Goal: Task Accomplishment & Management: Manage account settings

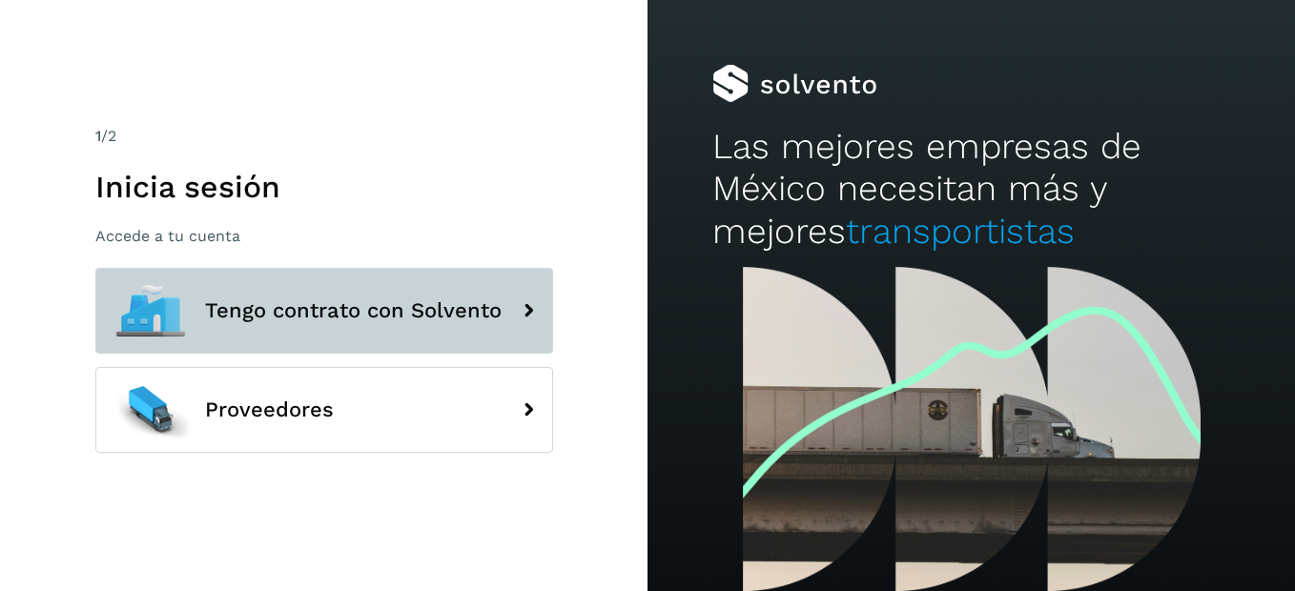
click at [286, 317] on span "Tengo contrato con Solvento" at bounding box center [353, 310] width 296 height 23
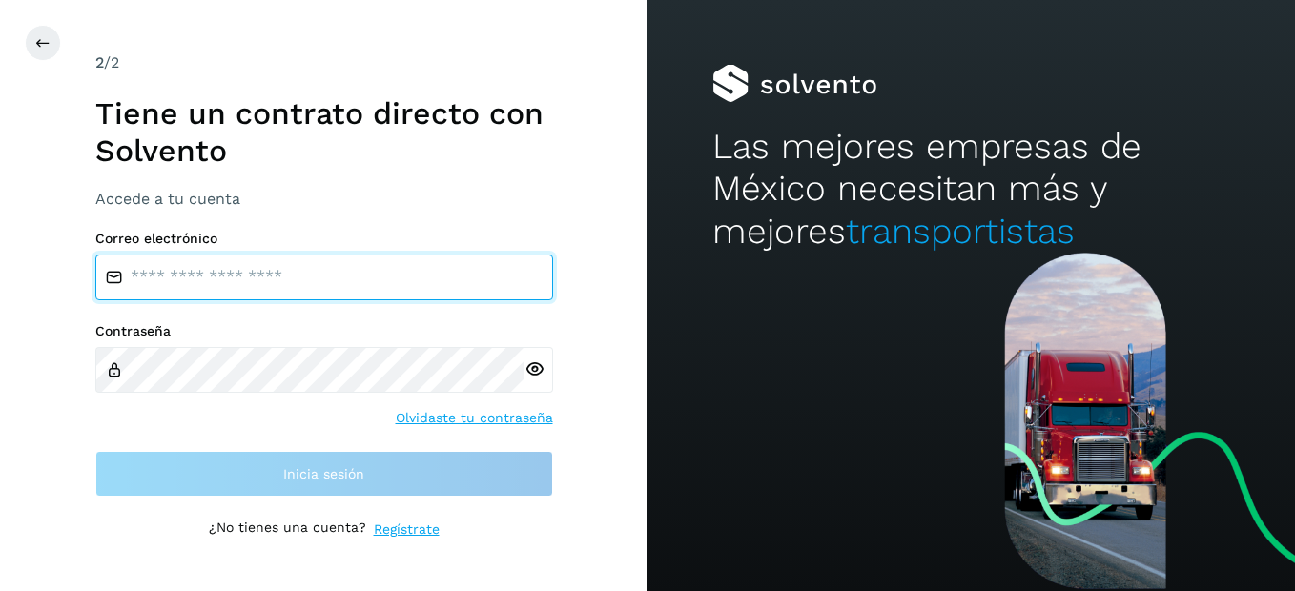
click at [190, 282] on input "email" at bounding box center [324, 278] width 458 height 46
type input "**********"
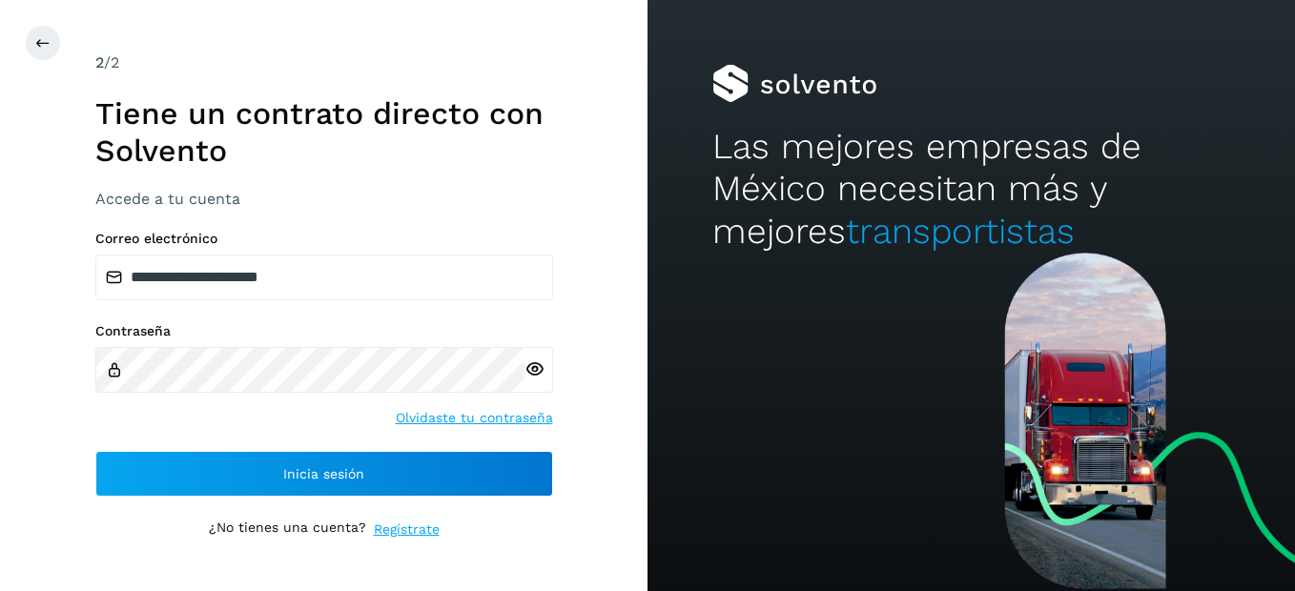
drag, startPoint x: 551, startPoint y: 377, endPoint x: 541, endPoint y: 372, distance: 10.7
click at [551, 376] on div at bounding box center [538, 370] width 29 height 46
click at [541, 372] on icon at bounding box center [534, 369] width 20 height 20
click at [536, 371] on icon at bounding box center [534, 369] width 20 height 20
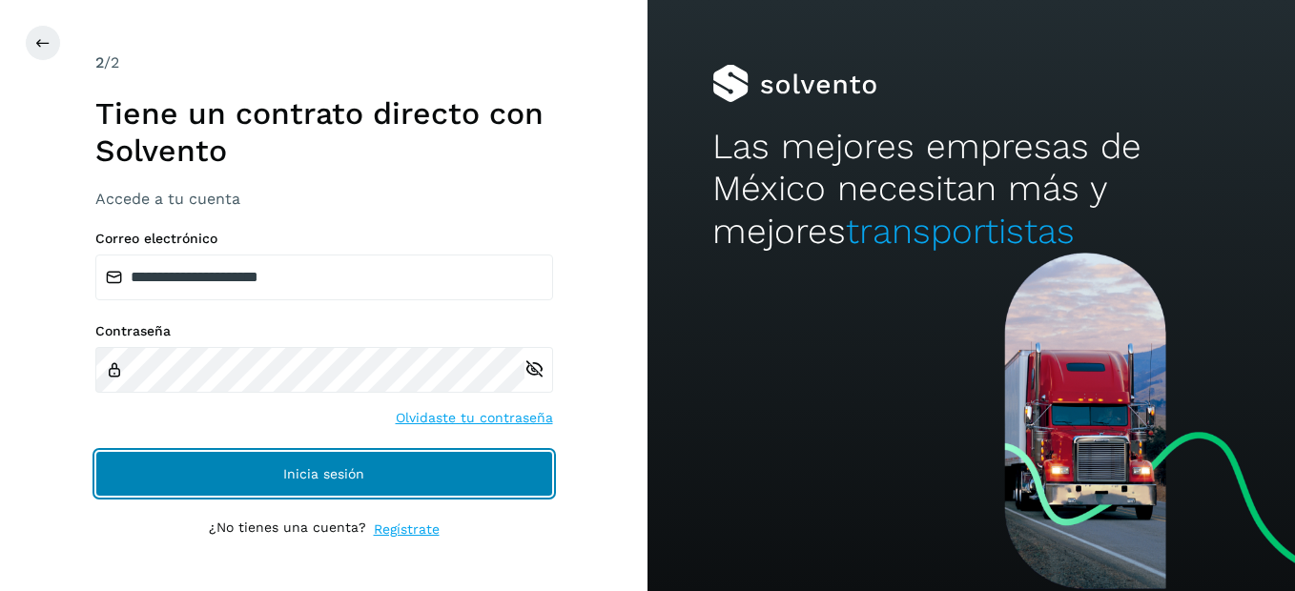
click at [352, 470] on span "Inicia sesión" at bounding box center [323, 473] width 81 height 13
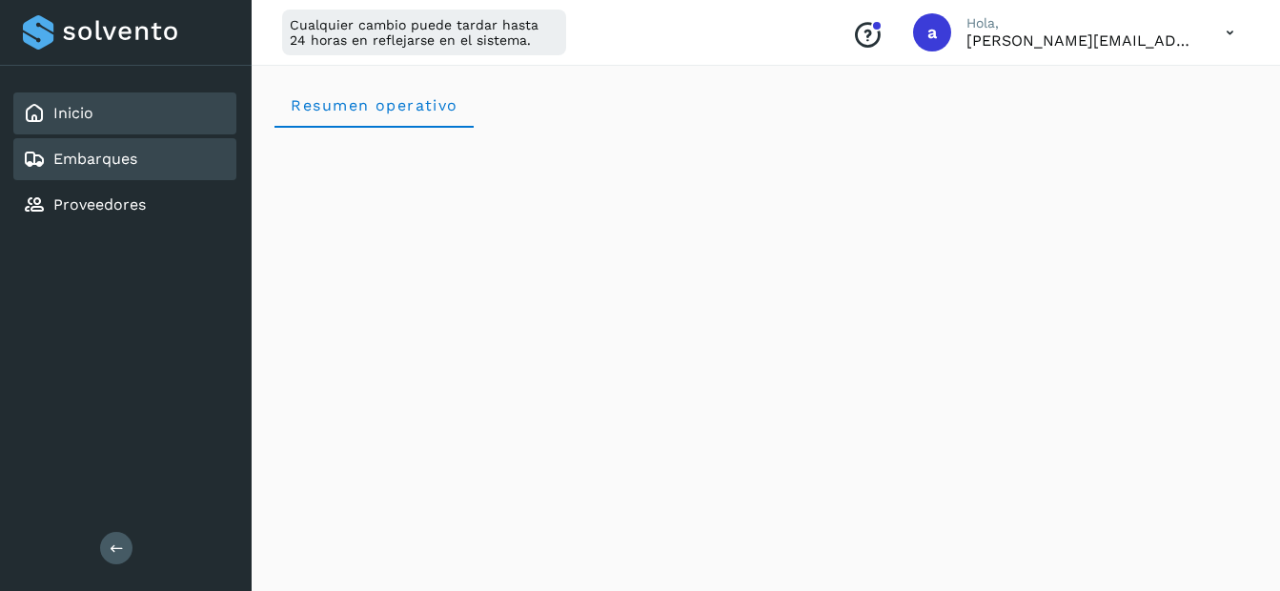
click at [87, 166] on link "Embarques" at bounding box center [95, 159] width 84 height 18
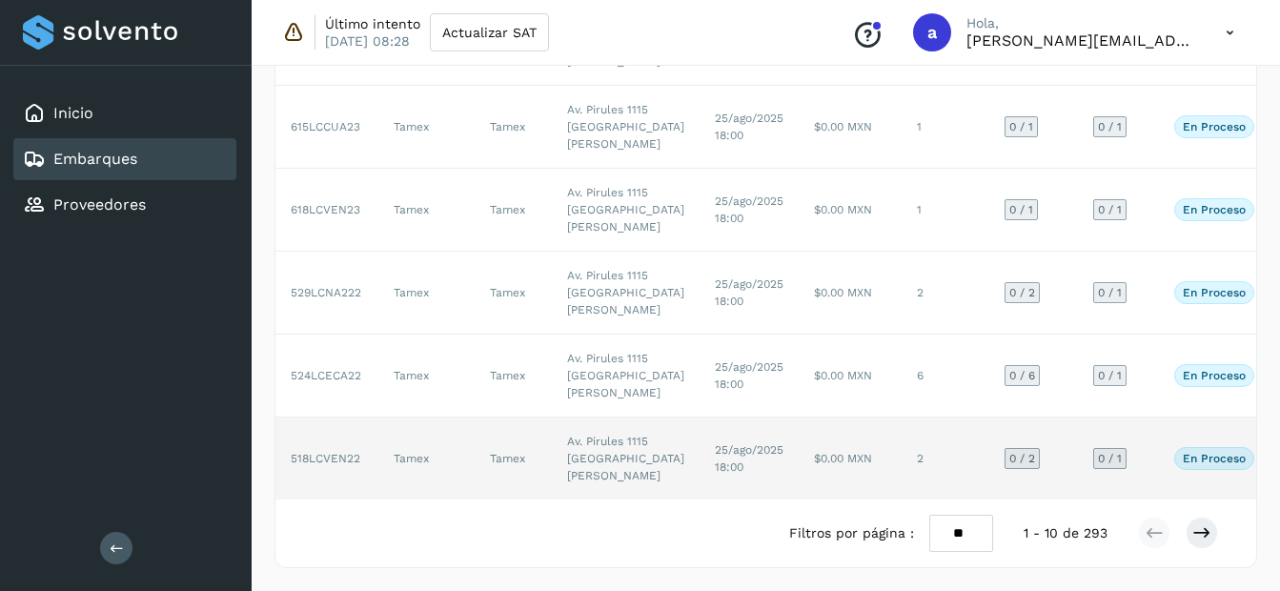
scroll to position [1115, 0]
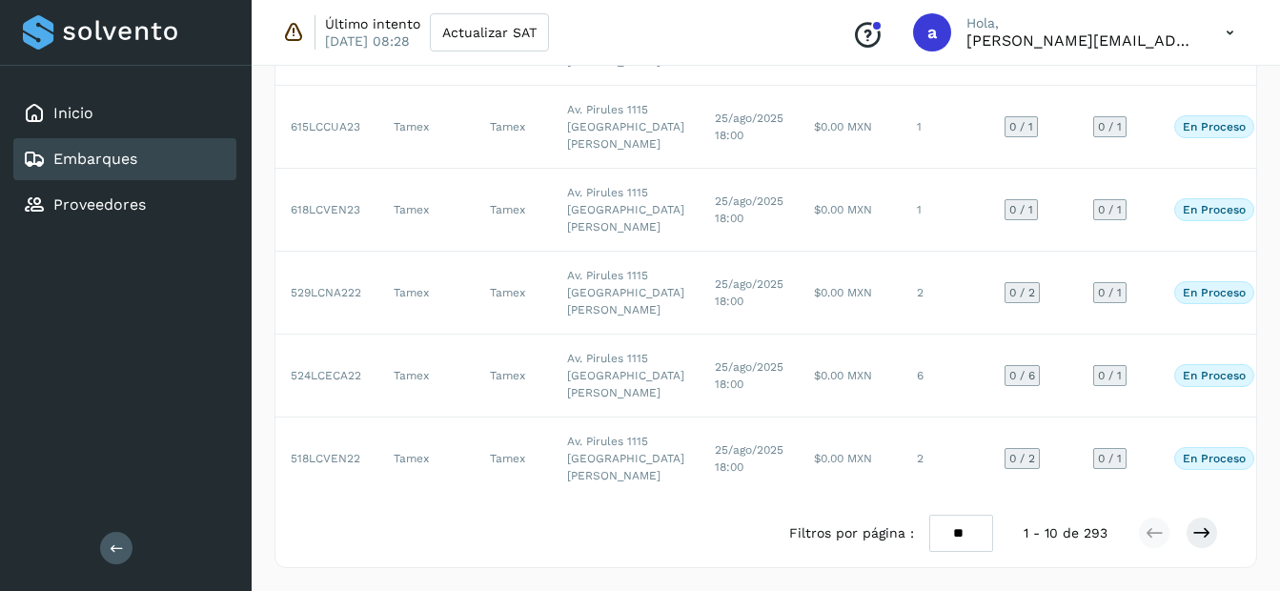
click at [988, 534] on select "** ** **" at bounding box center [961, 533] width 64 height 37
select select "**"
click at [929, 515] on select "** ** **" at bounding box center [961, 533] width 64 height 37
click at [959, 534] on select "** ** **" at bounding box center [959, 533] width 64 height 37
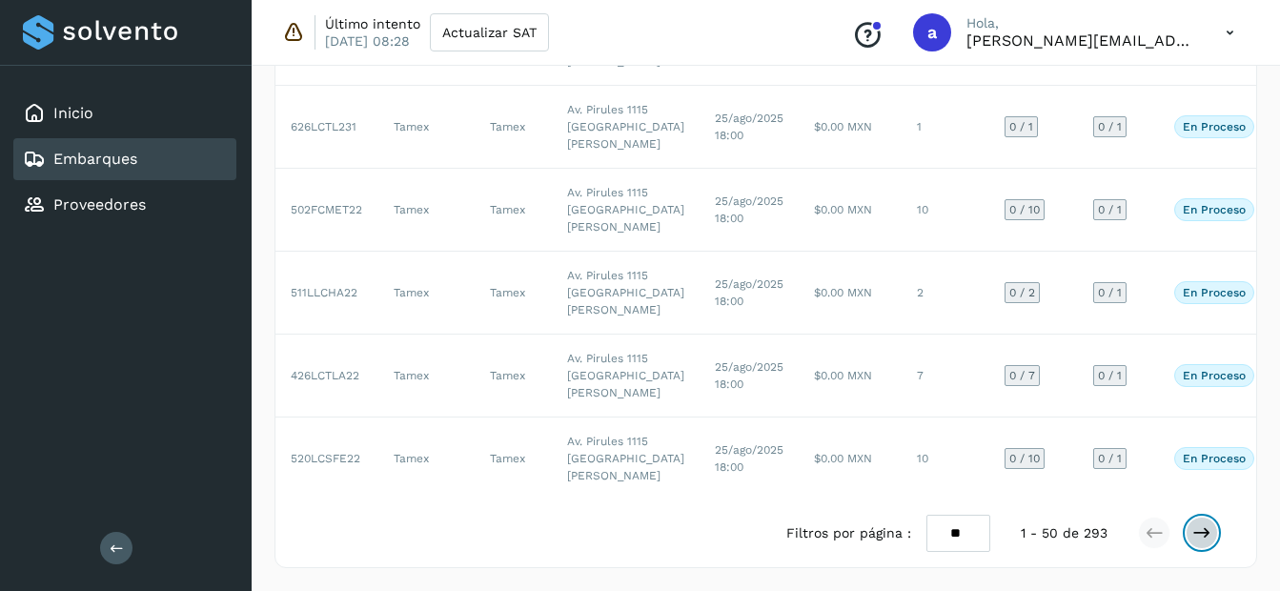
click at [1194, 529] on icon at bounding box center [1202, 532] width 19 height 19
click at [1196, 526] on icon at bounding box center [1202, 532] width 19 height 19
click at [1196, 534] on icon at bounding box center [1202, 532] width 19 height 19
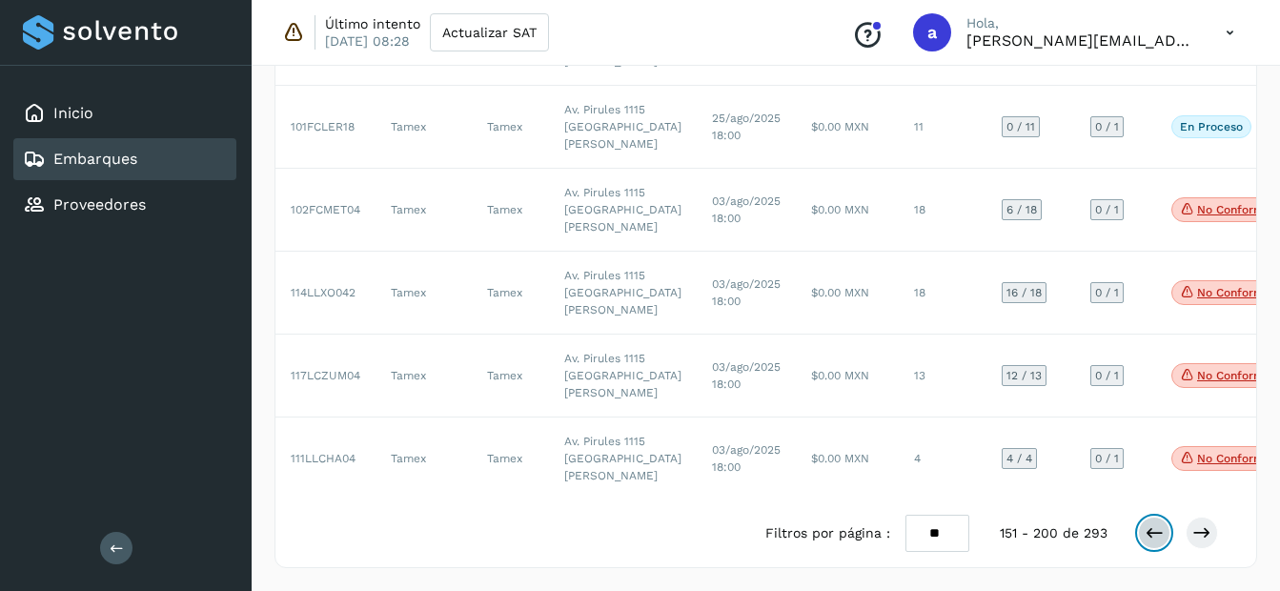
click at [1160, 533] on icon at bounding box center [1154, 532] width 19 height 19
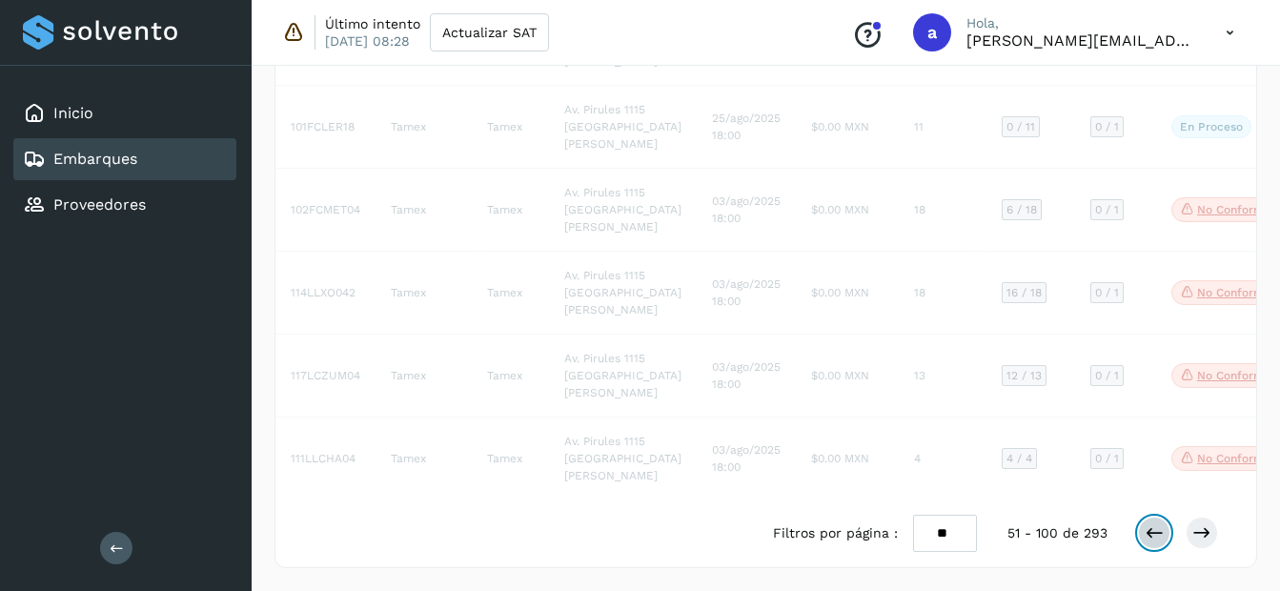
click at [1160, 533] on icon at bounding box center [1154, 532] width 19 height 19
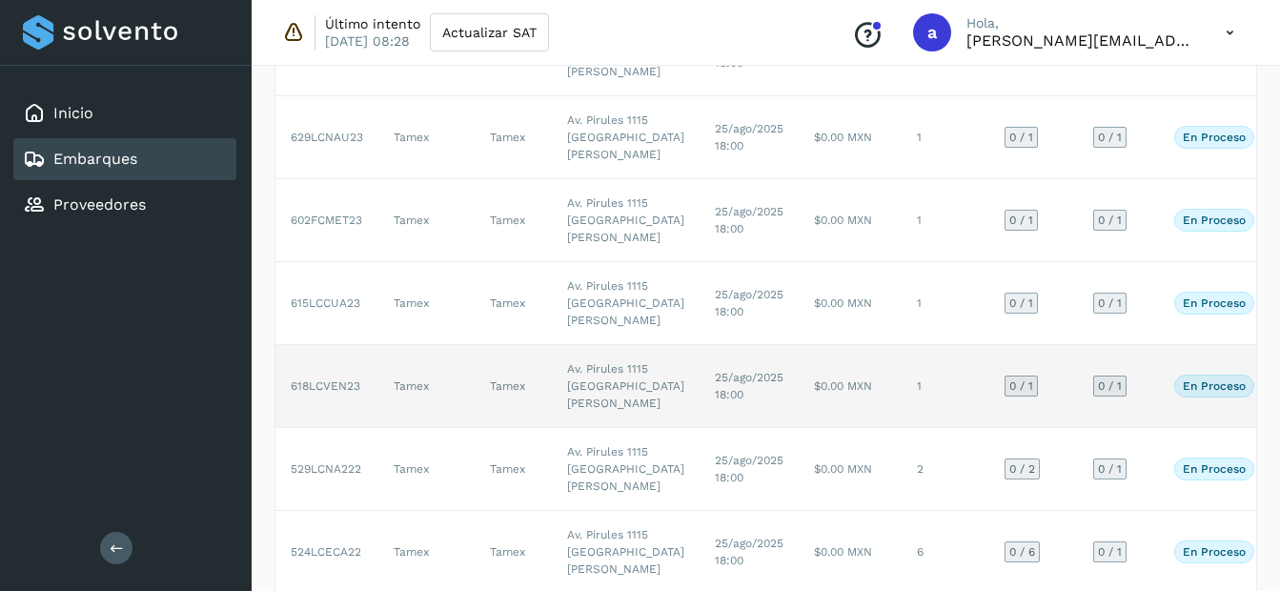
scroll to position [0, 0]
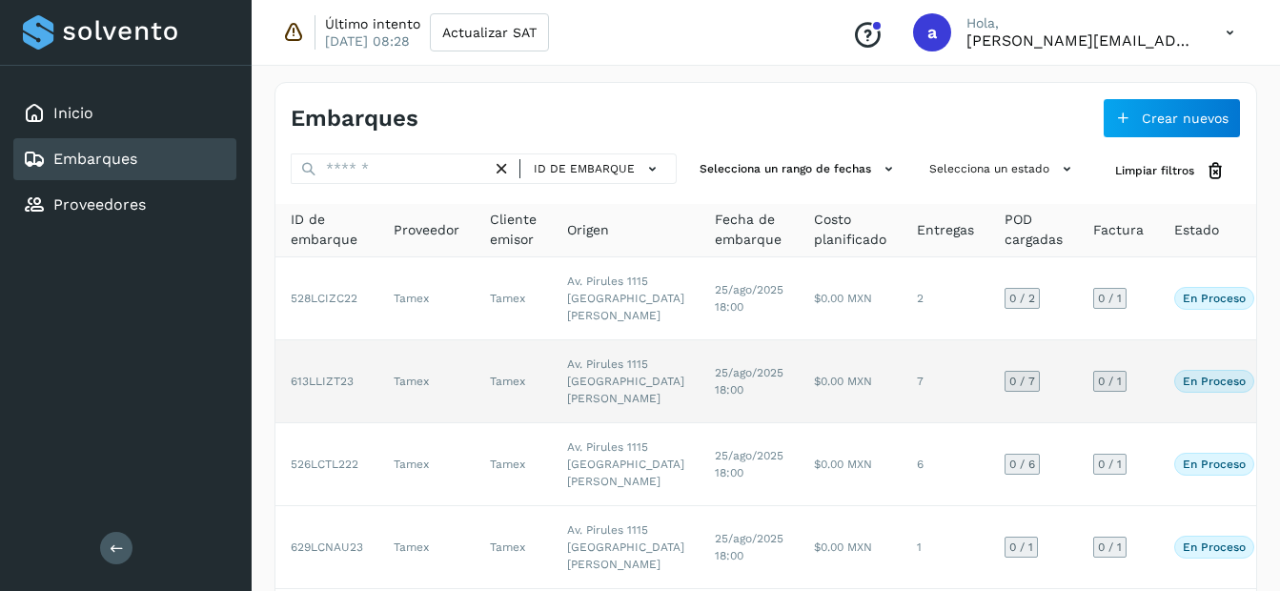
click at [799, 423] on td "$0.00 MXN" at bounding box center [850, 381] width 103 height 83
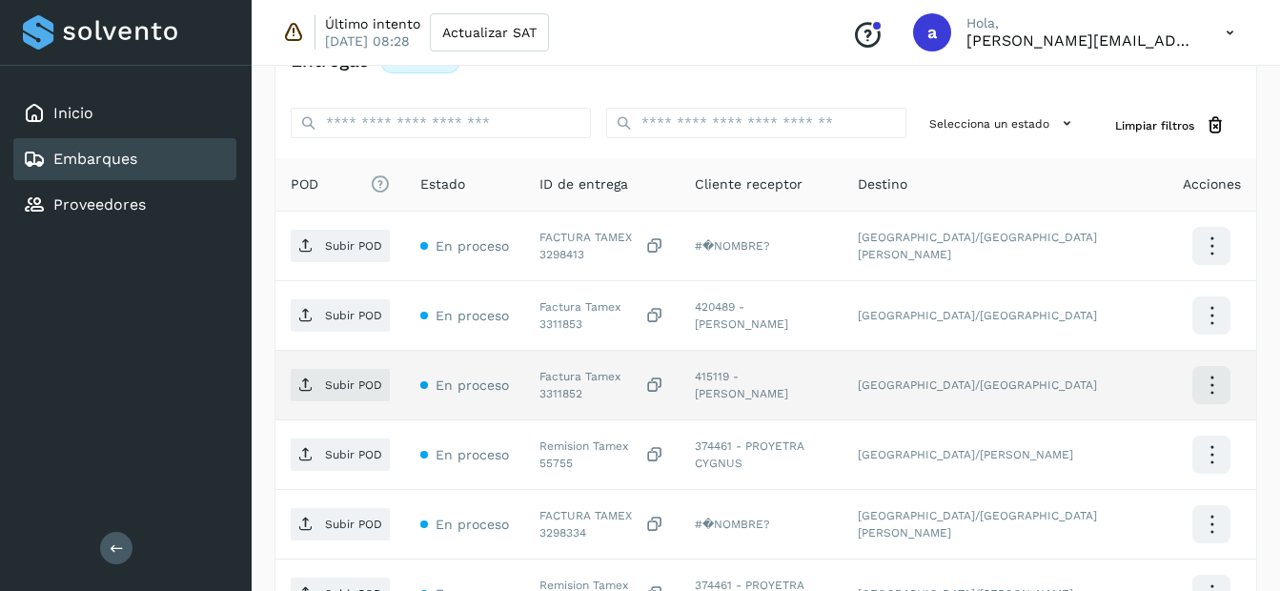
scroll to position [477, 0]
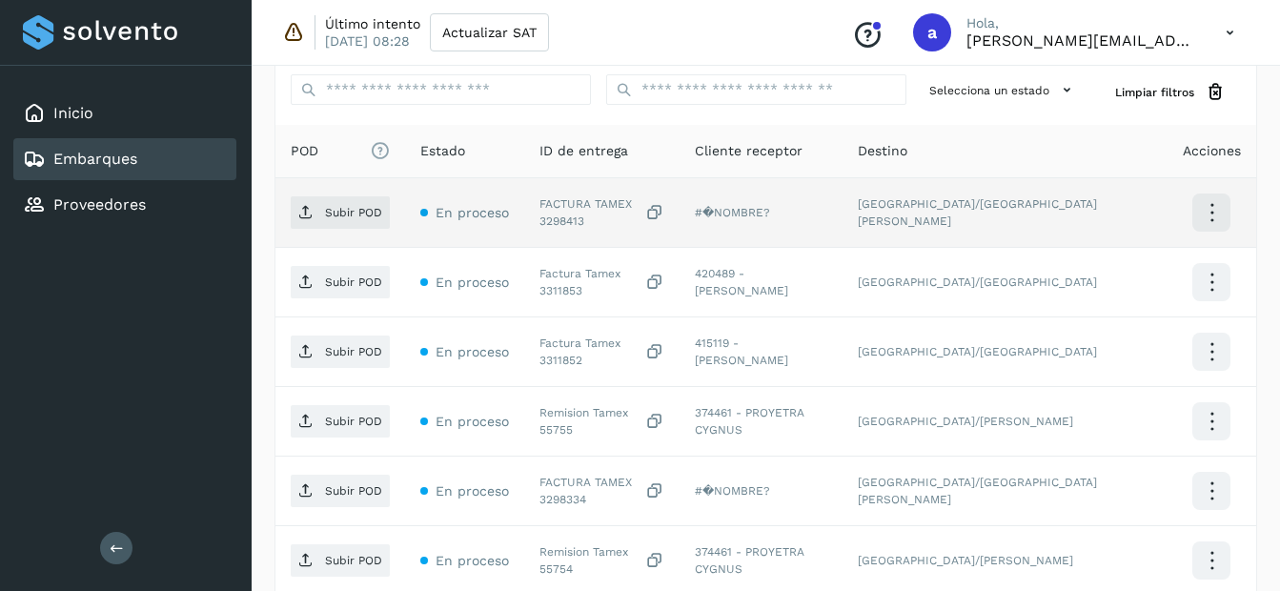
click at [572, 224] on div "FACTURA TAMEX 3298413" at bounding box center [602, 212] width 125 height 34
copy div "3298413"
click at [334, 218] on p "Subir POD" at bounding box center [353, 212] width 57 height 13
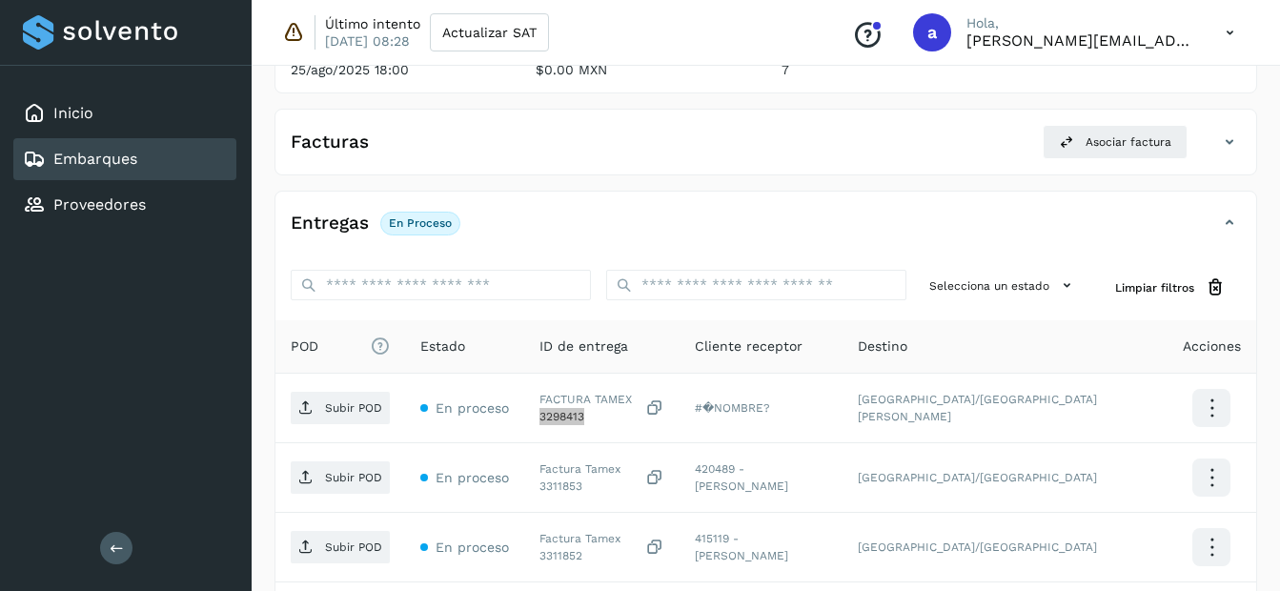
scroll to position [0, 0]
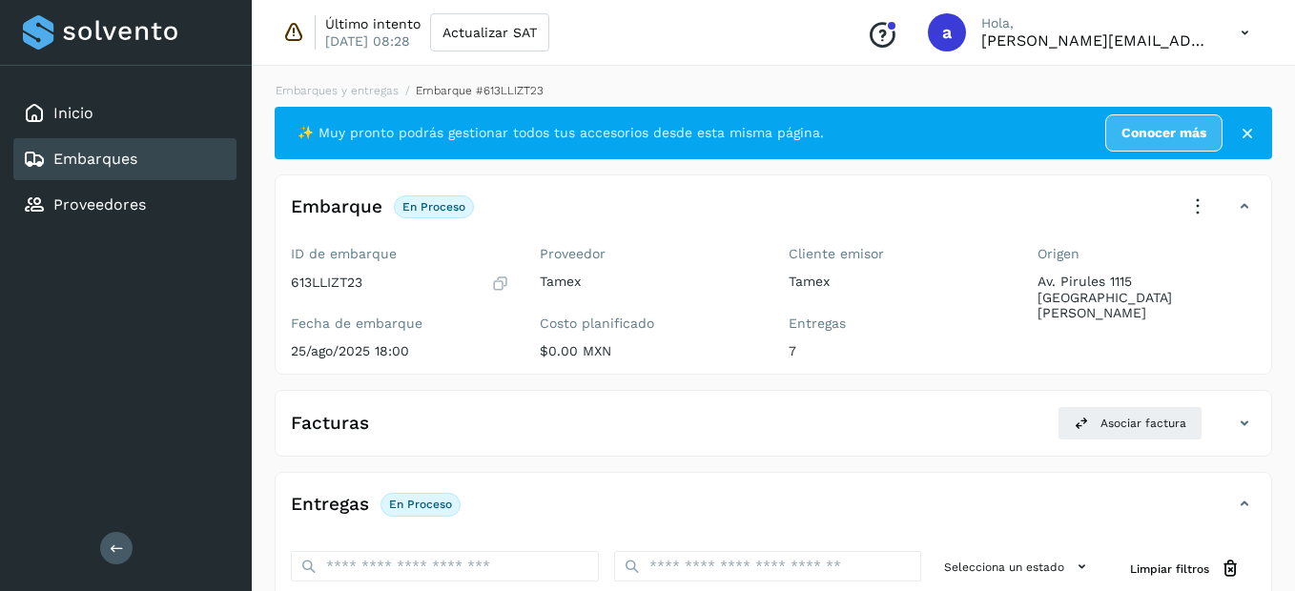
select select "**"
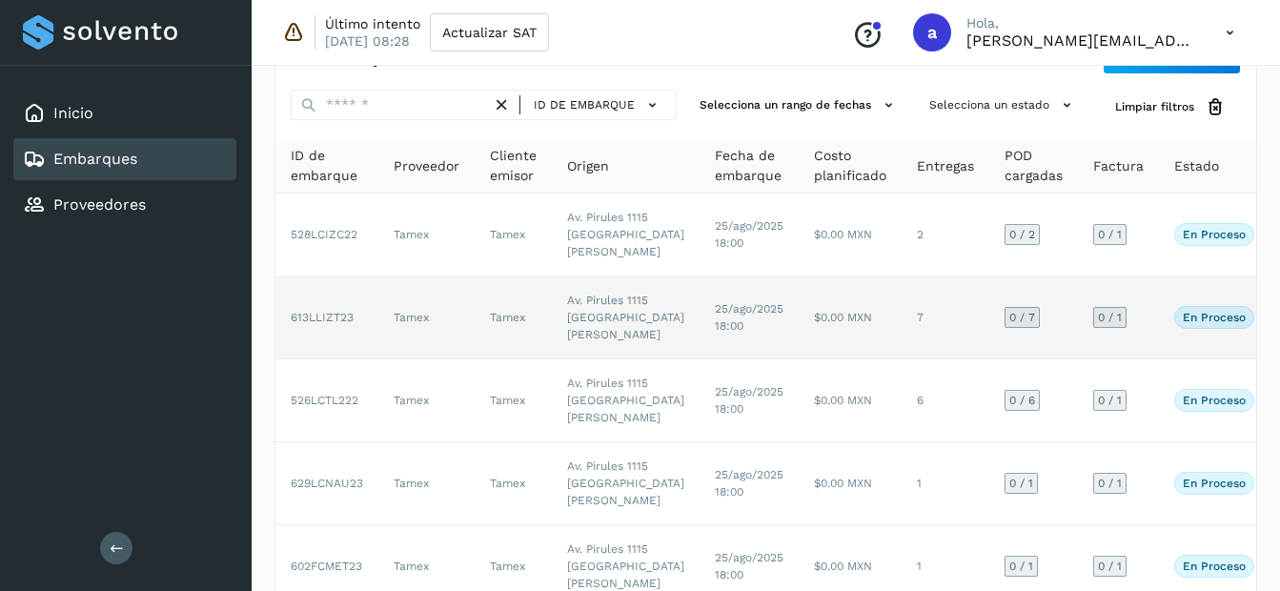
scroll to position [95, 0]
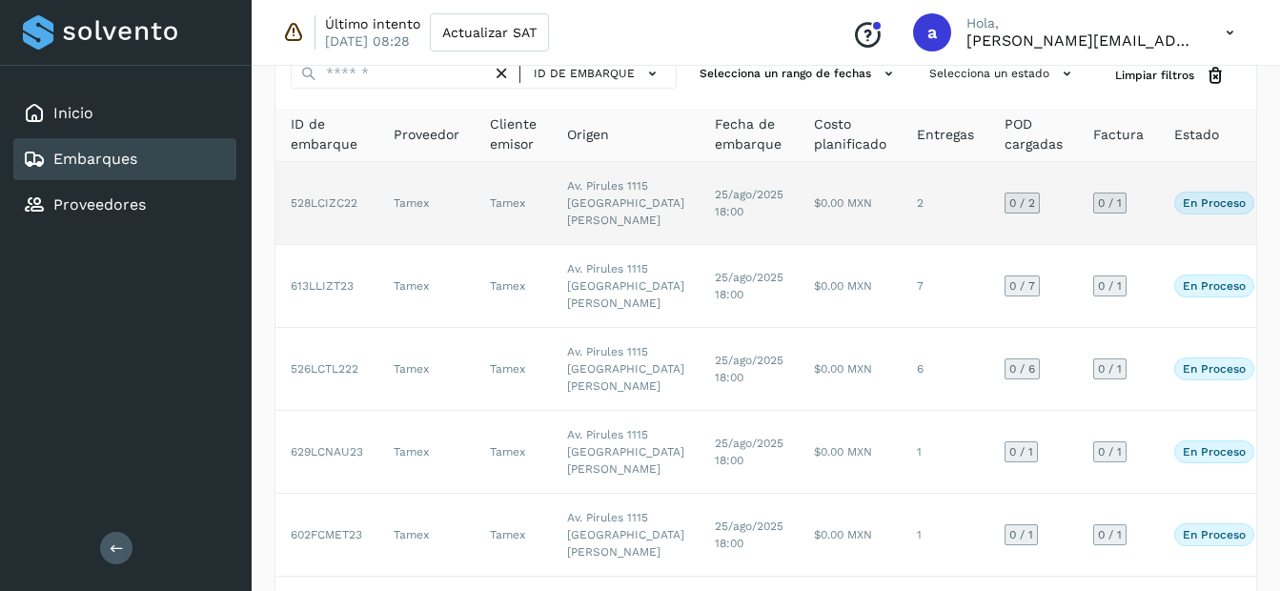
click at [799, 223] on td "$0.00 MXN" at bounding box center [850, 203] width 103 height 83
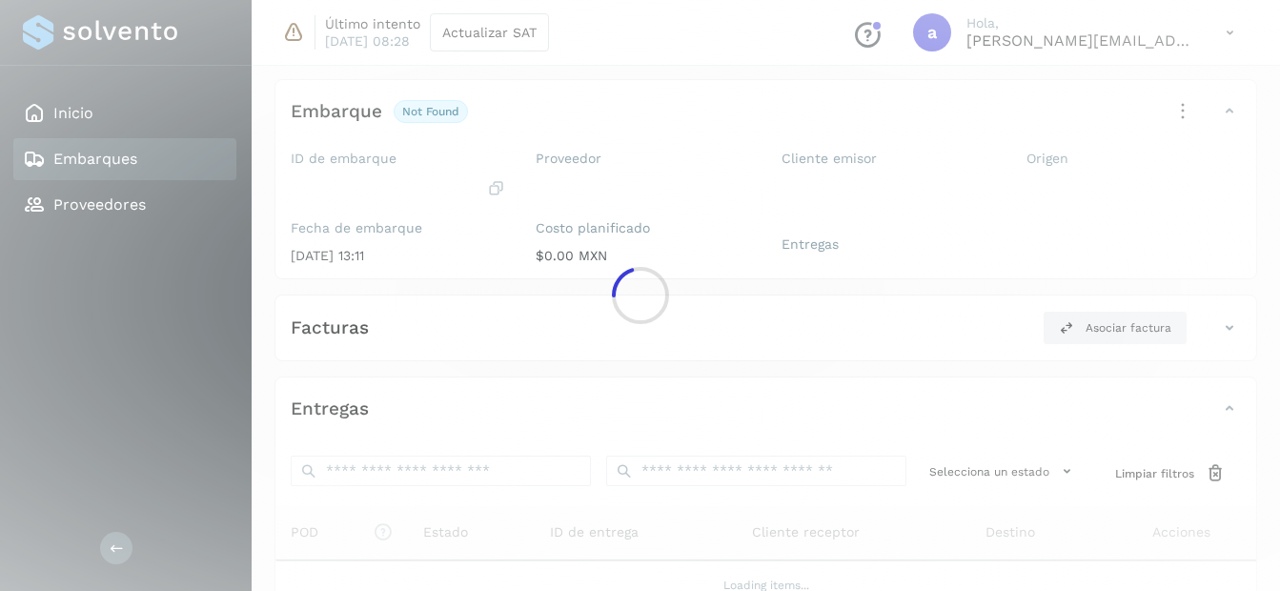
click at [765, 223] on div at bounding box center [640, 295] width 1280 height 591
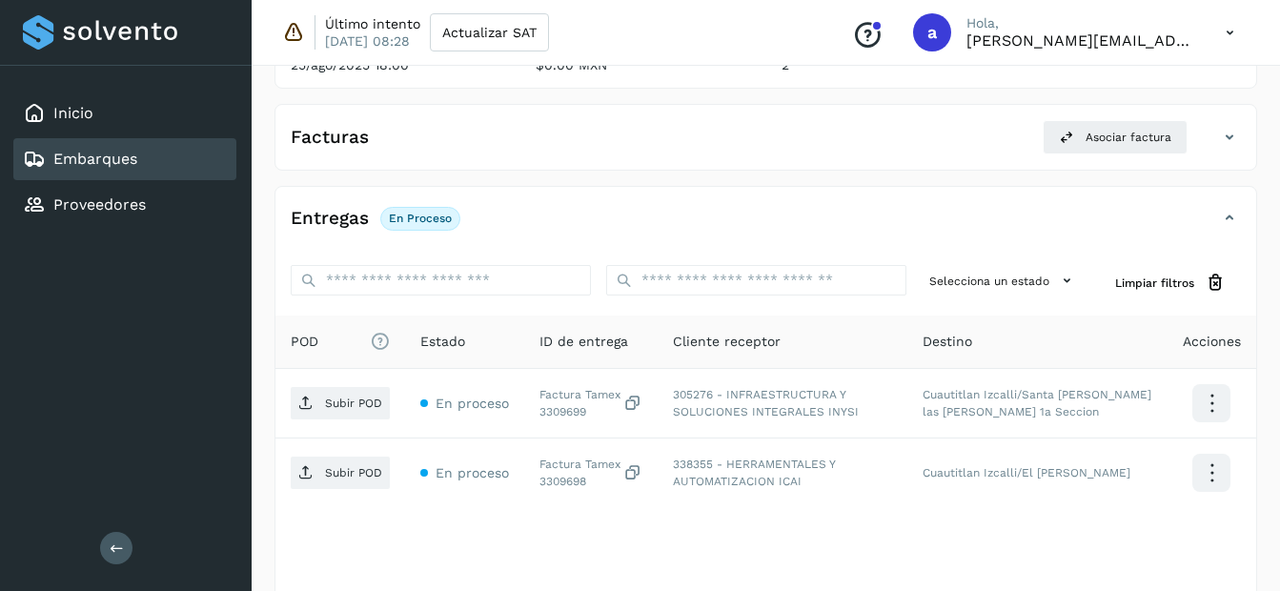
scroll to position [381, 0]
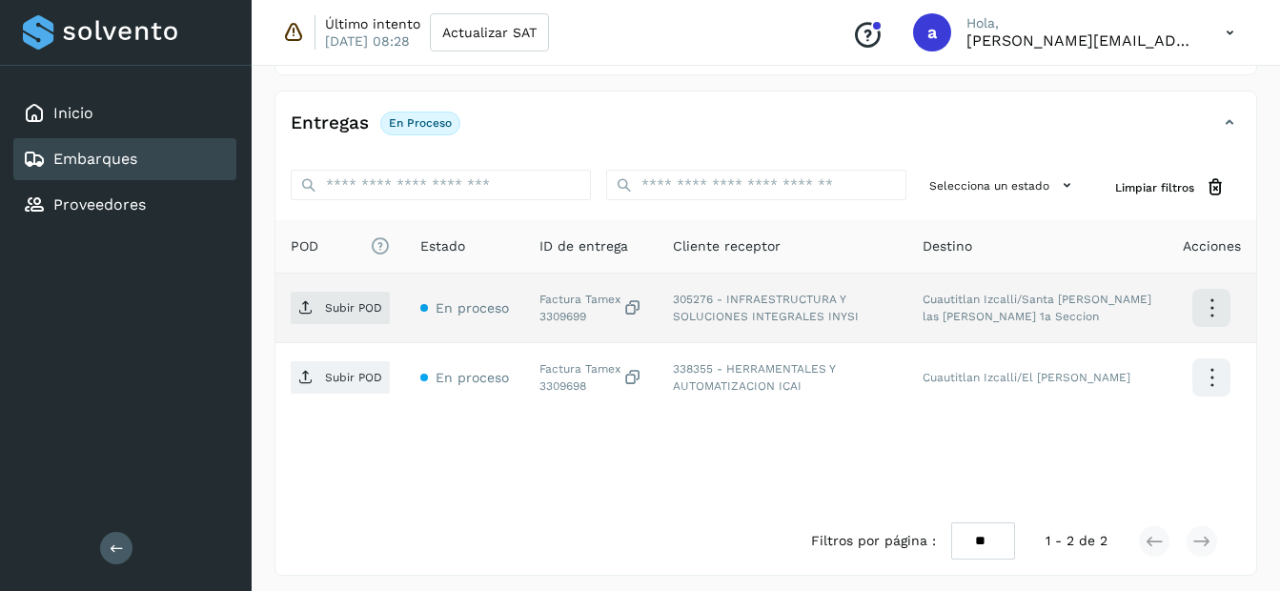
click at [560, 316] on div "Factura Tamex 3309699" at bounding box center [591, 308] width 103 height 34
copy div "3309699"
click at [372, 320] on span "Subir POD" at bounding box center [340, 308] width 99 height 31
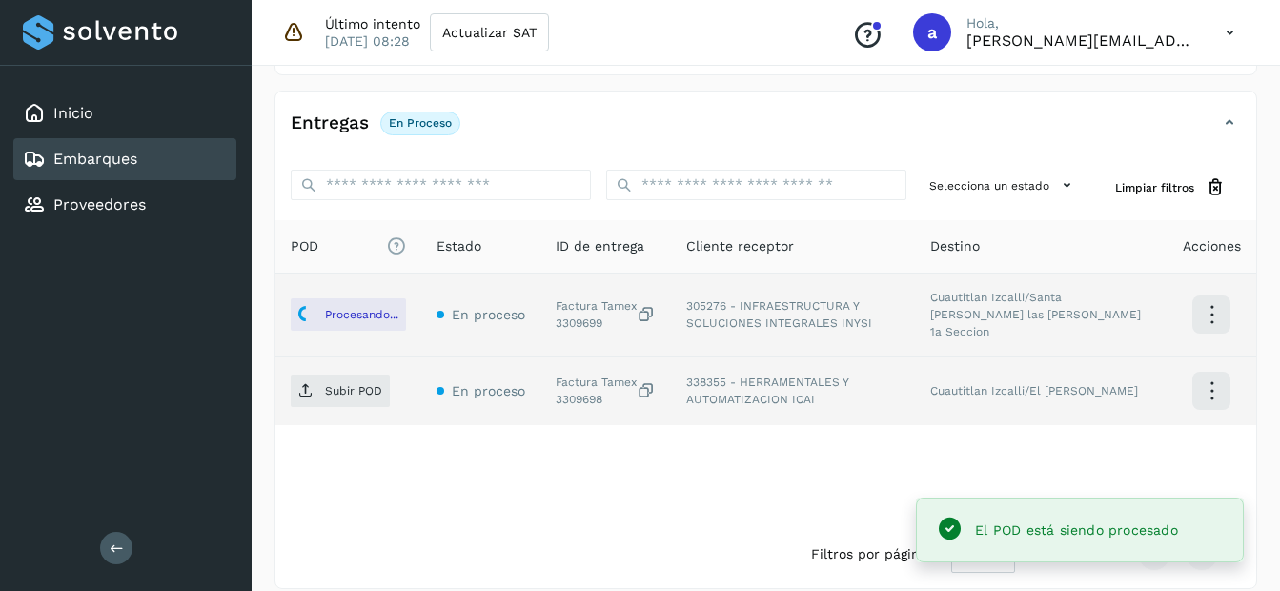
click at [584, 390] on div "Factura Tamex 3309698" at bounding box center [606, 391] width 100 height 34
copy div "3309698"
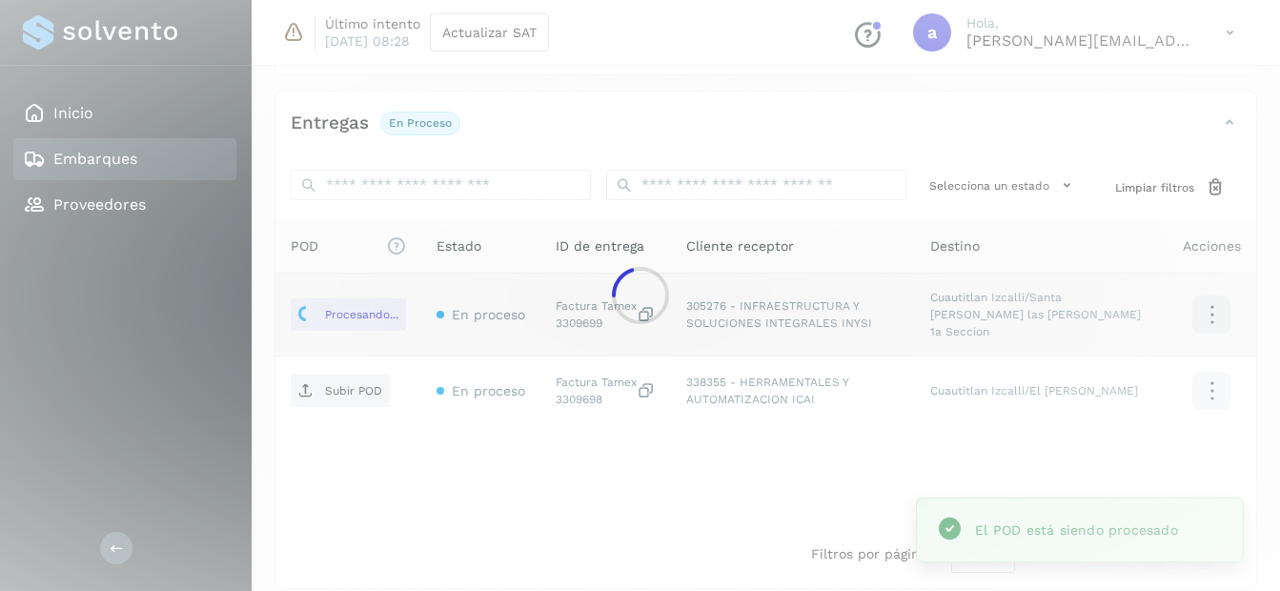
click at [332, 382] on div at bounding box center [640, 295] width 1280 height 591
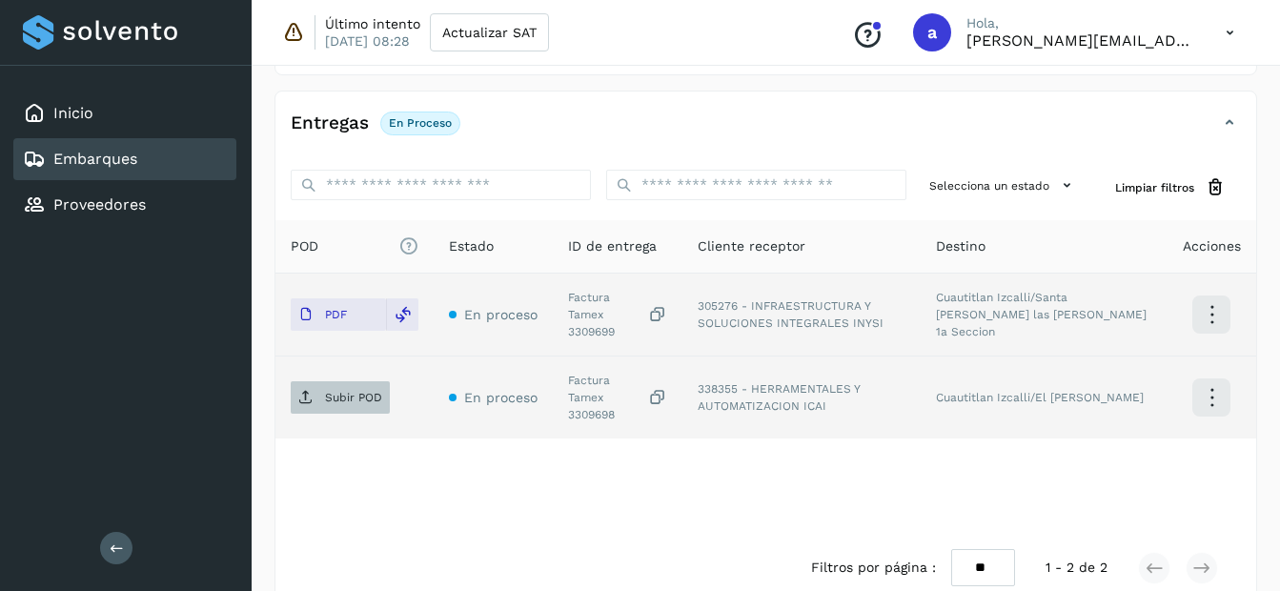
click at [326, 391] on p "Subir POD" at bounding box center [353, 397] width 57 height 13
select select "**"
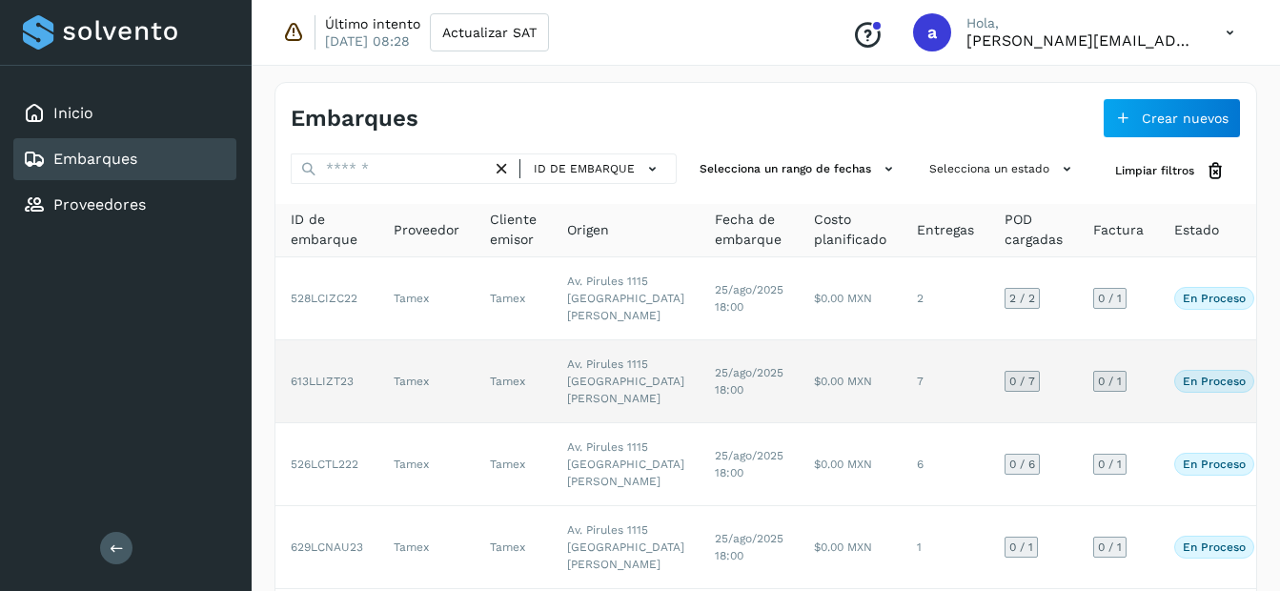
click at [799, 423] on td "$0.00 MXN" at bounding box center [850, 381] width 103 height 83
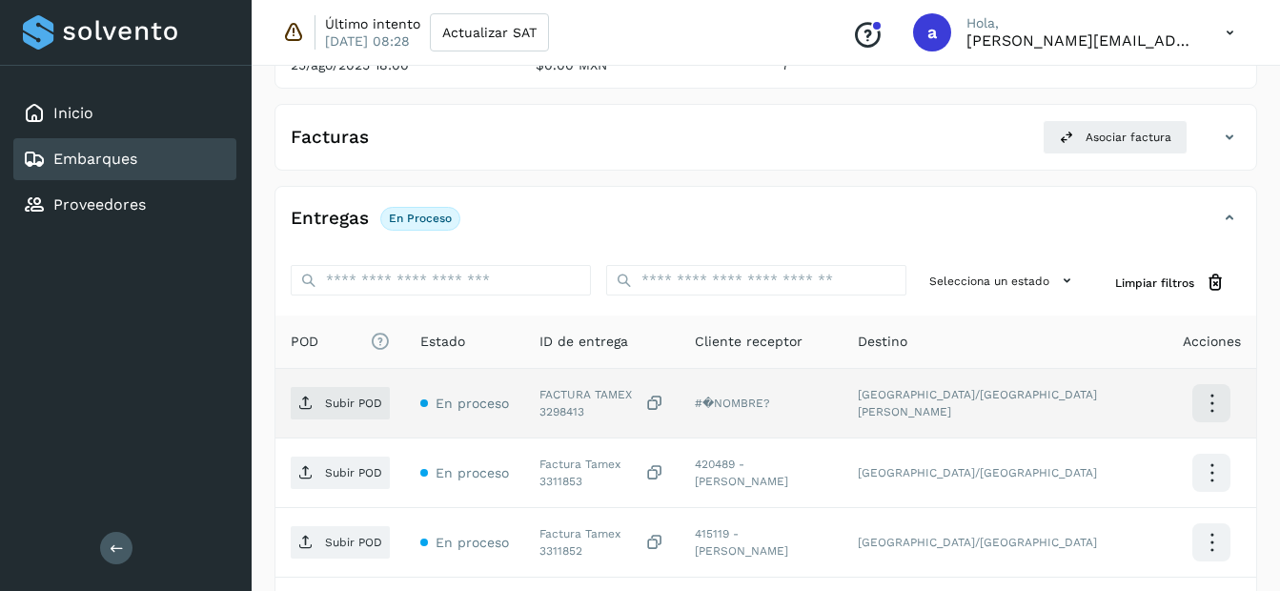
scroll to position [381, 0]
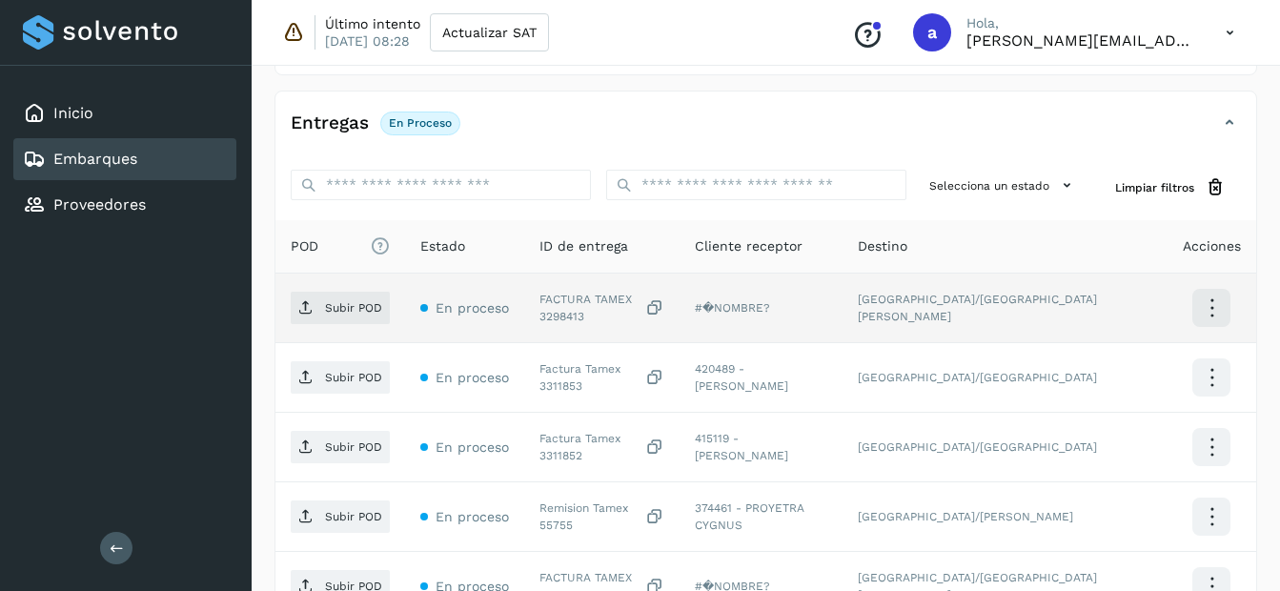
click at [563, 321] on div "FACTURA TAMEX 3298413" at bounding box center [602, 308] width 125 height 34
copy div "3298413"
click at [370, 296] on span "Subir POD" at bounding box center [340, 308] width 99 height 31
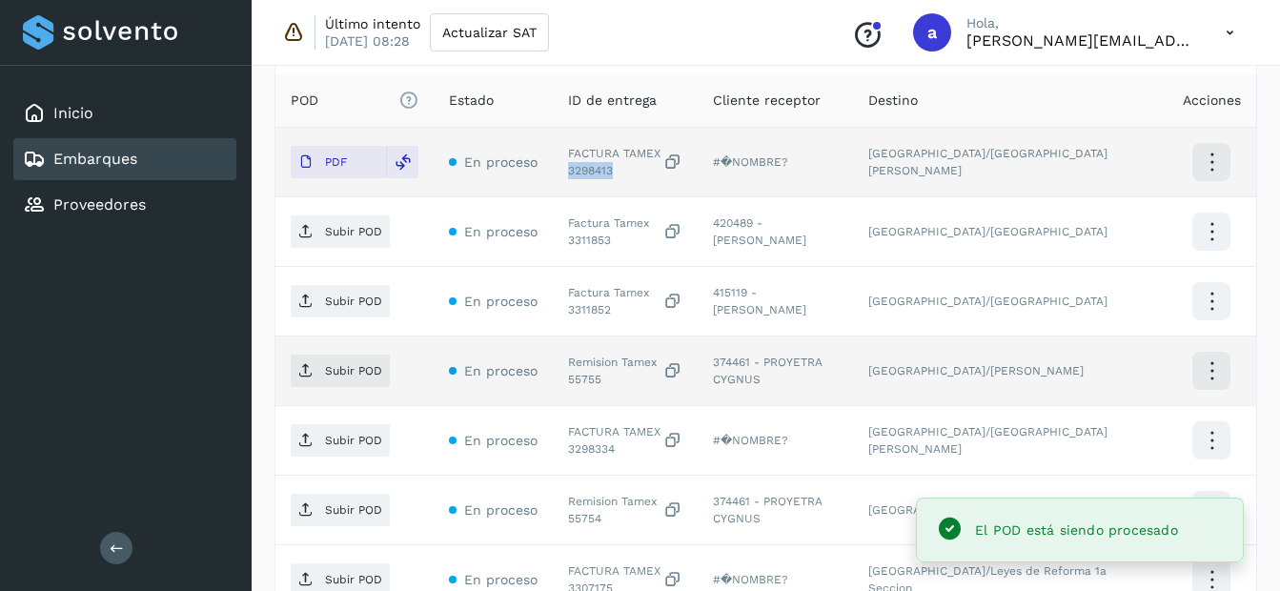
scroll to position [572, 0]
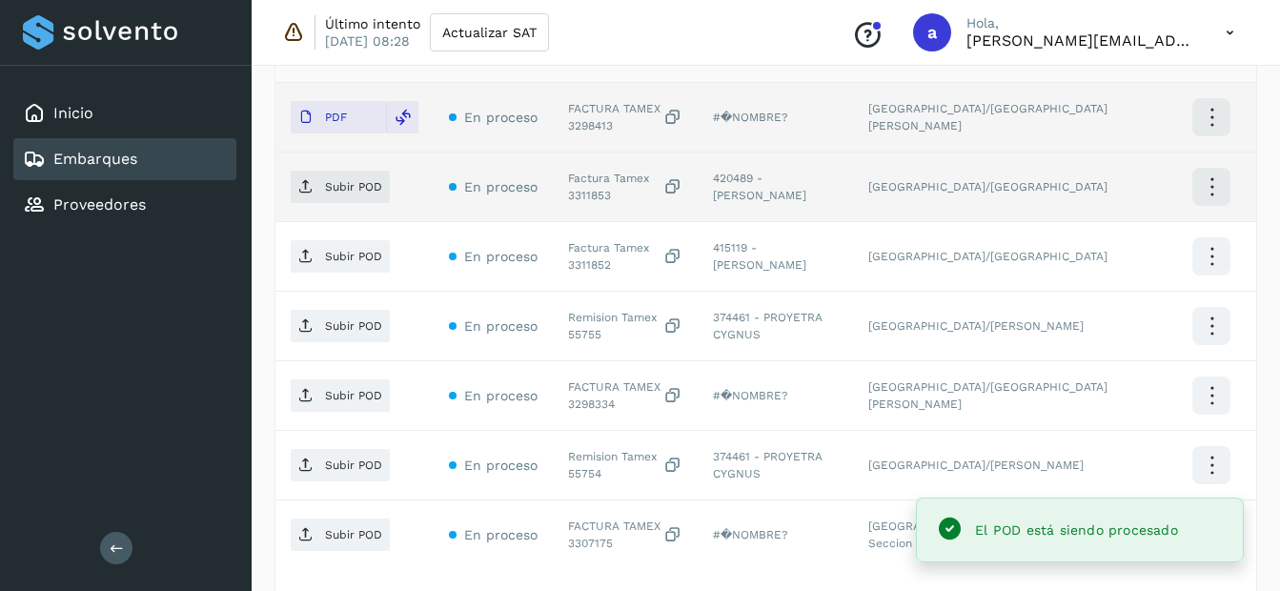
click at [578, 187] on div "Factura Tamex 3311853" at bounding box center [625, 187] width 114 height 34
drag, startPoint x: 578, startPoint y: 187, endPoint x: 591, endPoint y: 194, distance: 15.4
click at [591, 194] on div "Factura Tamex 3311853" at bounding box center [625, 187] width 114 height 34
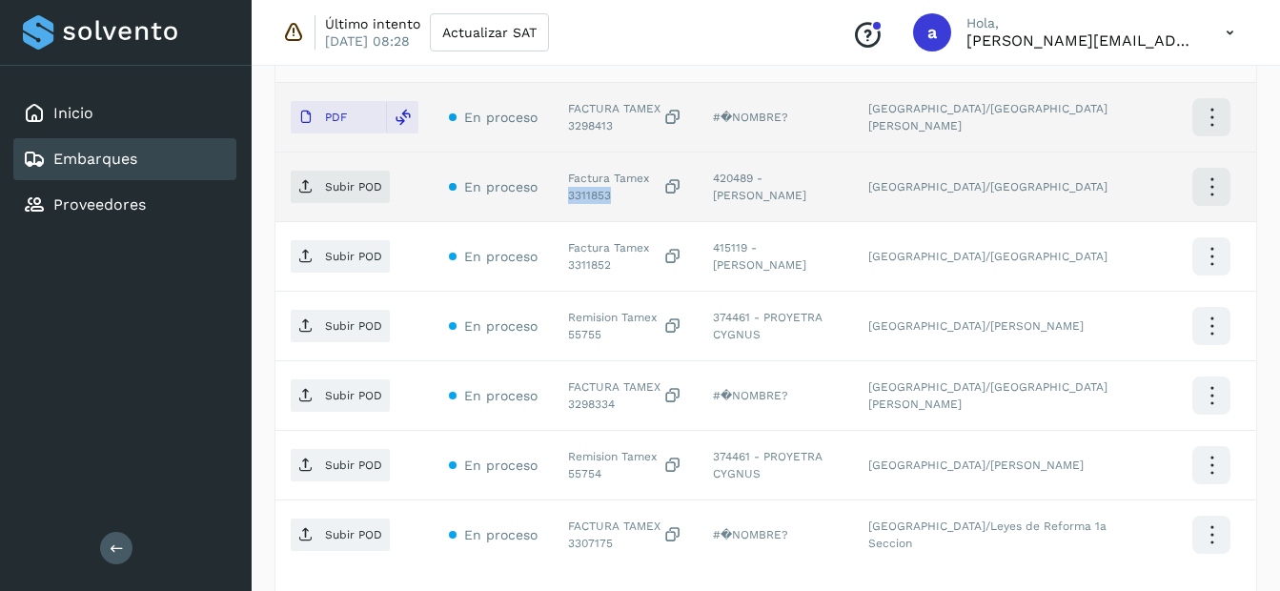
copy div "3311853"
click at [379, 199] on span "Subir POD" at bounding box center [340, 187] width 99 height 31
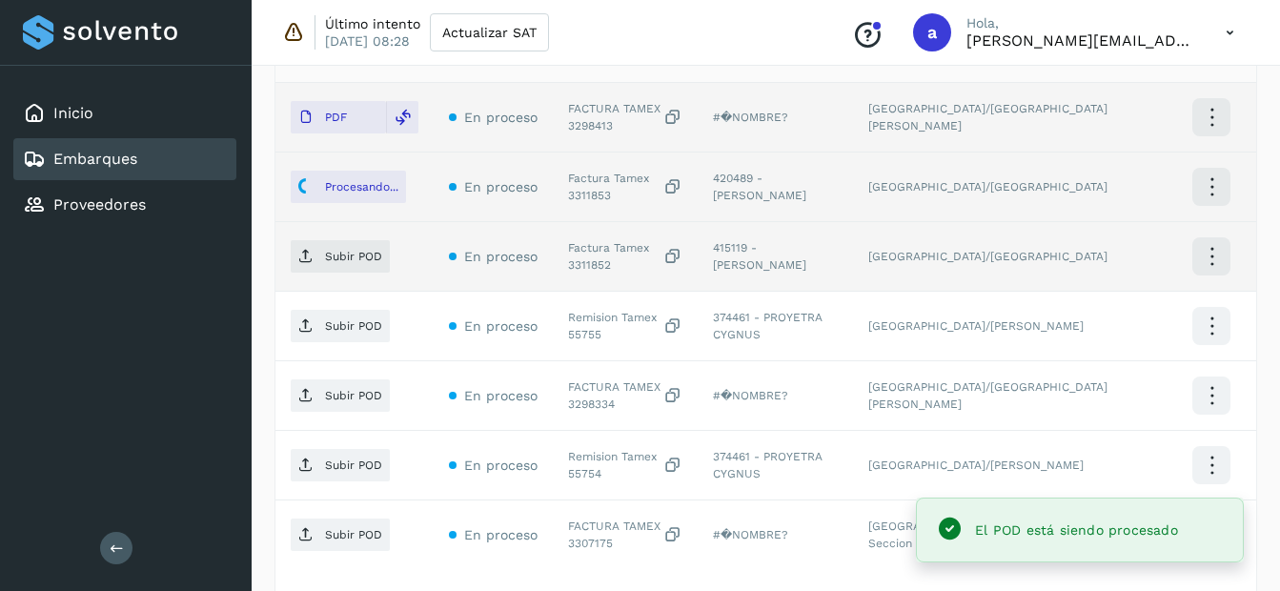
click at [599, 268] on div "Factura Tamex 3311852" at bounding box center [625, 256] width 114 height 34
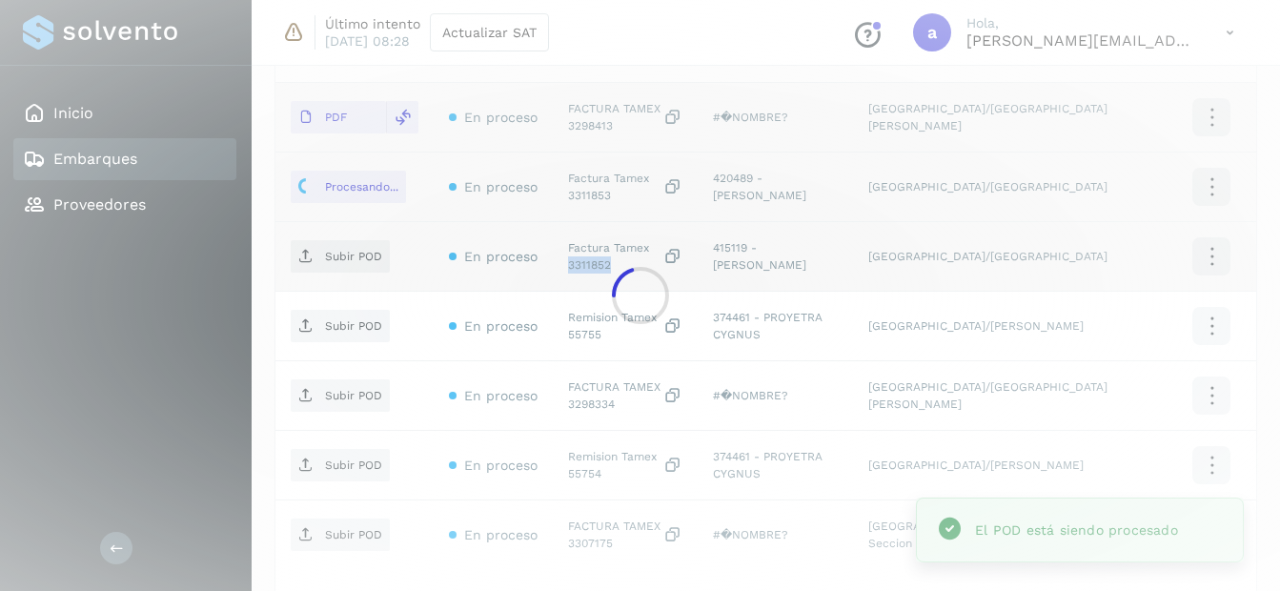
copy div "3311852"
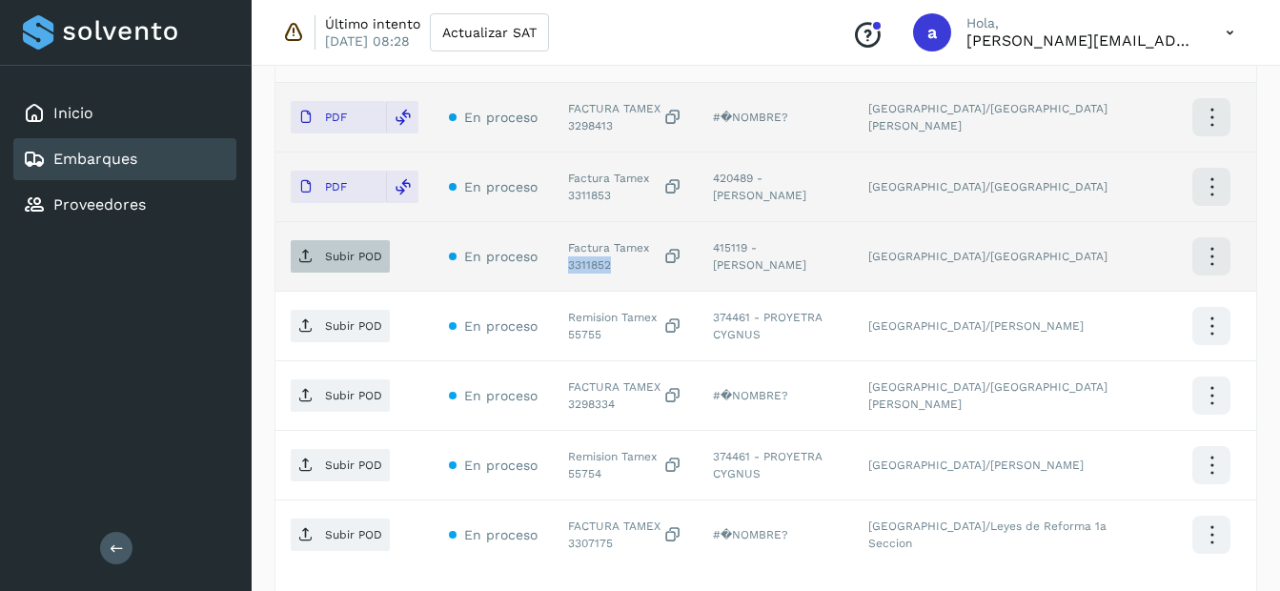
click at [340, 256] on p "Subir POD" at bounding box center [353, 256] width 57 height 13
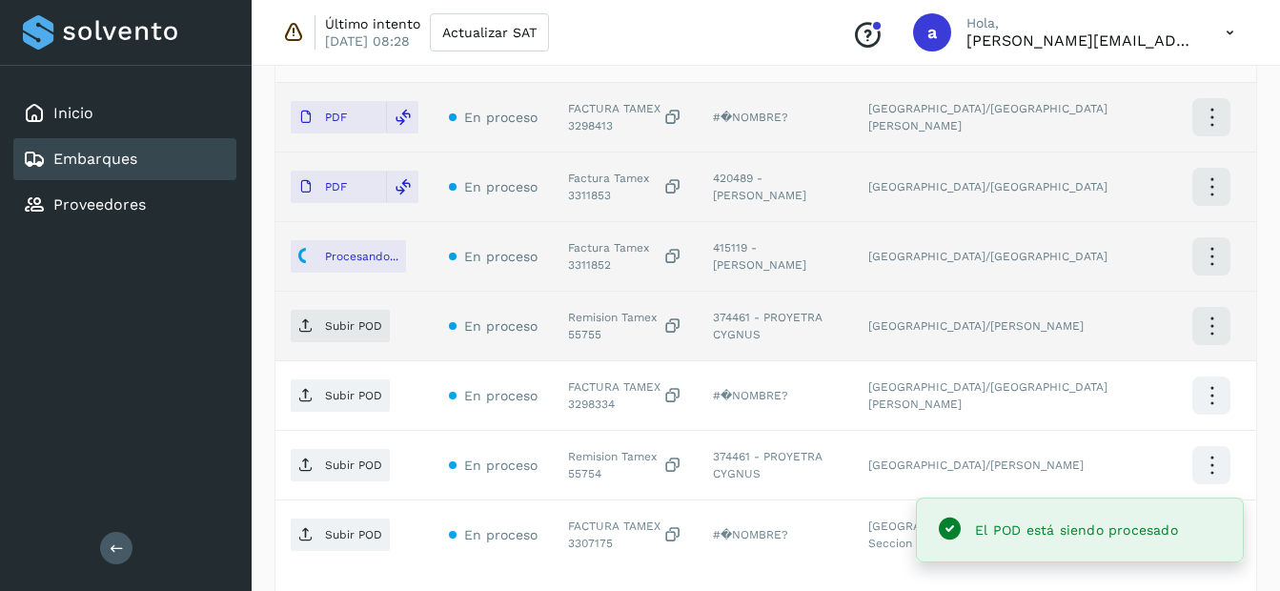
click at [588, 336] on div "Remision Tamex 55755" at bounding box center [625, 326] width 114 height 34
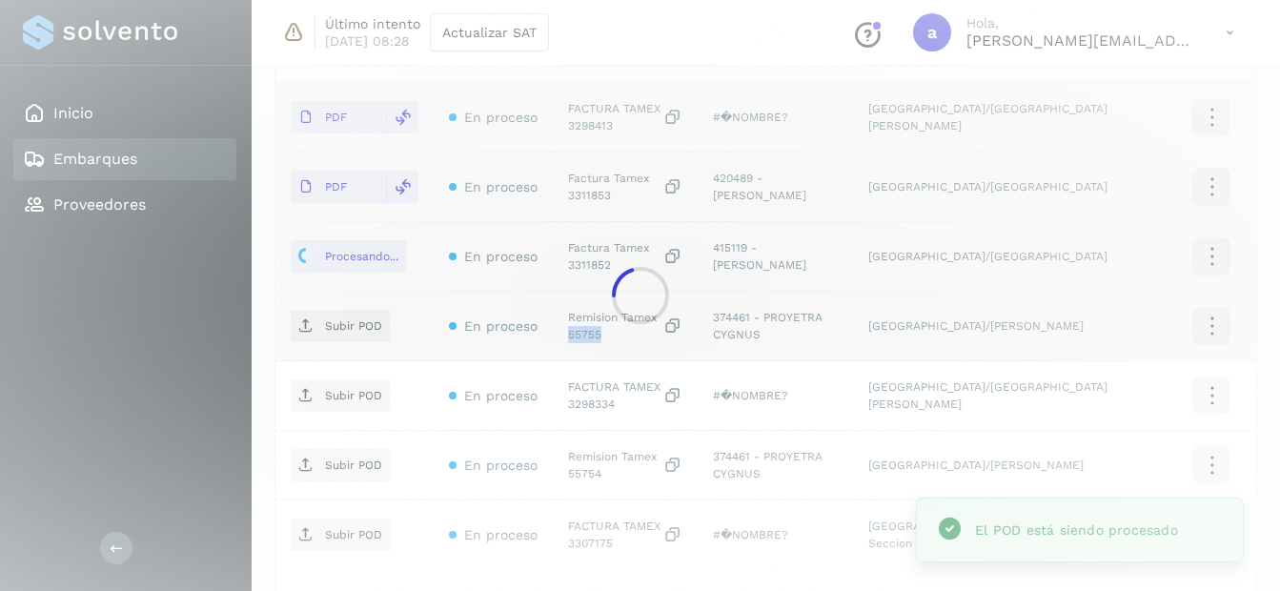
copy div "55755"
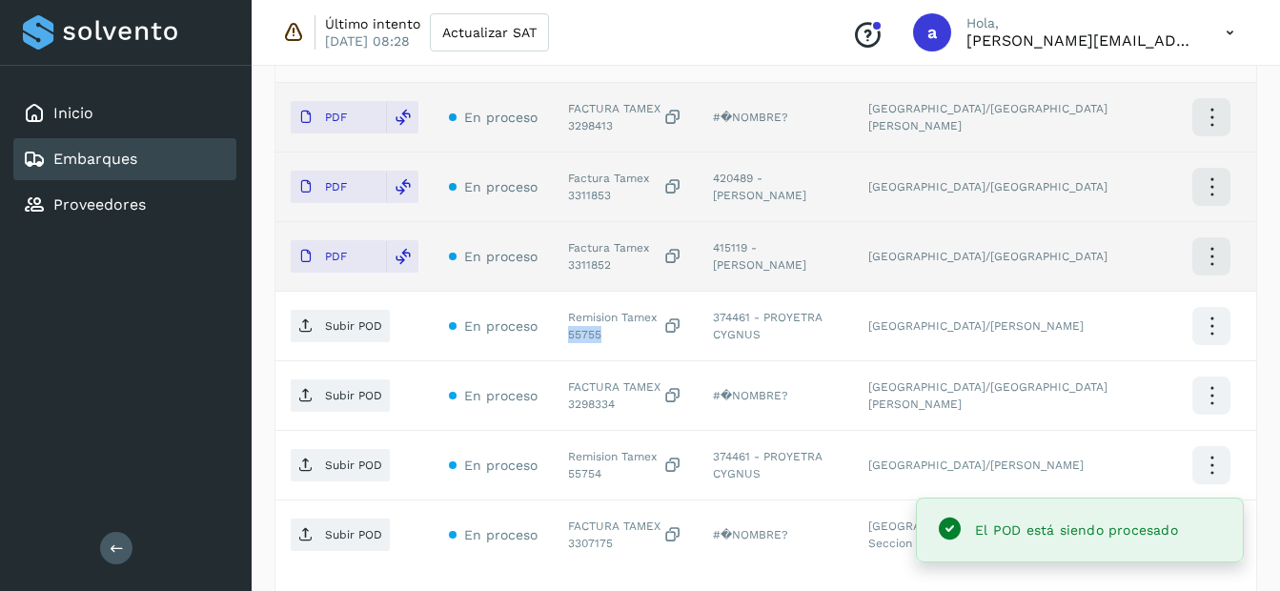
click at [353, 325] on p "Subir POD" at bounding box center [353, 325] width 57 height 13
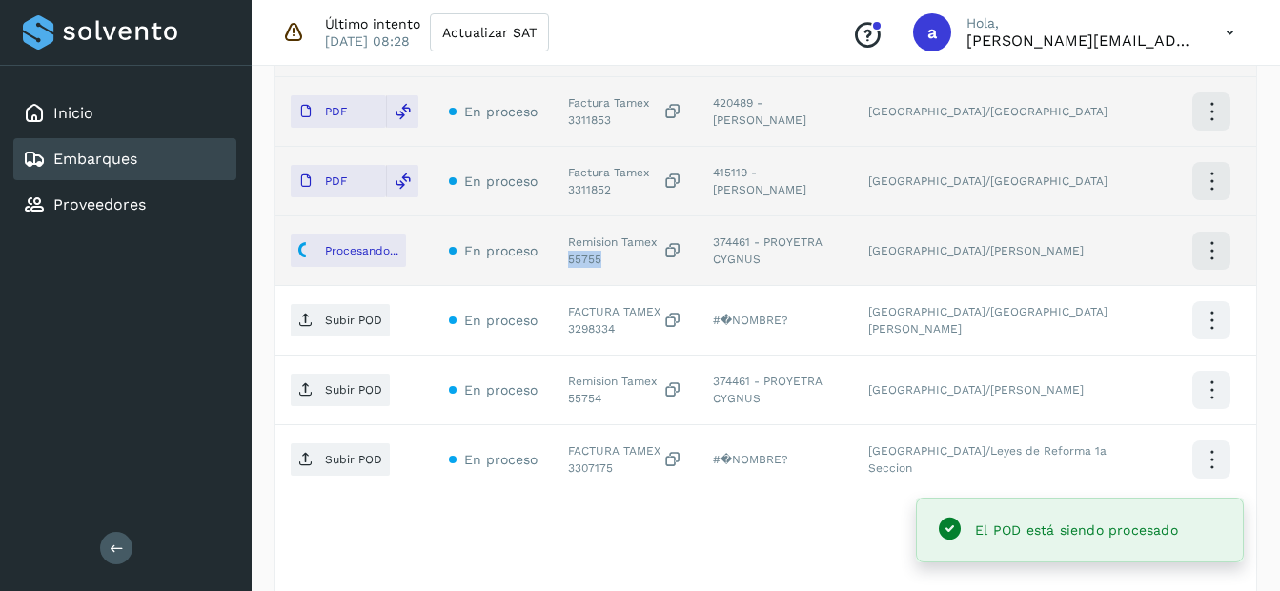
scroll to position [737, 0]
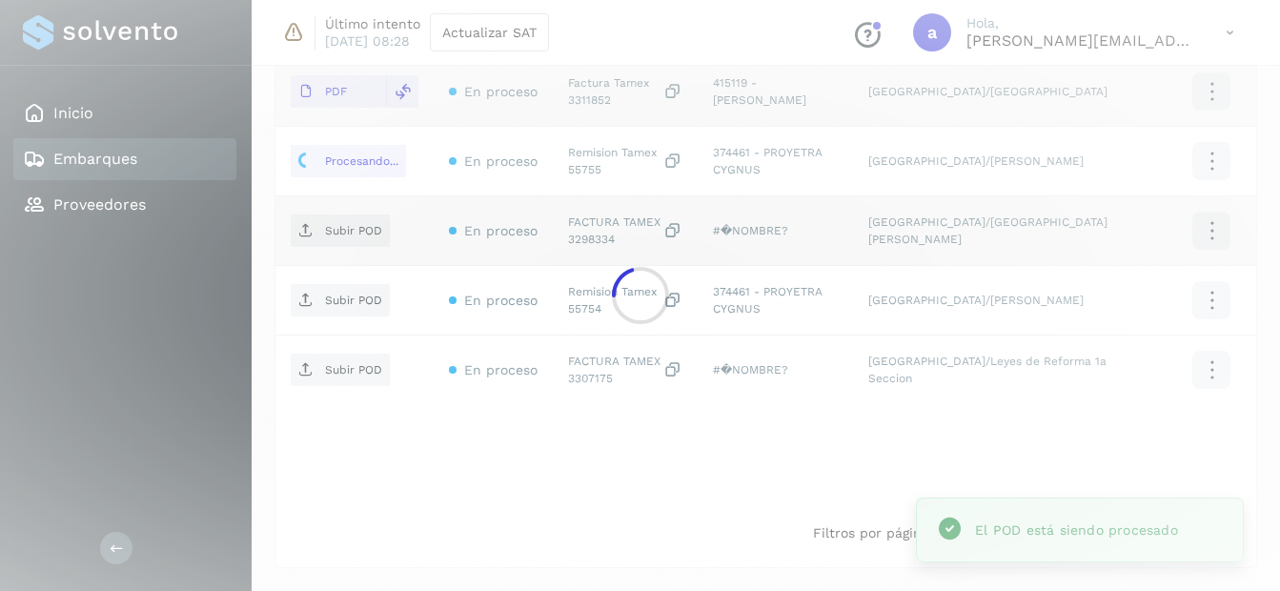
click at [599, 243] on div at bounding box center [640, 295] width 1280 height 591
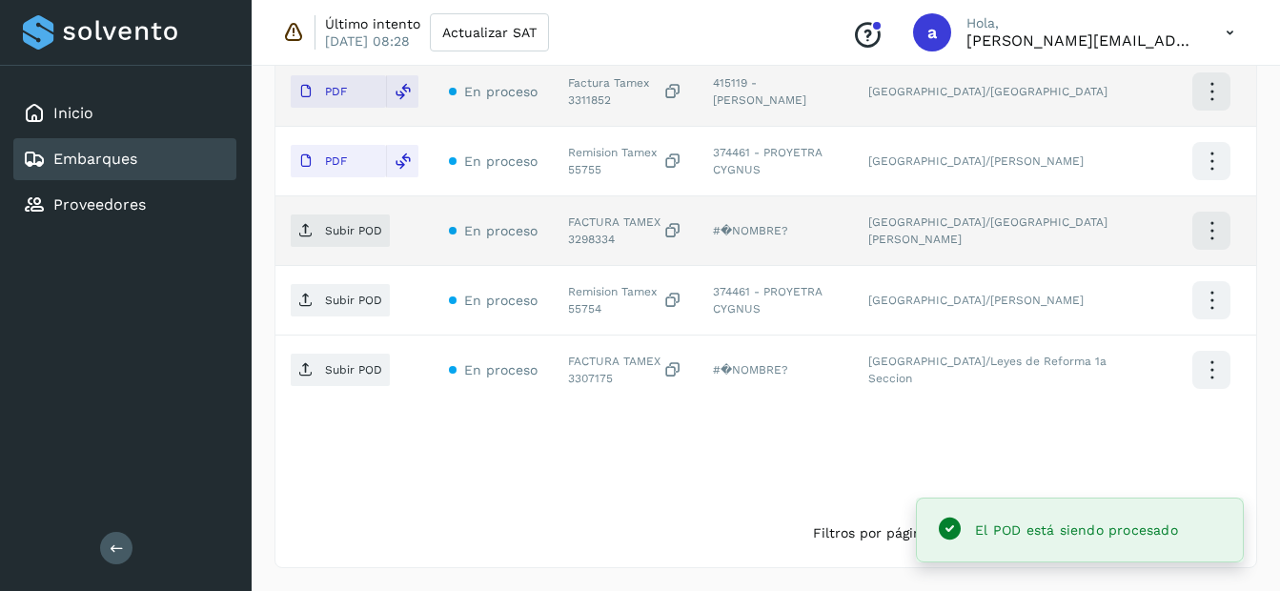
click at [599, 243] on div "FACTURA TAMEX 3298334" at bounding box center [625, 231] width 114 height 34
copy div "3298334"
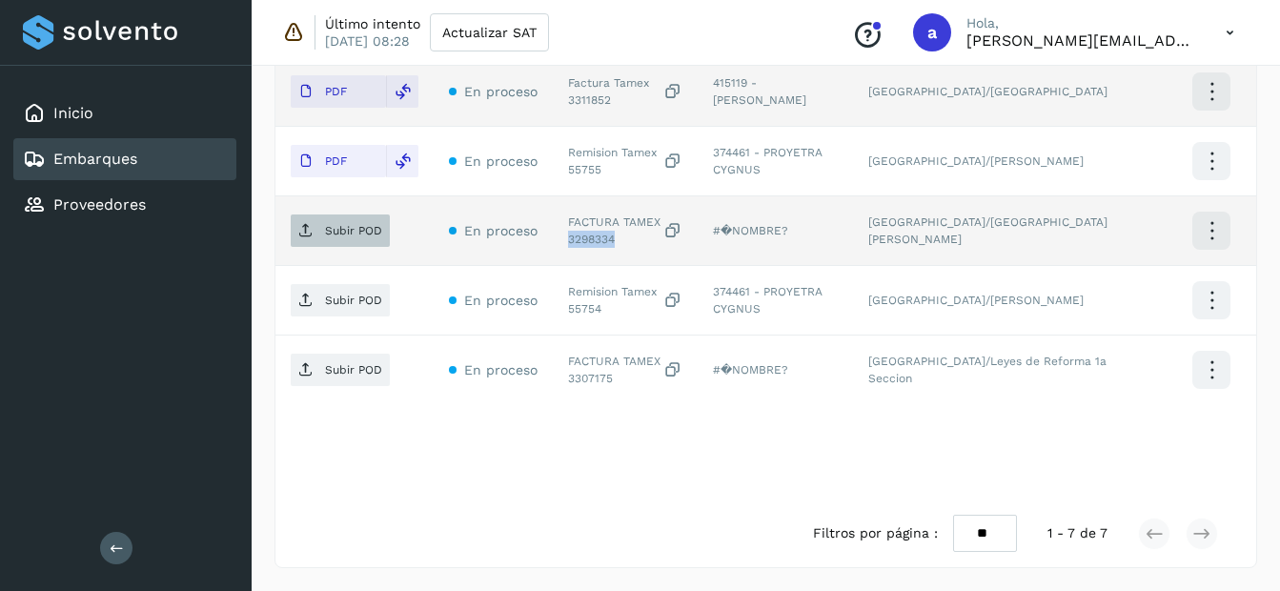
click at [373, 236] on p "Subir POD" at bounding box center [353, 230] width 57 height 13
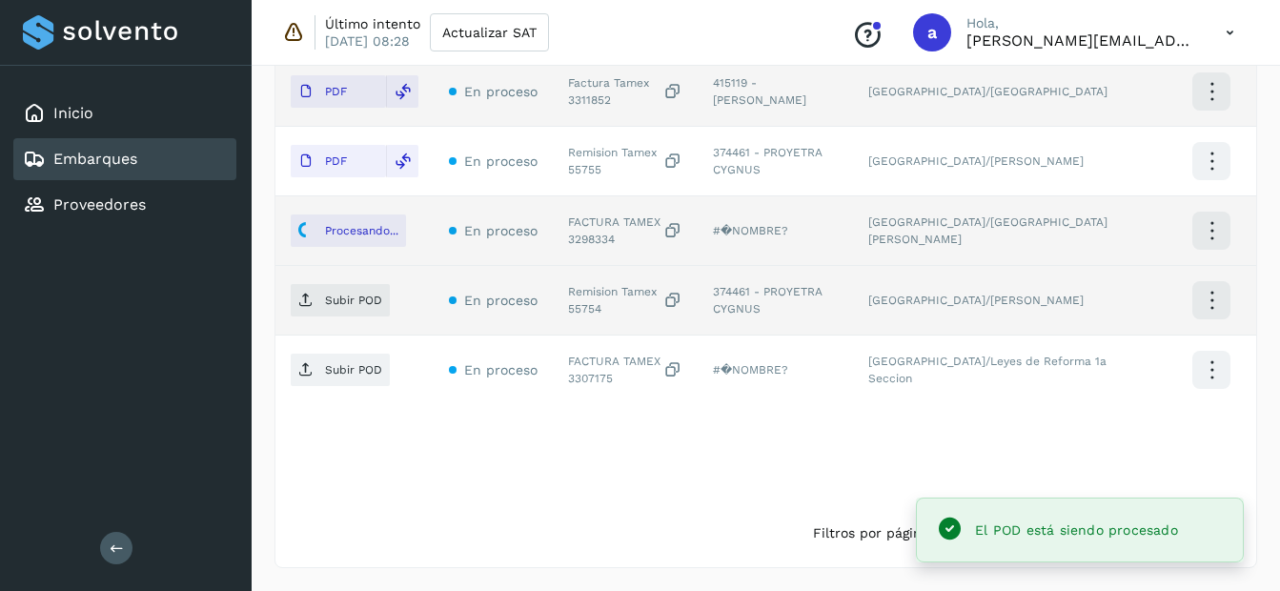
click at [587, 309] on div "Remision Tamex 55754" at bounding box center [625, 300] width 114 height 34
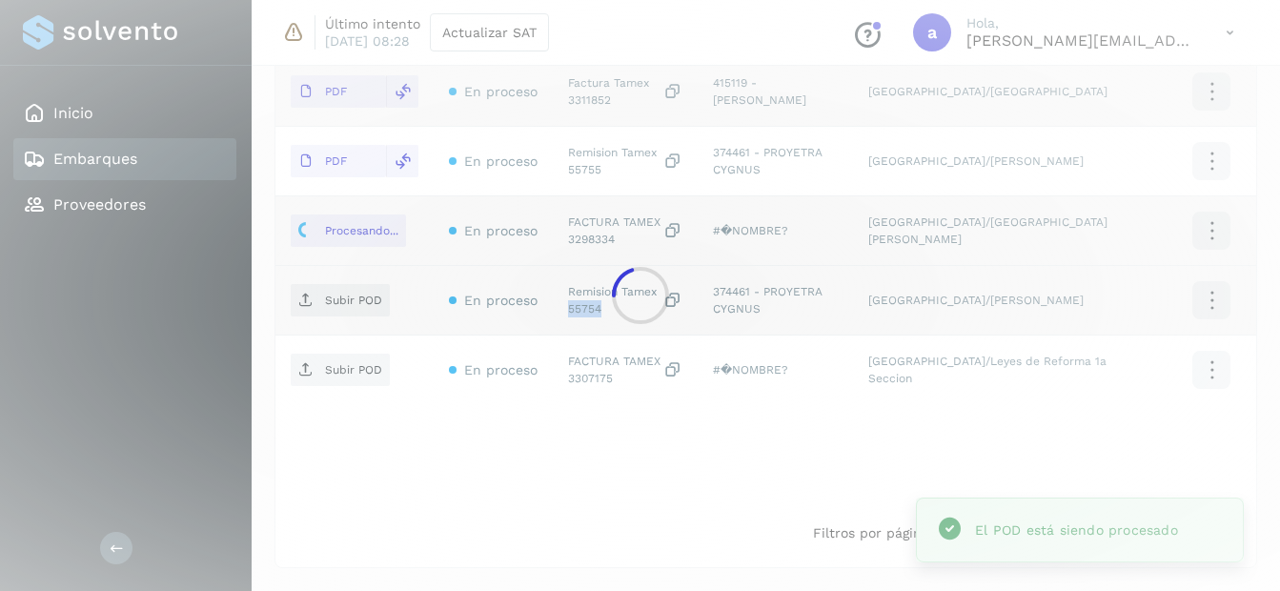
copy div "55754"
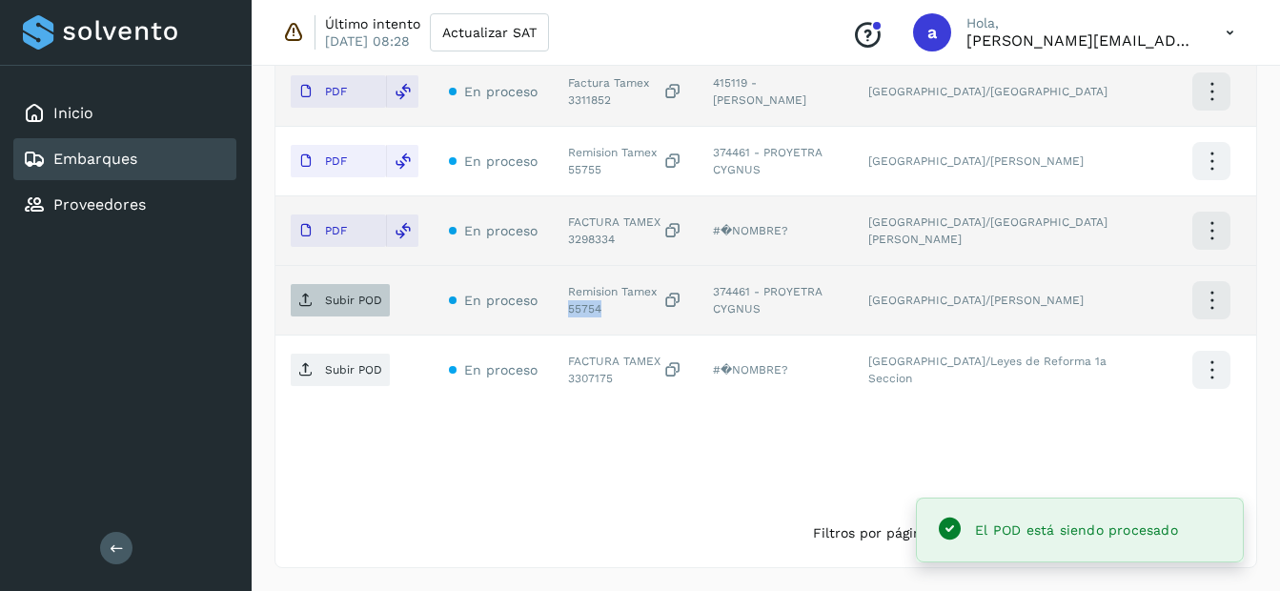
click at [355, 304] on p "Subir POD" at bounding box center [353, 300] width 57 height 13
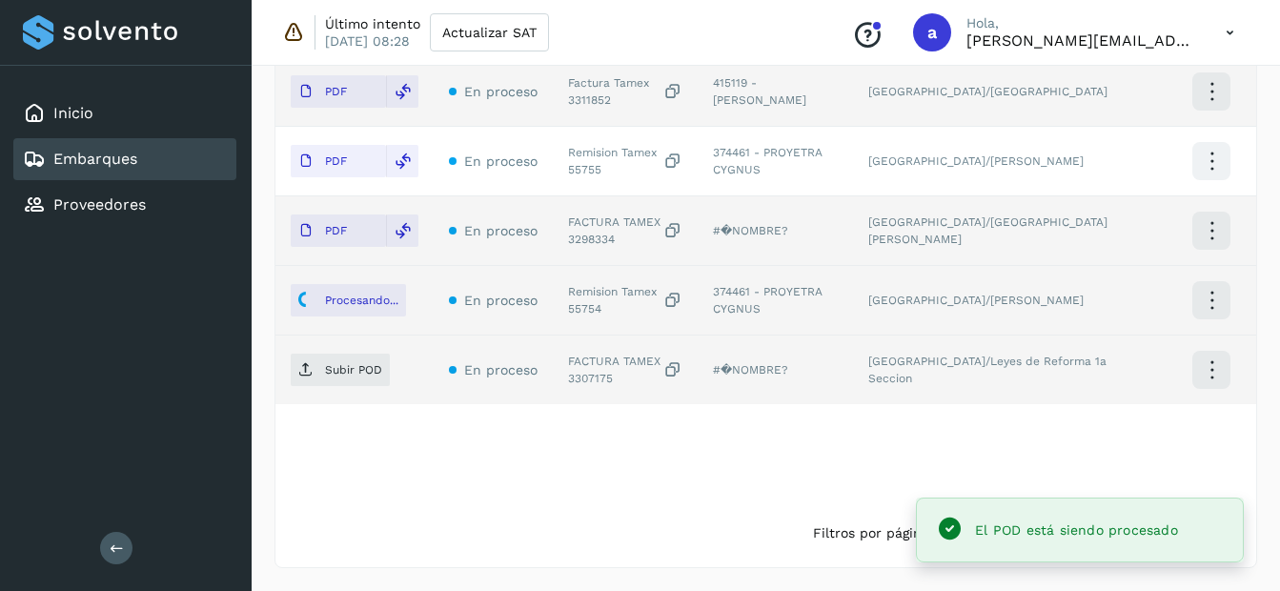
click at [590, 387] on div "FACTURA TAMEX 3307175" at bounding box center [625, 370] width 114 height 34
click at [589, 385] on div "FACTURA TAMEX 3307175" at bounding box center [625, 370] width 114 height 34
click at [589, 380] on div "FACTURA TAMEX 3307175" at bounding box center [625, 370] width 114 height 34
copy div "3307175"
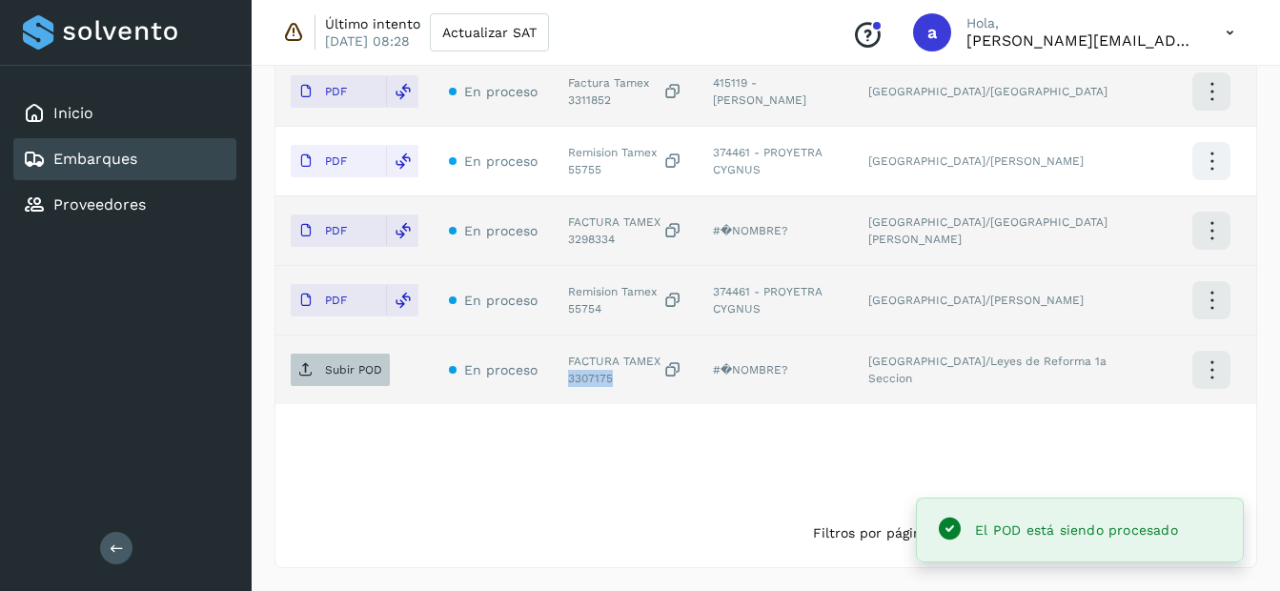
click at [359, 369] on p "Subir POD" at bounding box center [353, 369] width 57 height 13
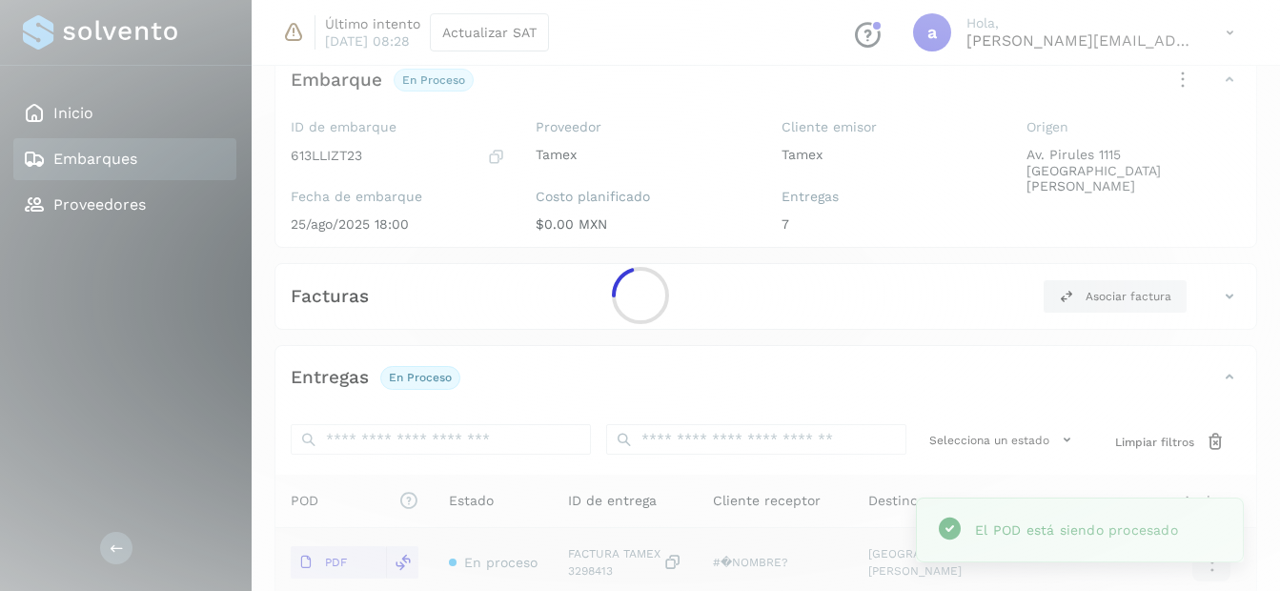
scroll to position [0, 0]
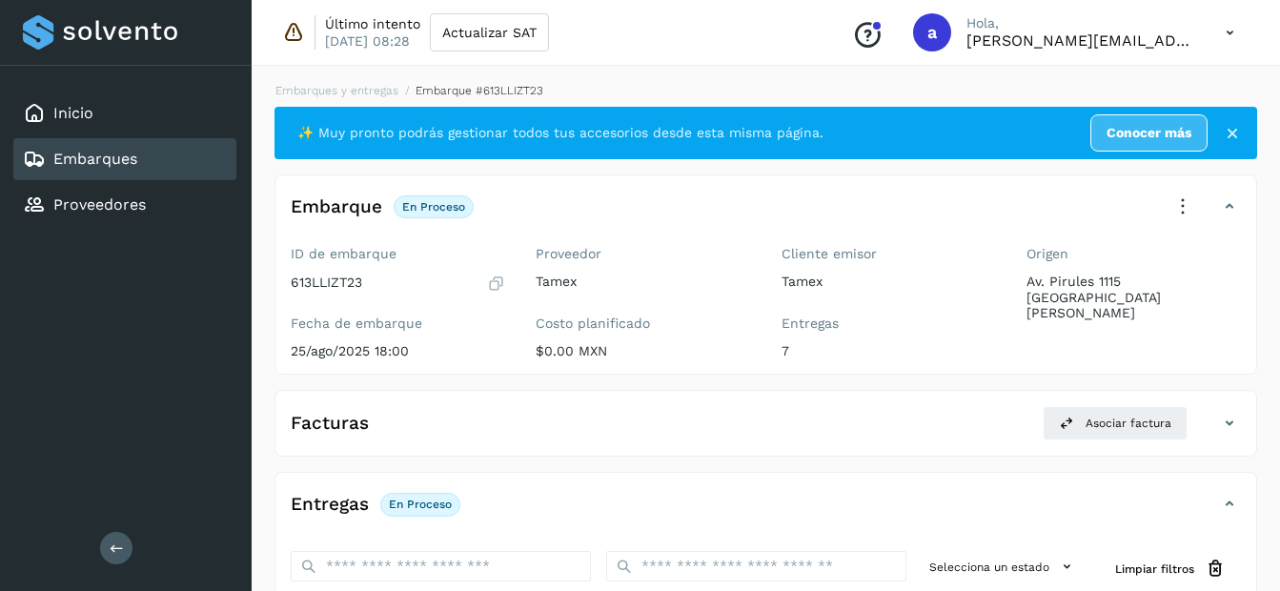
select select "**"
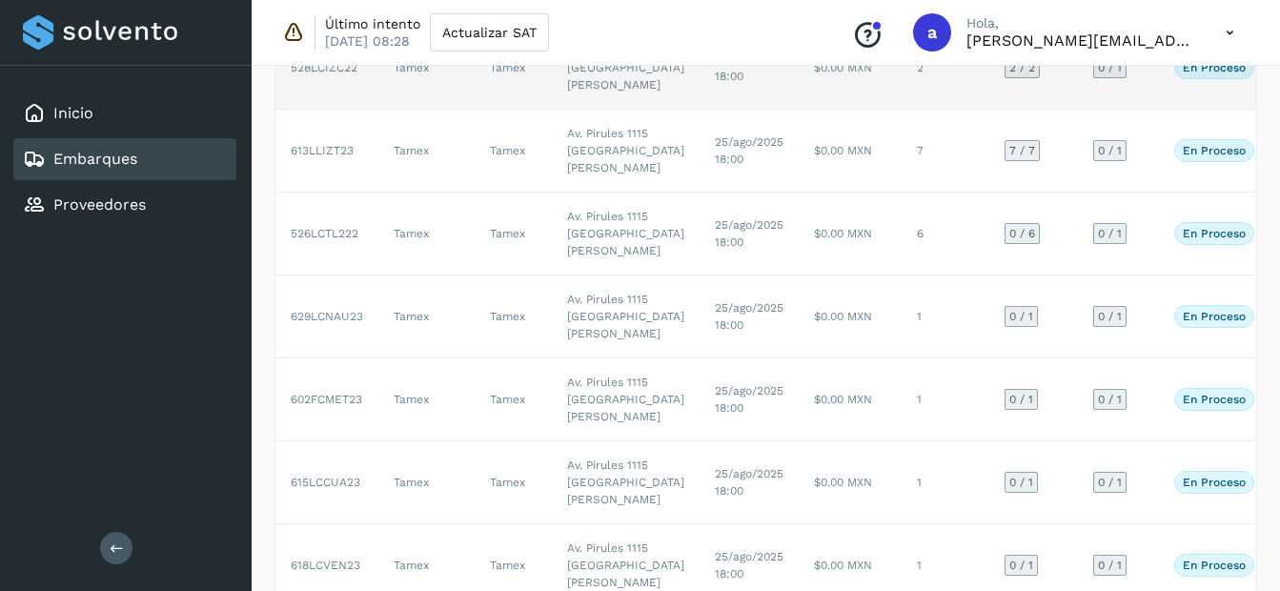
scroll to position [286, 0]
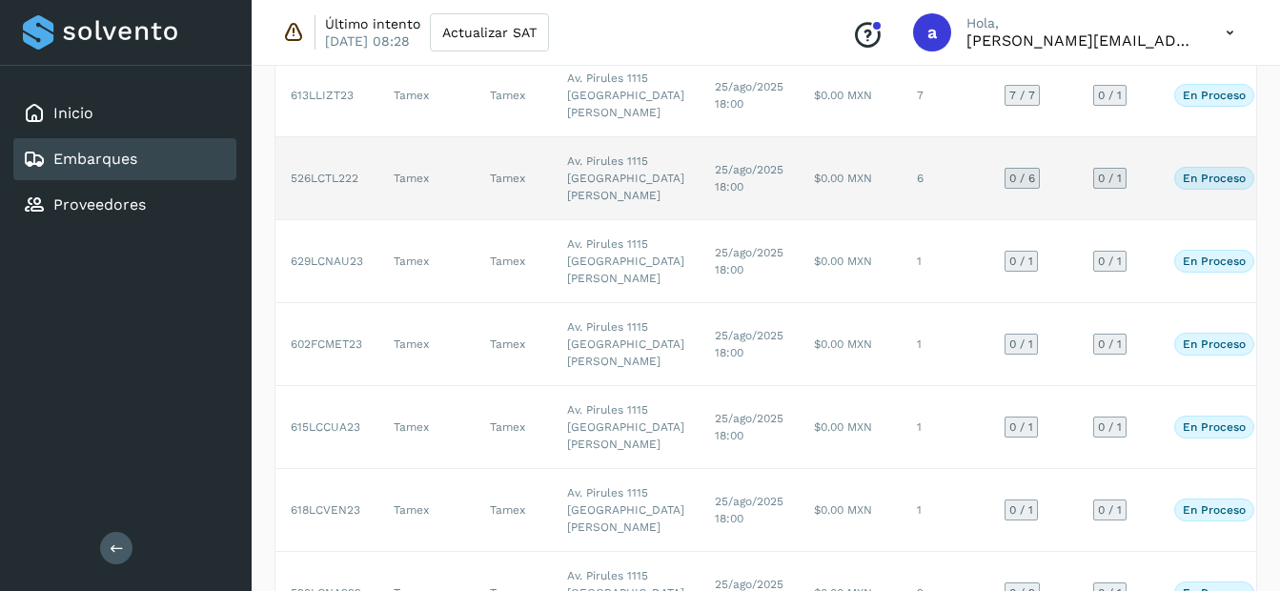
click at [799, 220] on td "$0.00 MXN" at bounding box center [850, 178] width 103 height 83
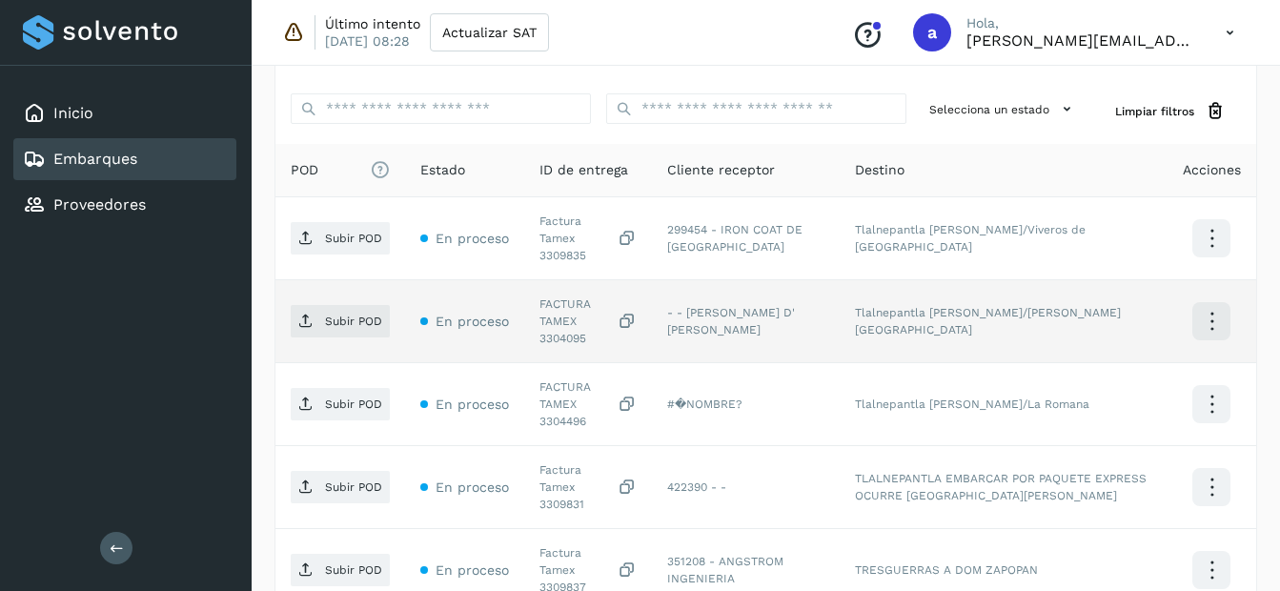
scroll to position [477, 0]
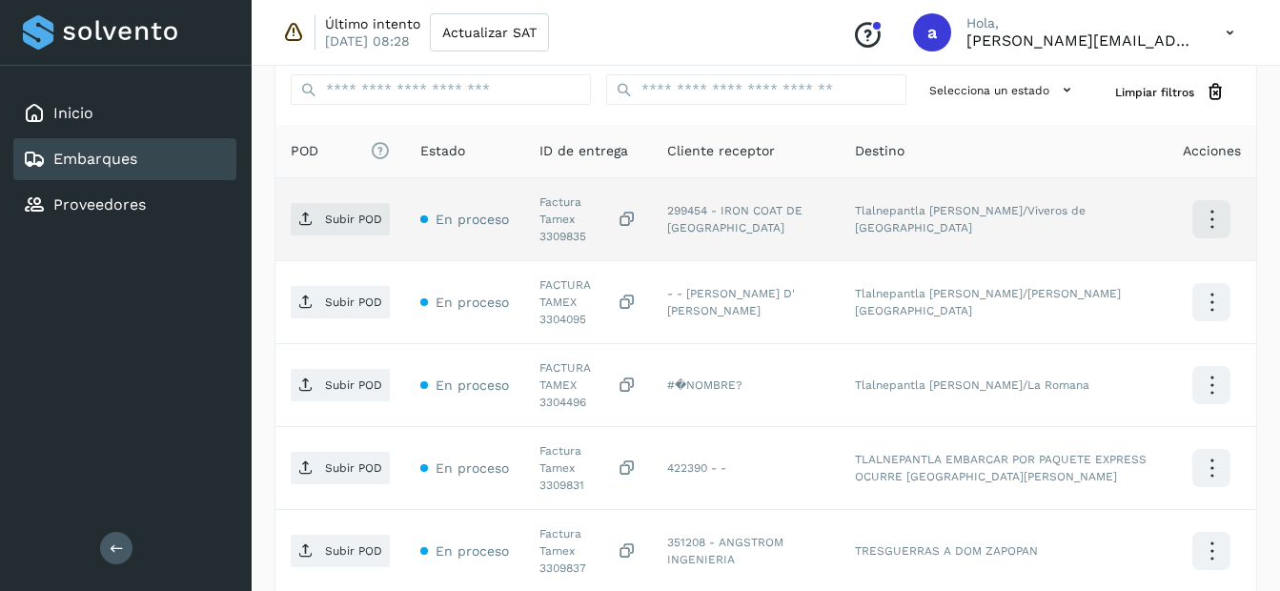
click at [566, 216] on div "Factura Tamex 3309835" at bounding box center [588, 219] width 97 height 51
click at [342, 224] on span "Subir POD" at bounding box center [340, 219] width 99 height 31
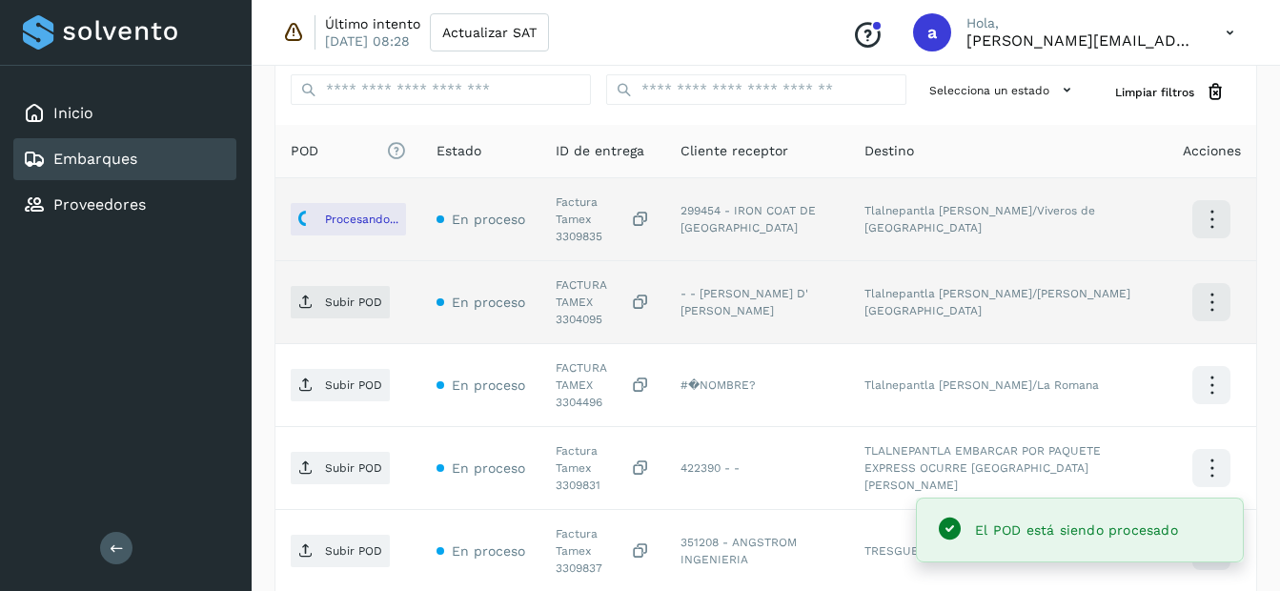
click at [575, 285] on div "FACTURA TAMEX 3304095" at bounding box center [603, 301] width 94 height 51
click at [378, 296] on p "Subir POD" at bounding box center [353, 302] width 57 height 13
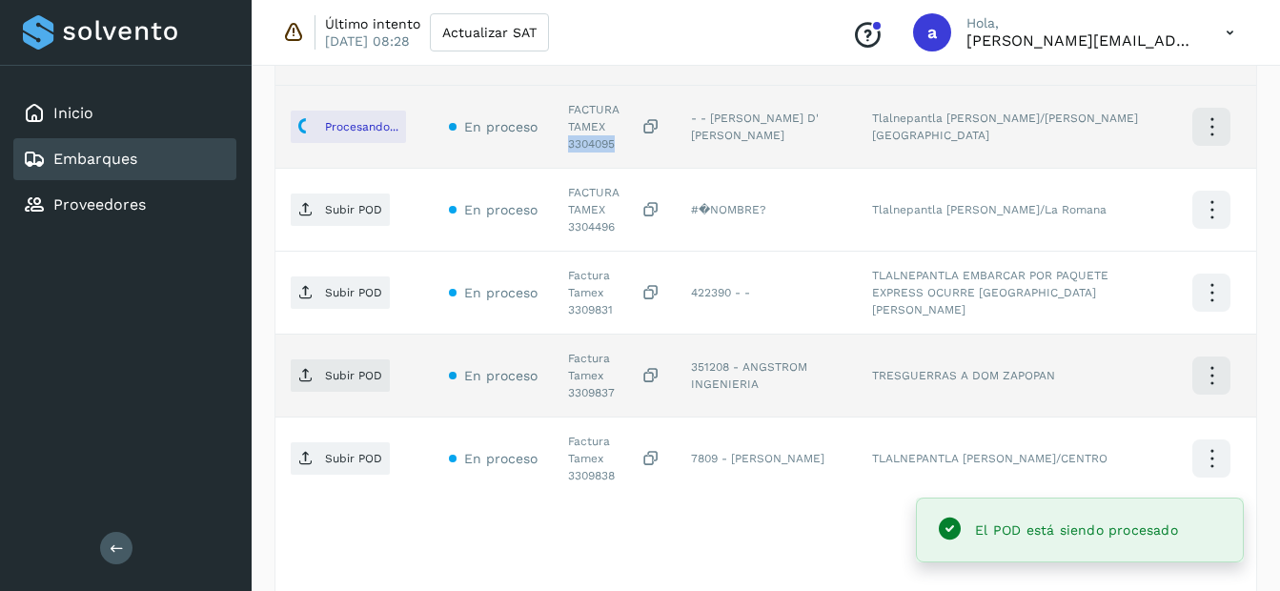
scroll to position [667, 0]
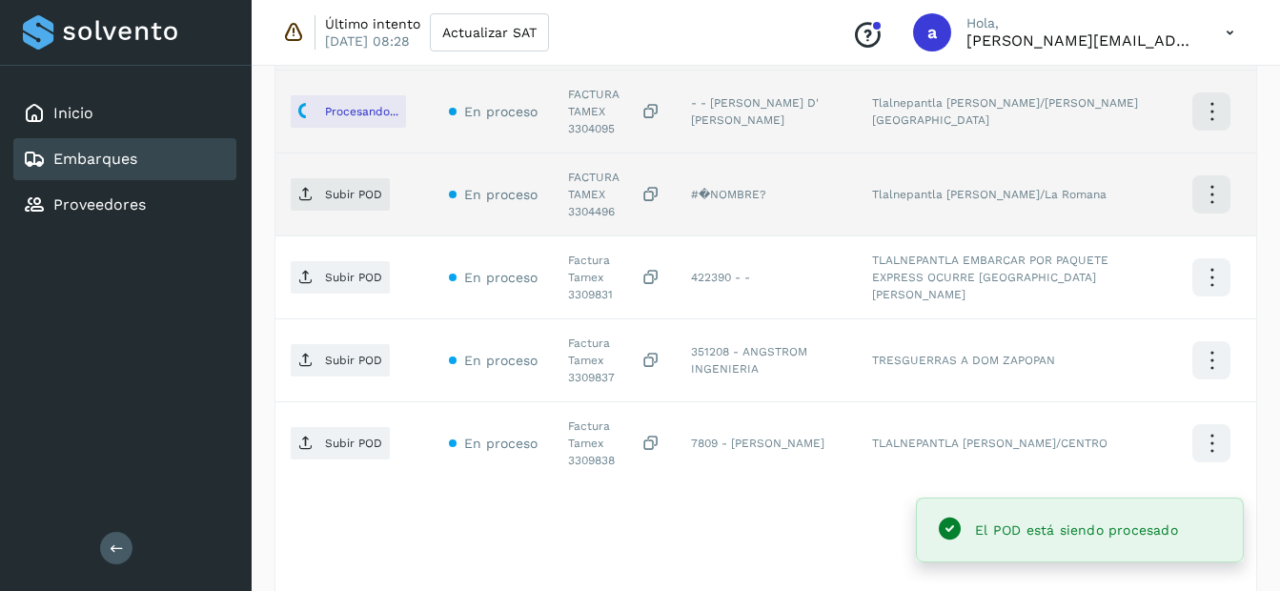
click at [595, 170] on div "FACTURA TAMEX 3304496" at bounding box center [614, 194] width 92 height 51
click at [357, 188] on p "Subir POD" at bounding box center [353, 194] width 57 height 13
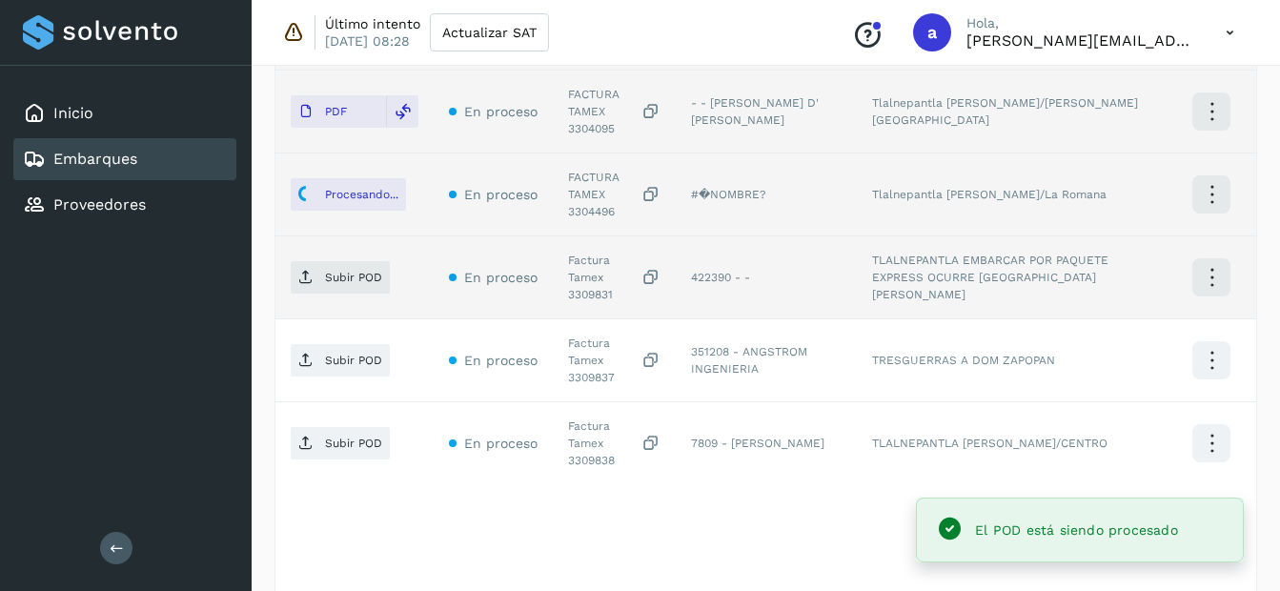
click at [581, 252] on div "Factura Tamex 3309831" at bounding box center [614, 277] width 92 height 51
click at [377, 271] on p "Subir POD" at bounding box center [353, 277] width 57 height 13
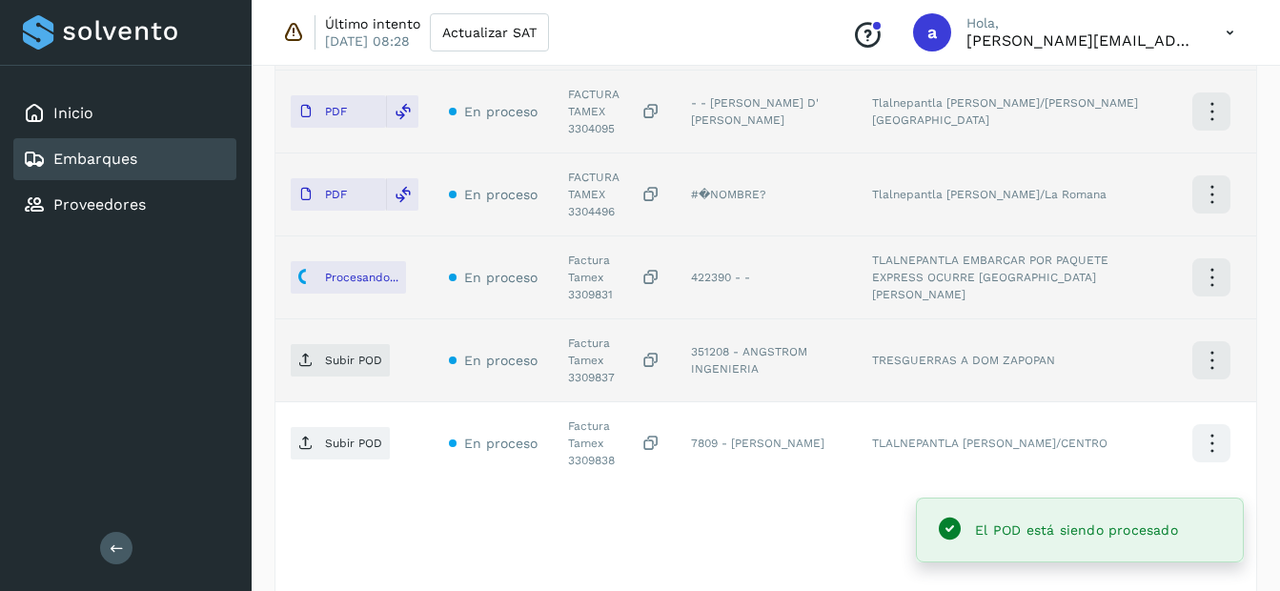
click at [600, 335] on div "Factura Tamex 3309837" at bounding box center [614, 360] width 92 height 51
click at [363, 354] on p "Subir POD" at bounding box center [353, 360] width 57 height 13
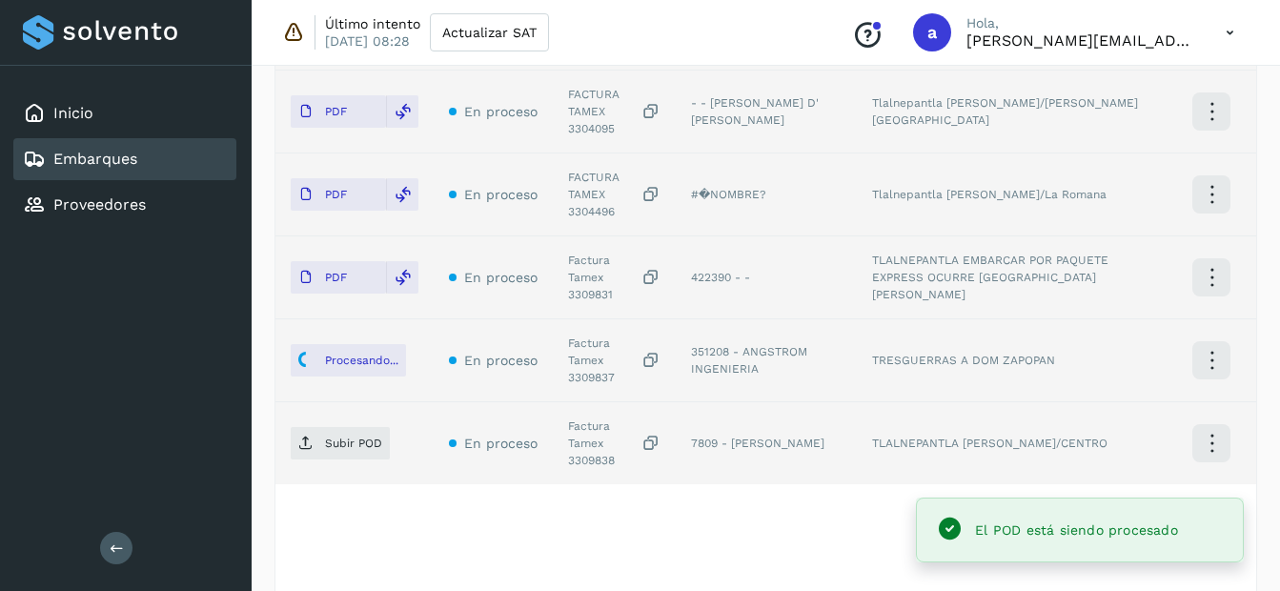
click at [592, 418] on div "Factura Tamex 3309838" at bounding box center [614, 443] width 92 height 51
click at [364, 428] on span "Subir POD" at bounding box center [340, 443] width 99 height 31
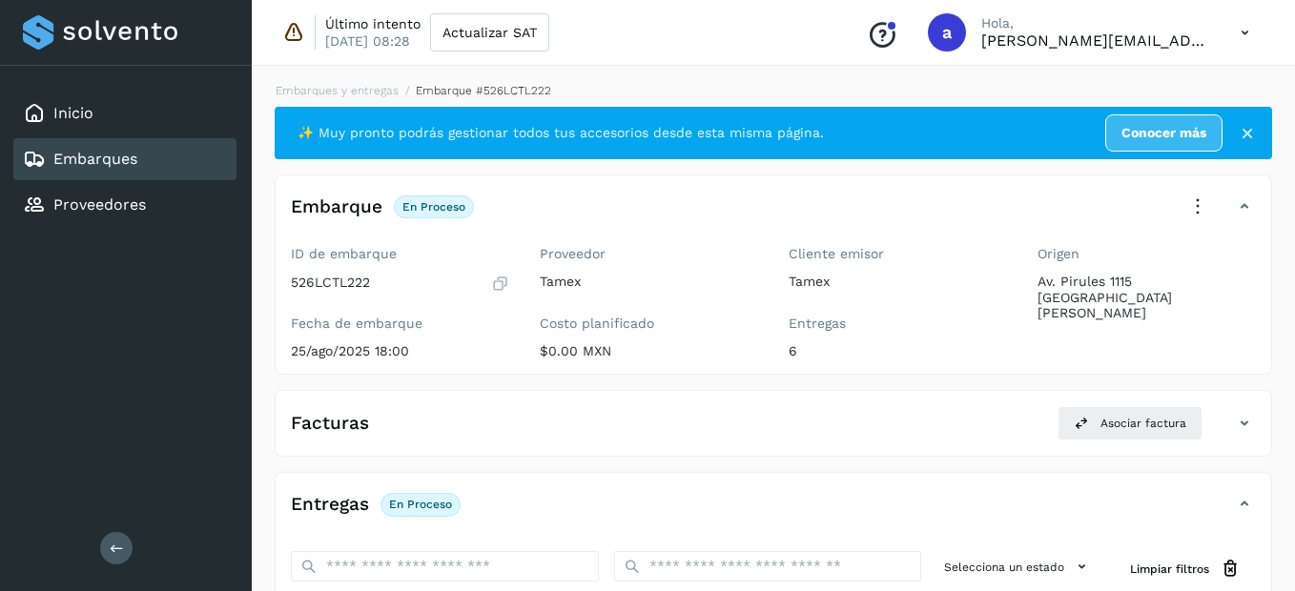
select select "**"
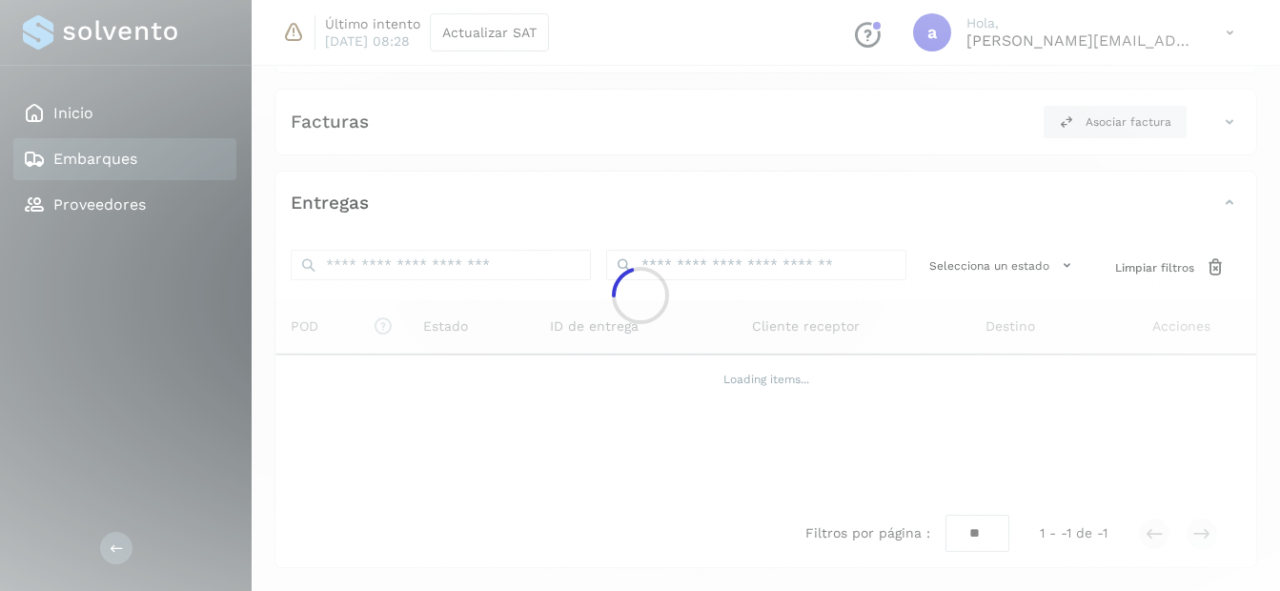
scroll to position [319, 0]
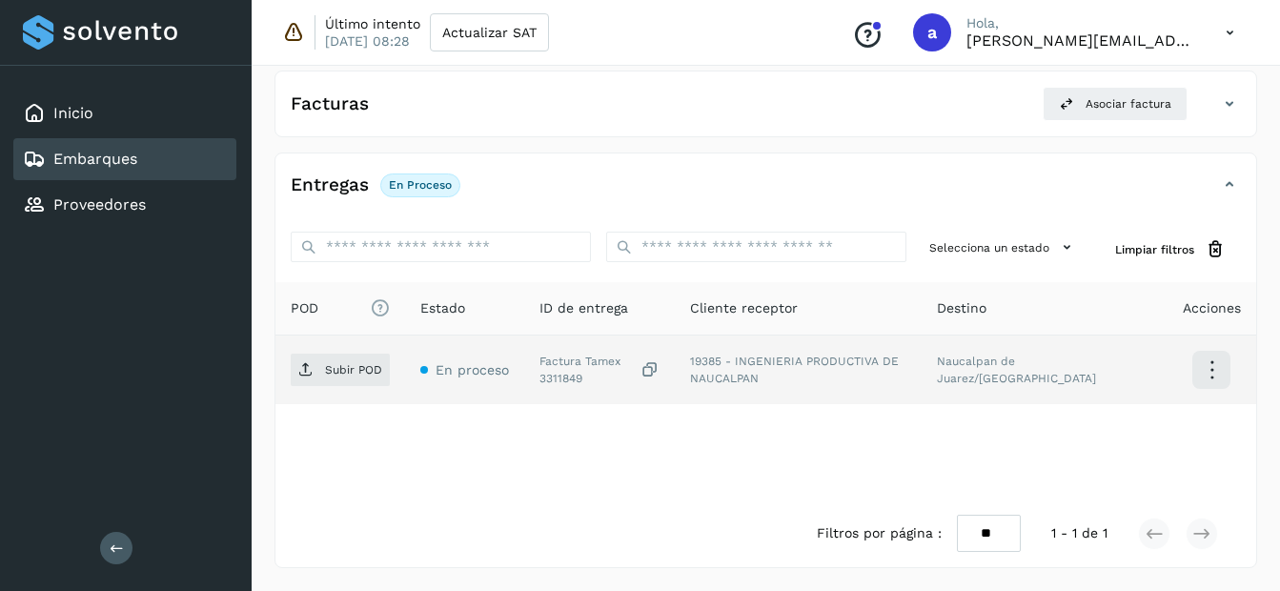
click at [562, 374] on div "Factura Tamex 3311849" at bounding box center [600, 370] width 120 height 34
click at [360, 378] on span "Subir POD" at bounding box center [340, 370] width 99 height 31
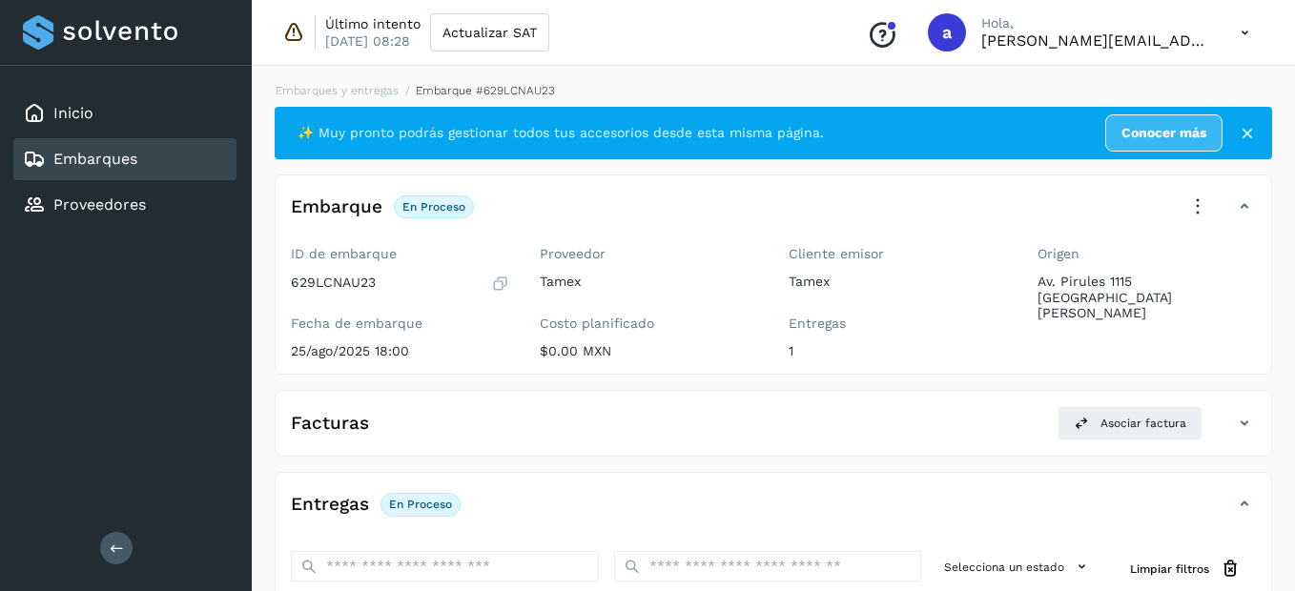
select select "**"
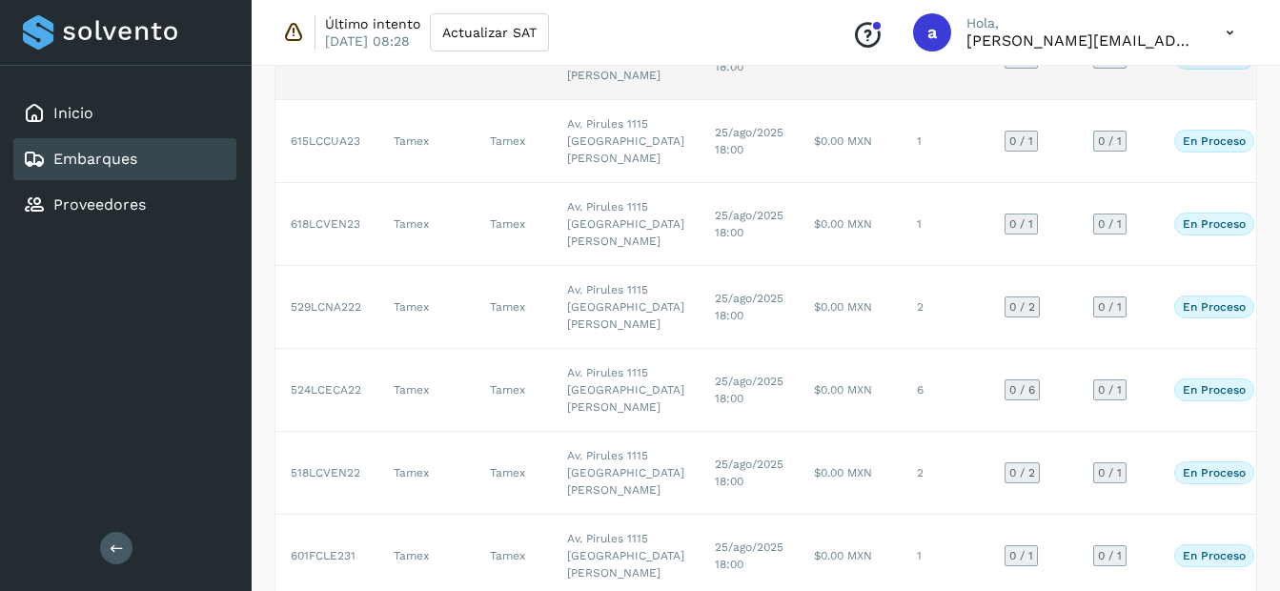
click at [799, 100] on td "$0.00 MXN" at bounding box center [850, 58] width 103 height 83
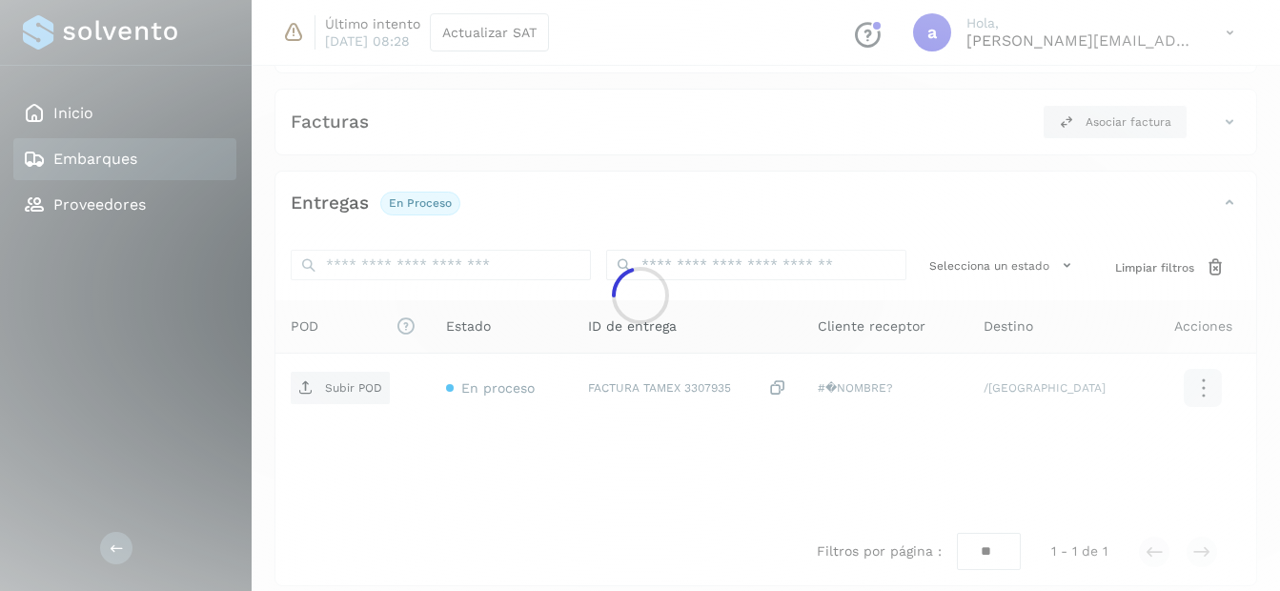
scroll to position [319, 0]
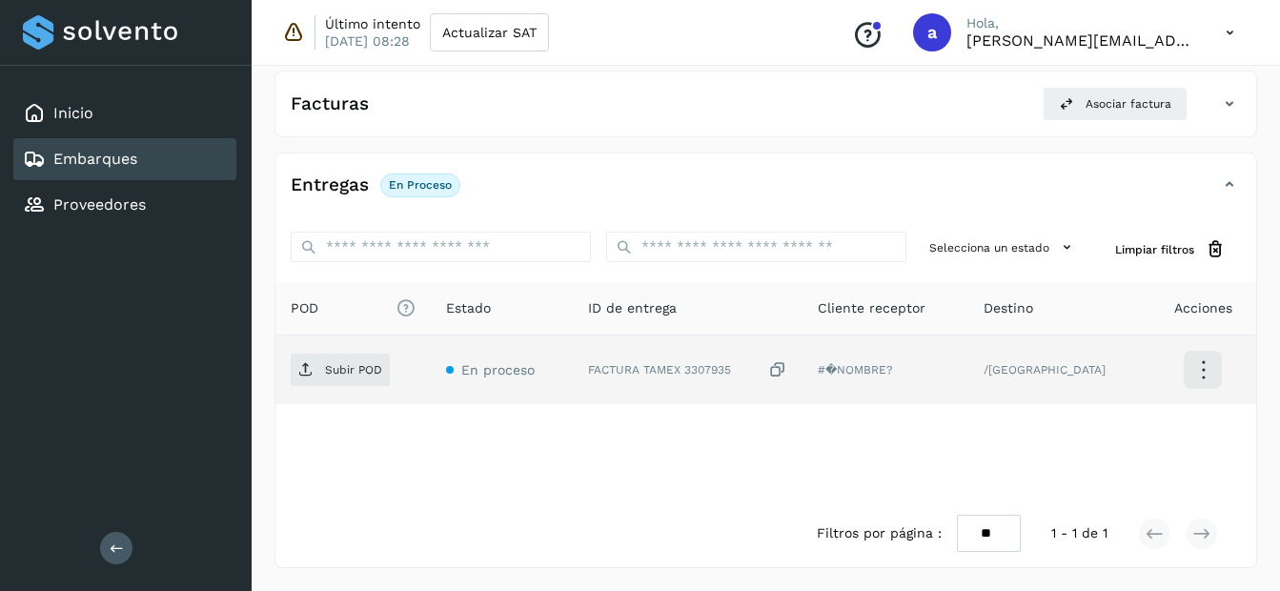
click at [719, 371] on div "FACTURA TAMEX 3307935" at bounding box center [687, 370] width 199 height 20
click at [370, 379] on span "Subir POD" at bounding box center [340, 370] width 99 height 31
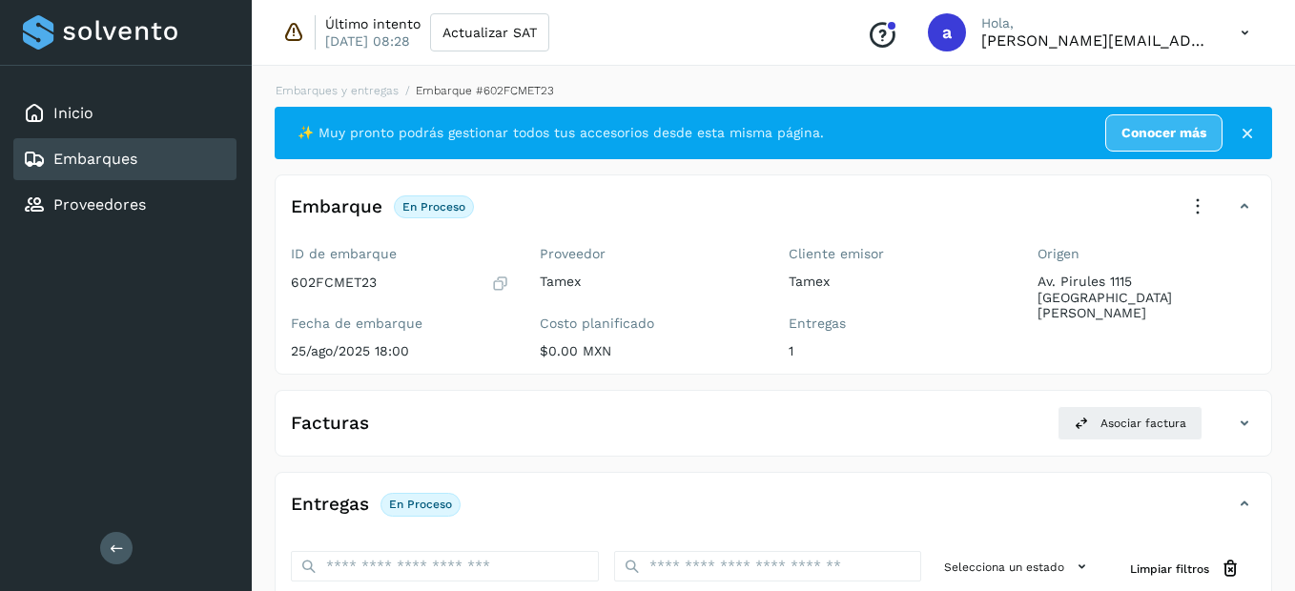
select select "**"
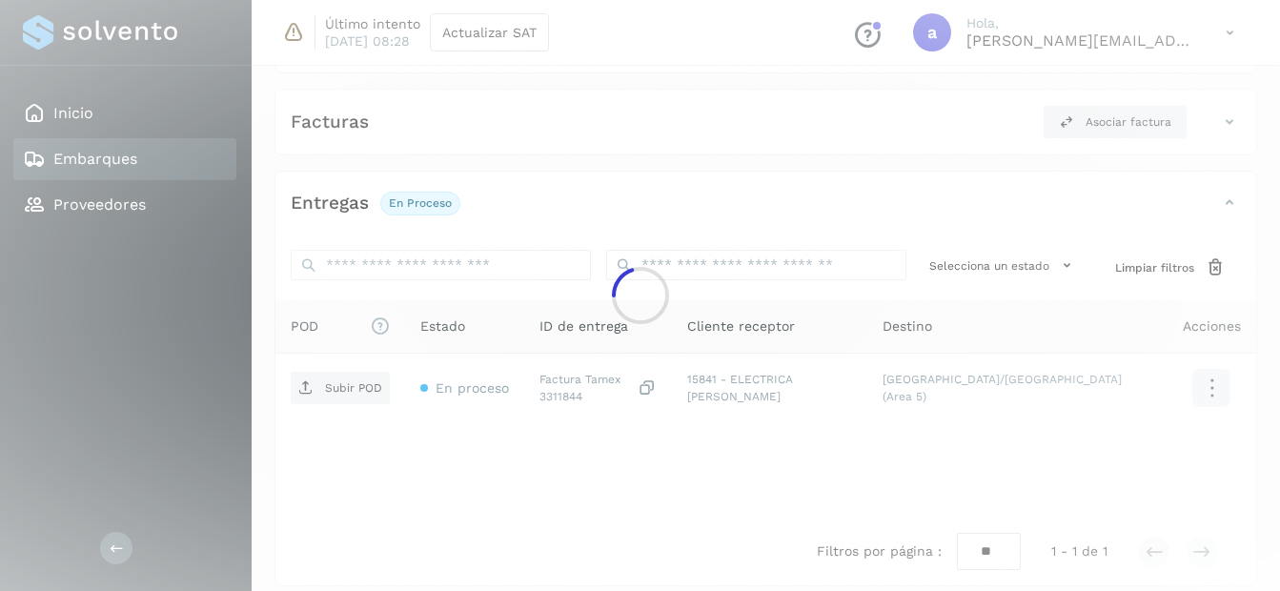
scroll to position [319, 0]
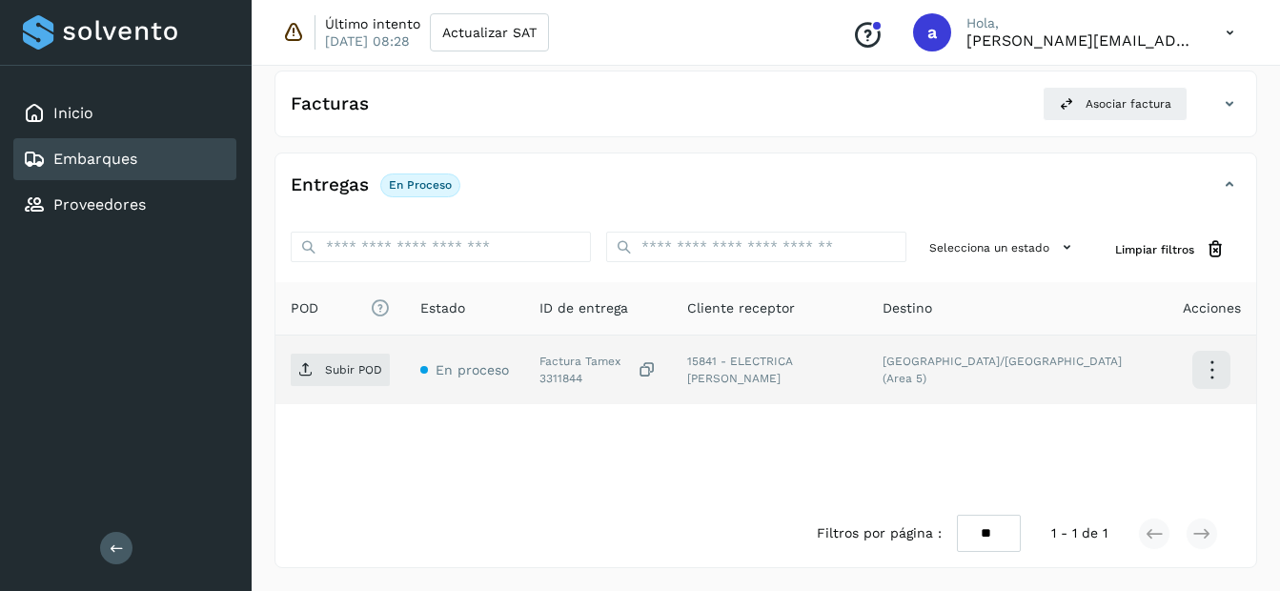
click at [657, 378] on div "Factura Tamex 3311844" at bounding box center [598, 370] width 117 height 34
click at [367, 364] on p "Subir POD" at bounding box center [353, 369] width 57 height 13
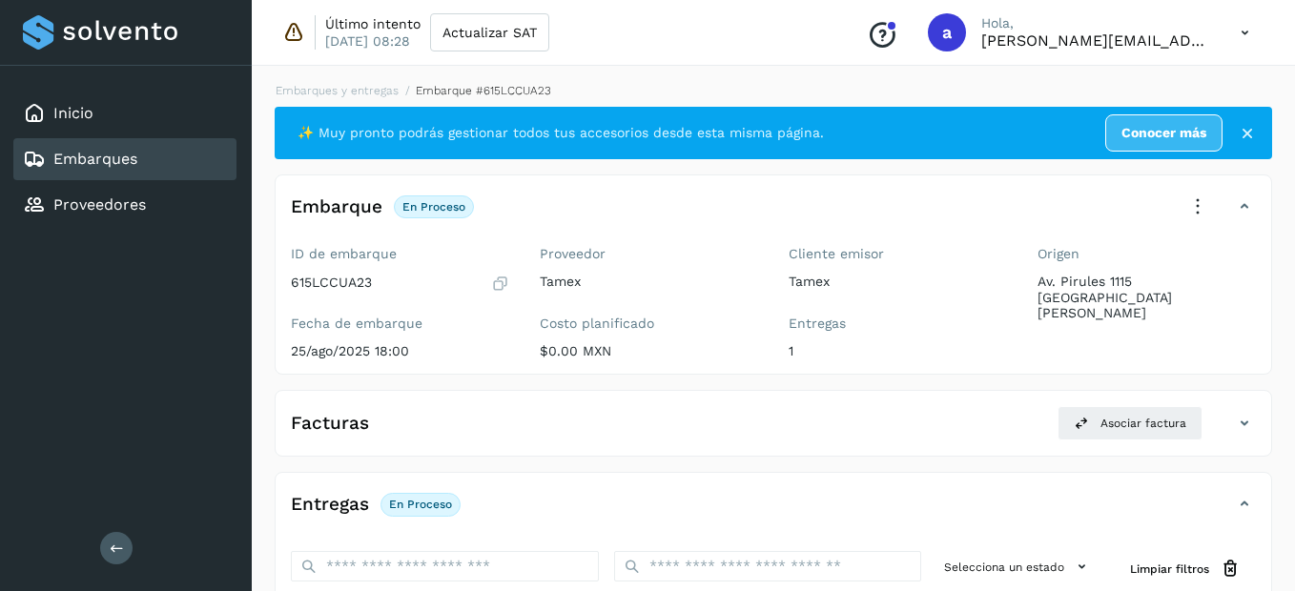
select select "**"
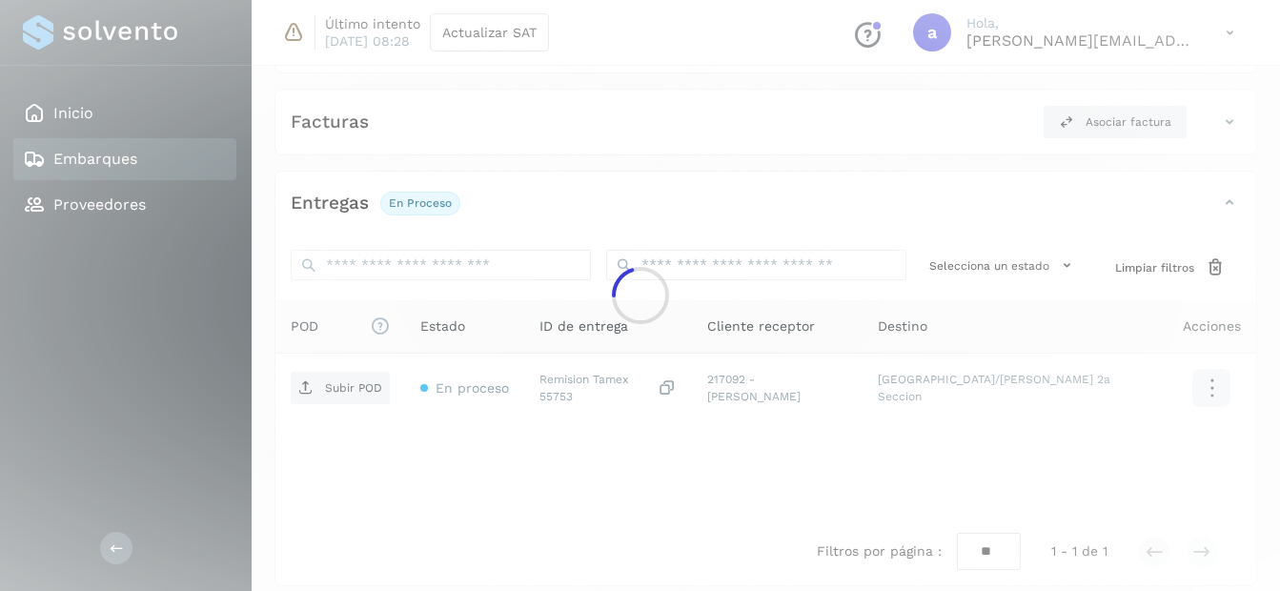
scroll to position [319, 0]
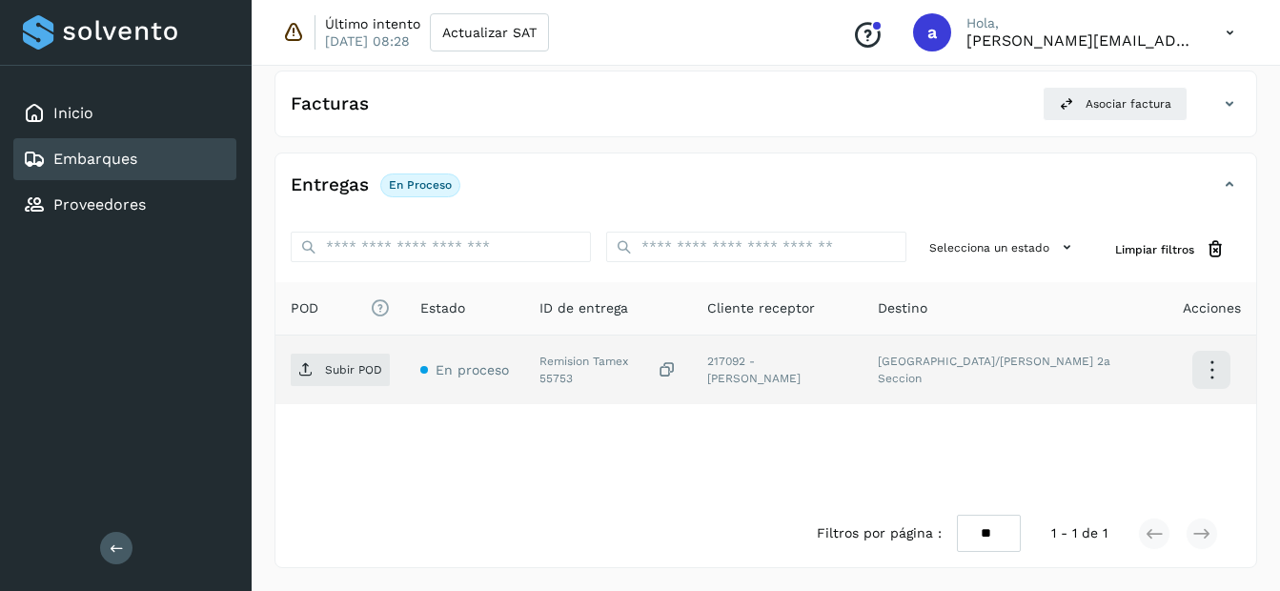
click at [561, 382] on div "Remision Tamex 55753" at bounding box center [608, 370] width 137 height 34
click at [378, 364] on p "Subir POD" at bounding box center [353, 369] width 57 height 13
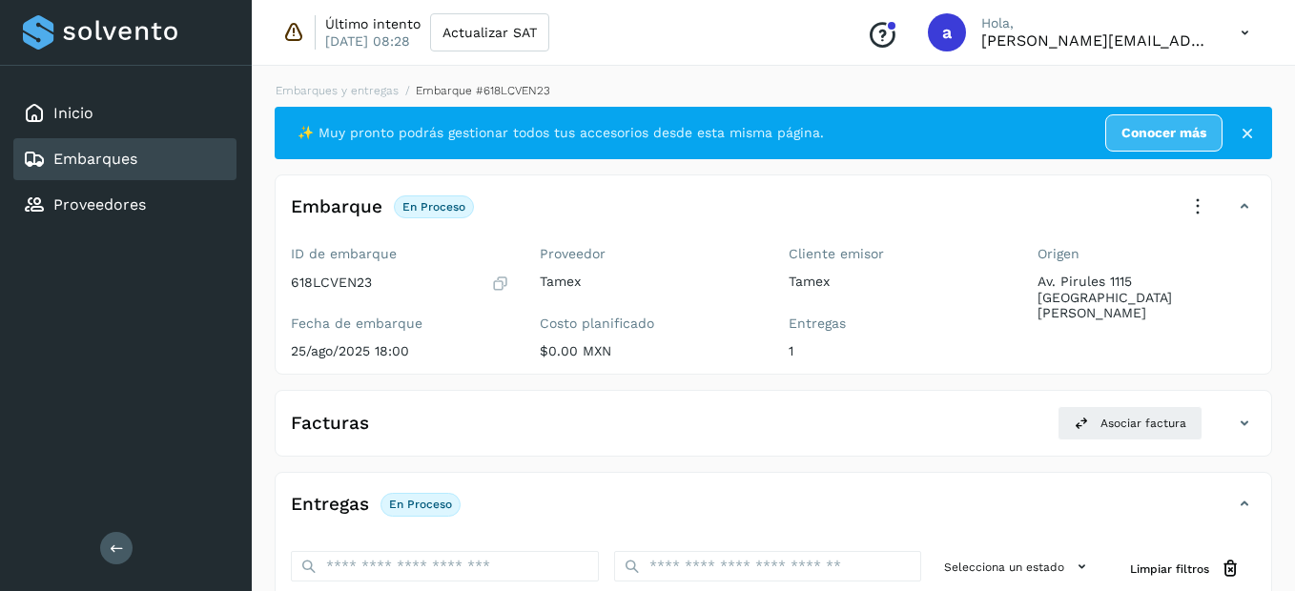
select select "**"
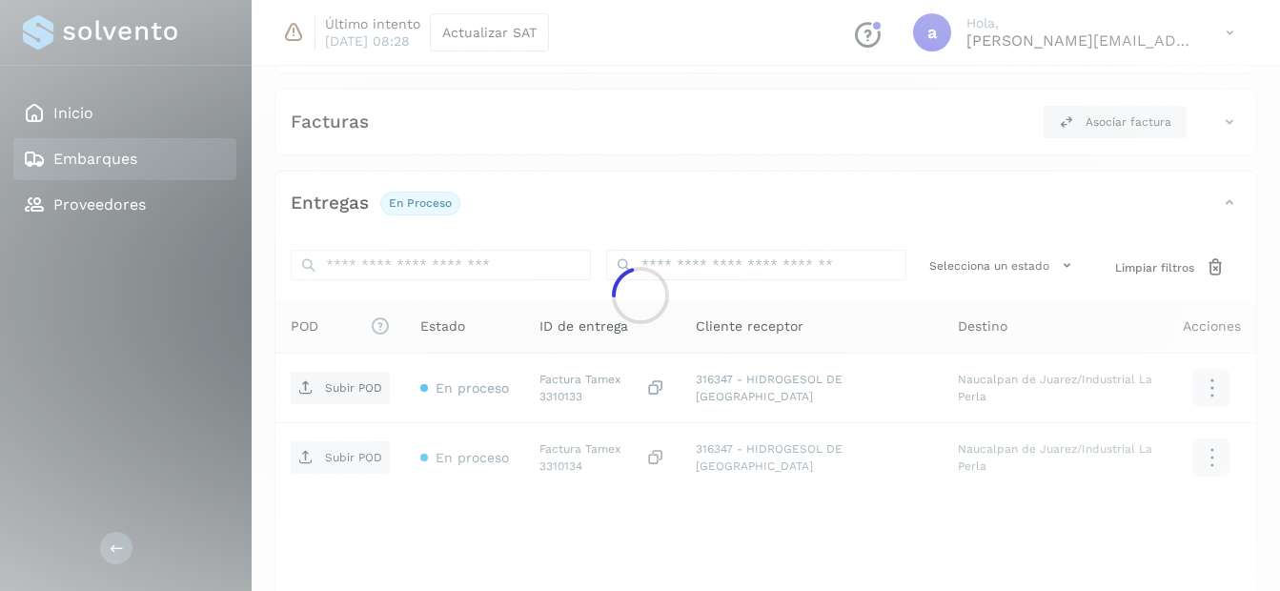
scroll to position [389, 0]
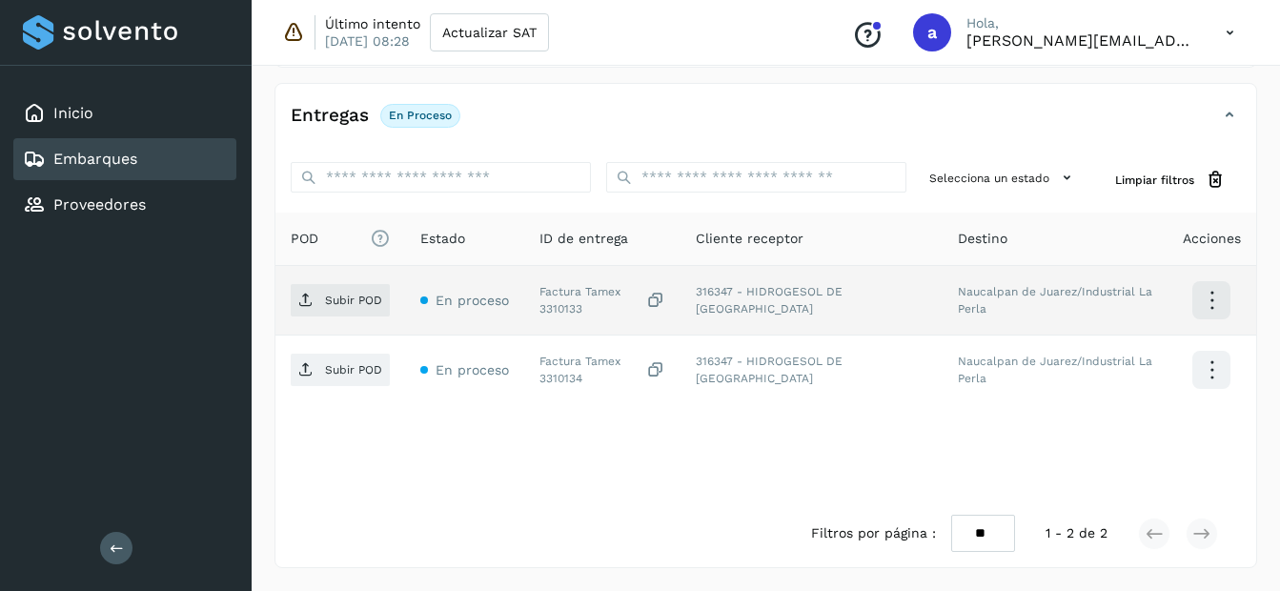
click at [561, 309] on div "Factura Tamex 3310133" at bounding box center [603, 300] width 126 height 34
click at [359, 307] on p "Subir POD" at bounding box center [353, 300] width 57 height 13
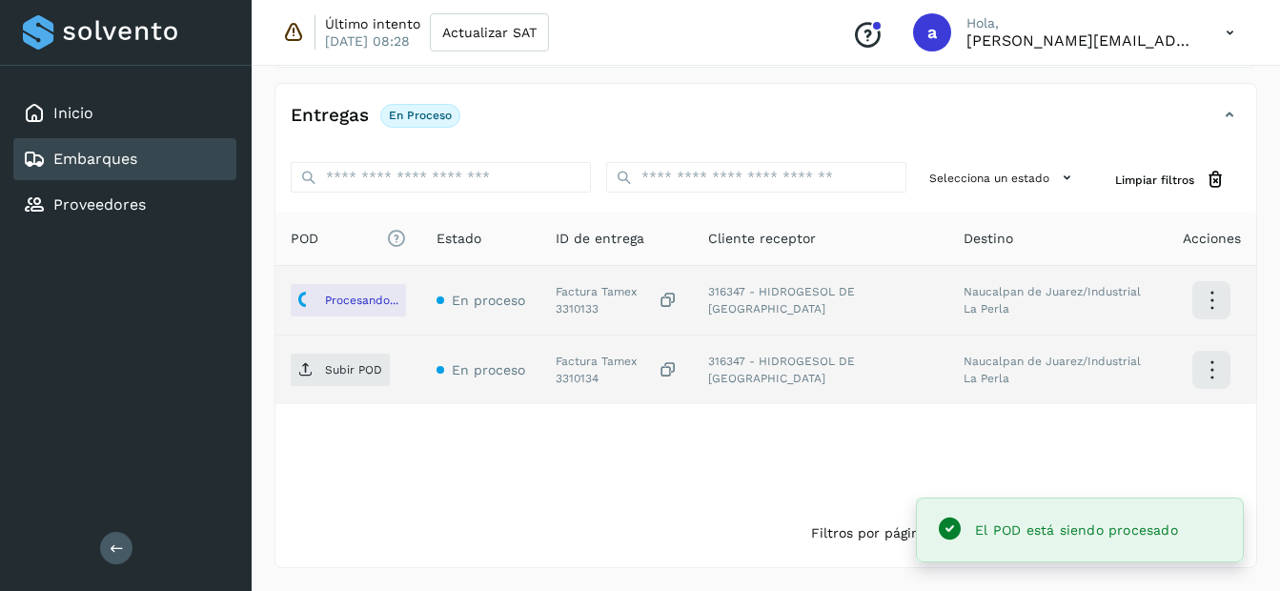
click at [577, 381] on div "Factura Tamex 3310134" at bounding box center [617, 370] width 122 height 34
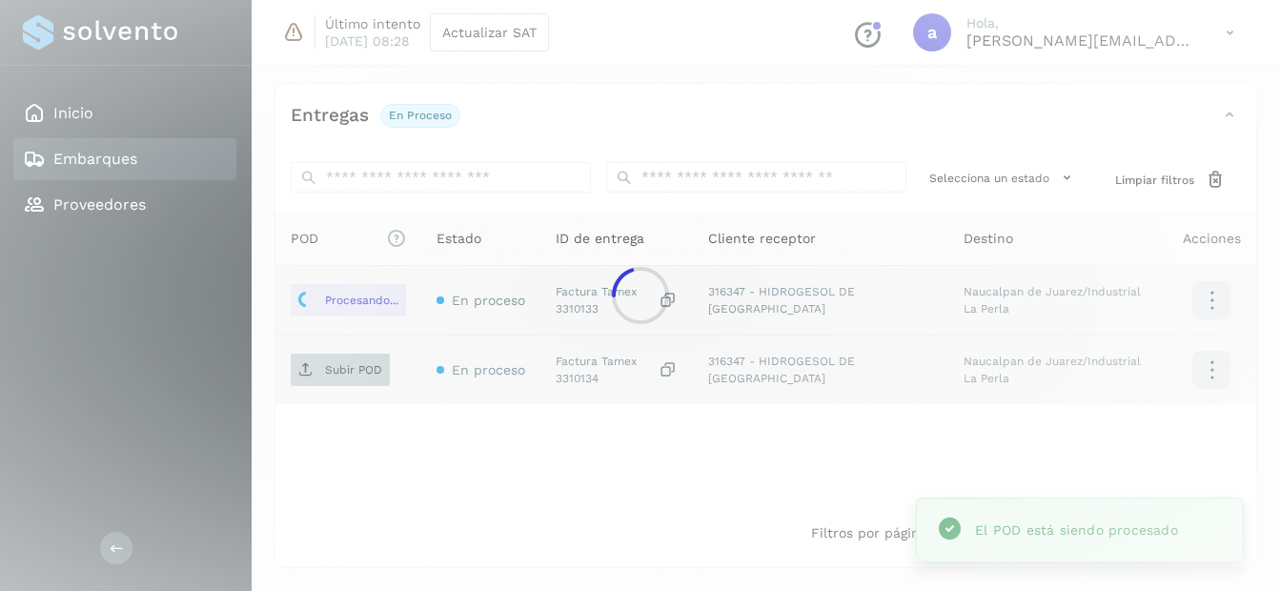
click at [337, 365] on div at bounding box center [640, 295] width 1280 height 591
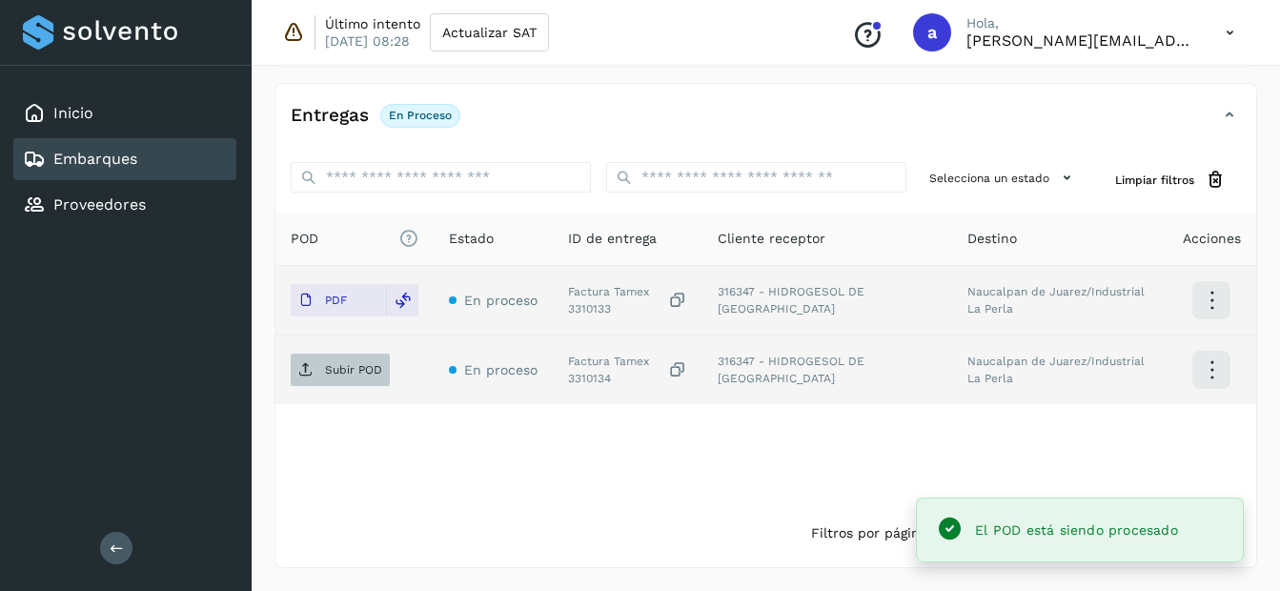
click at [358, 371] on p "Subir POD" at bounding box center [353, 369] width 57 height 13
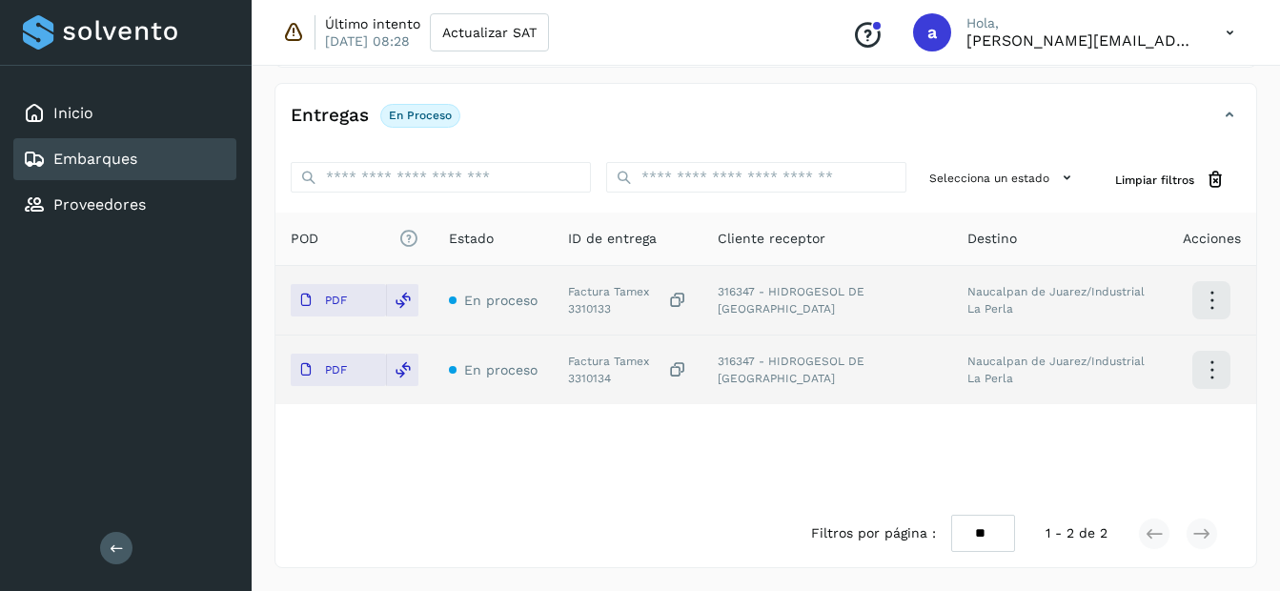
select select "**"
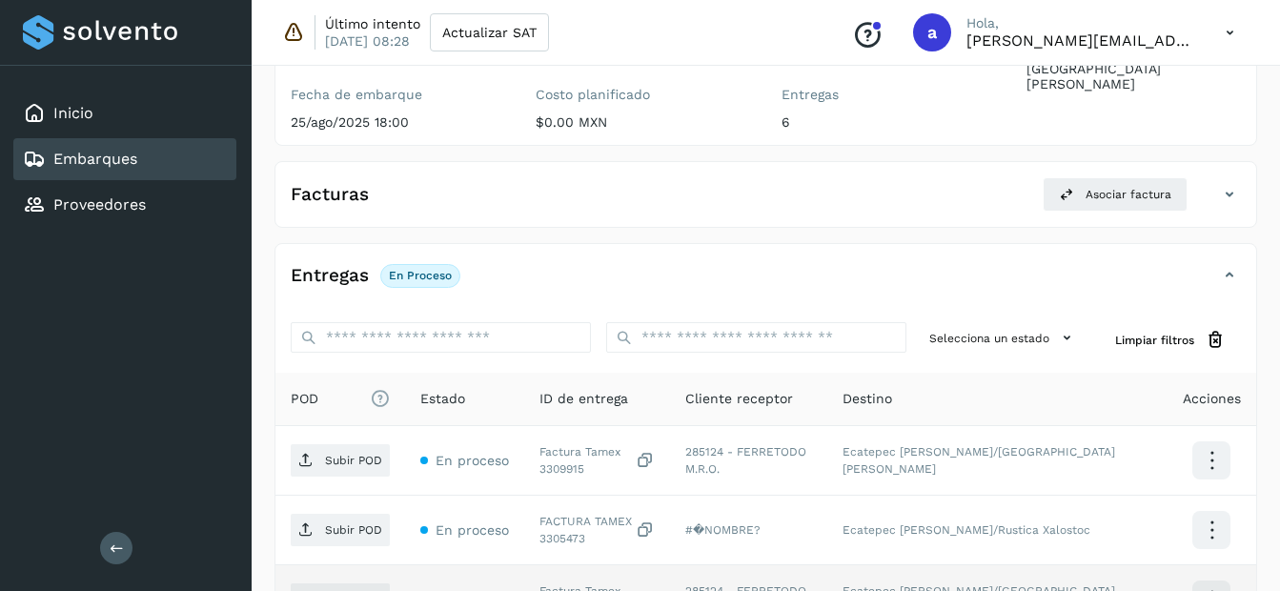
scroll to position [477, 0]
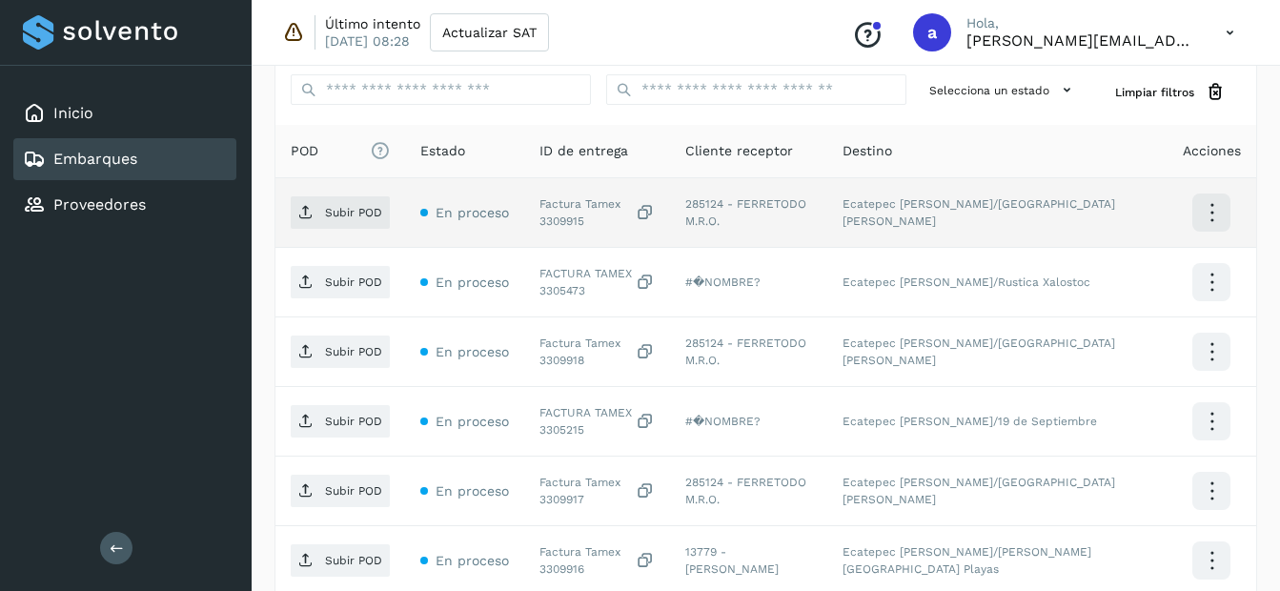
click at [561, 220] on div "Factura Tamex 3309915" at bounding box center [597, 212] width 115 height 34
click at [295, 223] on span "Subir POD" at bounding box center [340, 212] width 99 height 31
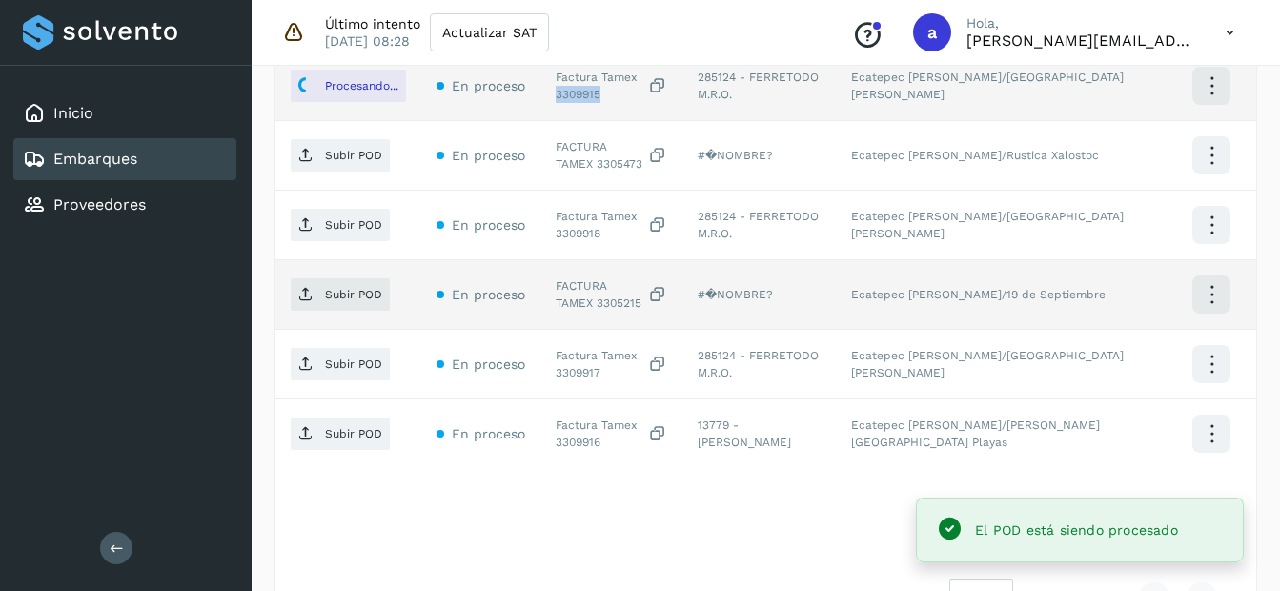
scroll to position [572, 0]
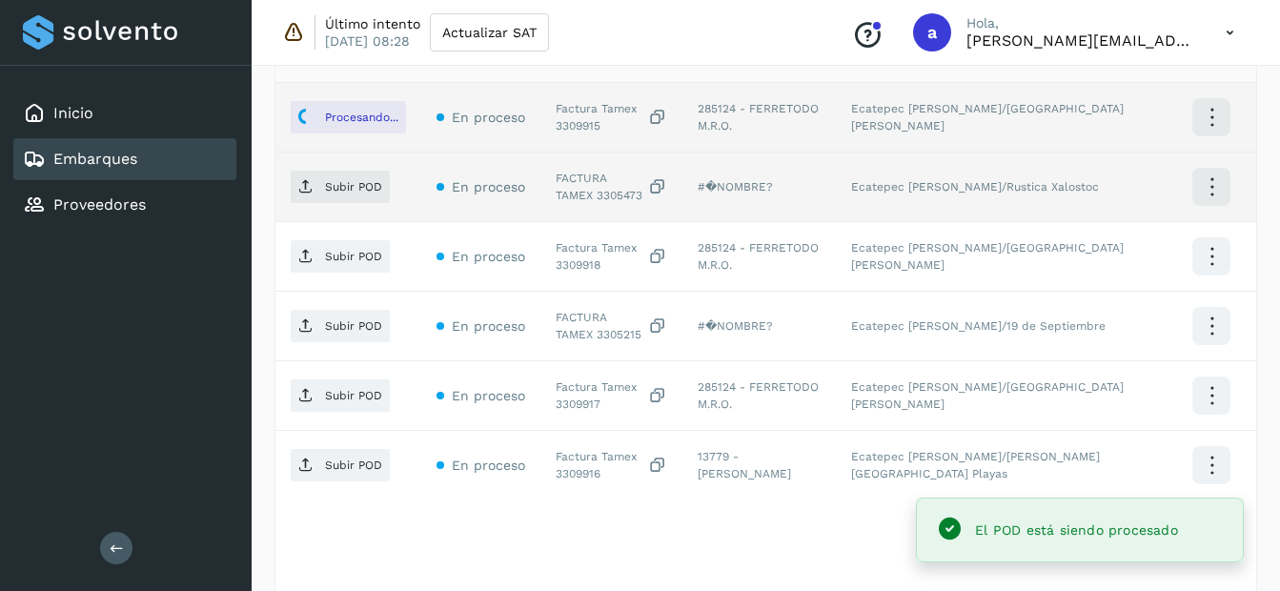
click at [581, 188] on div "FACTURA TAMEX 3305473" at bounding box center [612, 187] width 112 height 34
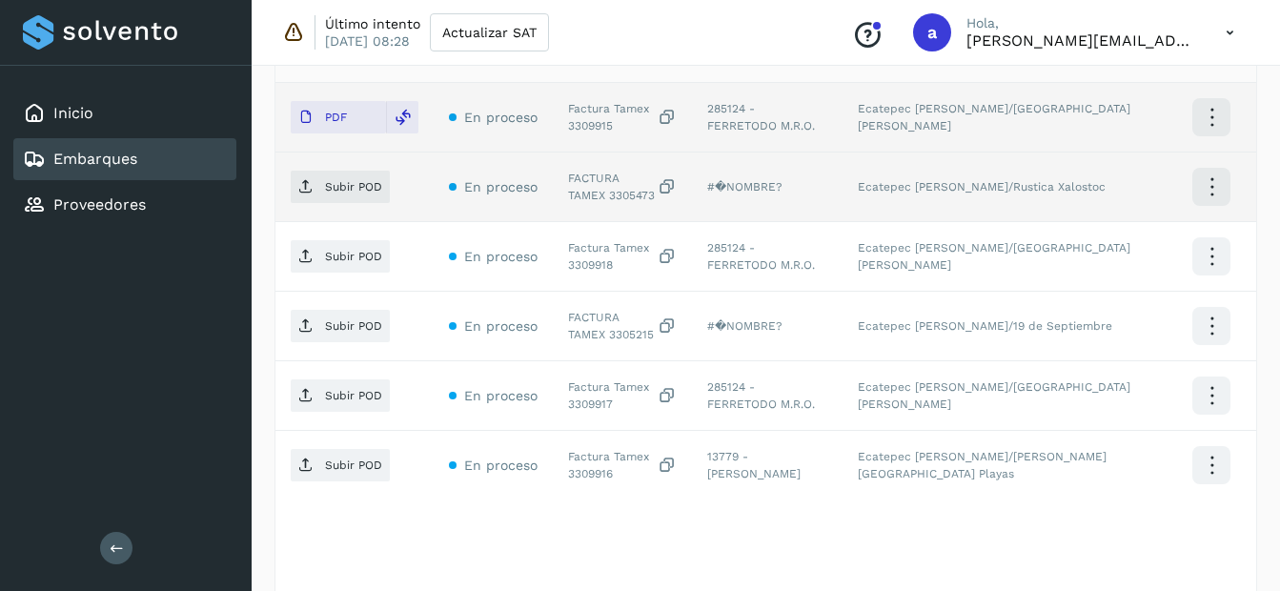
drag, startPoint x: 581, startPoint y: 188, endPoint x: 561, endPoint y: 176, distance: 23.1
click at [561, 176] on td "FACTURA TAMEX 3305473" at bounding box center [622, 188] width 139 height 70
click at [590, 195] on div "FACTURA TAMEX 3305473" at bounding box center [622, 187] width 109 height 34
click at [361, 189] on p "Subir POD" at bounding box center [353, 186] width 57 height 13
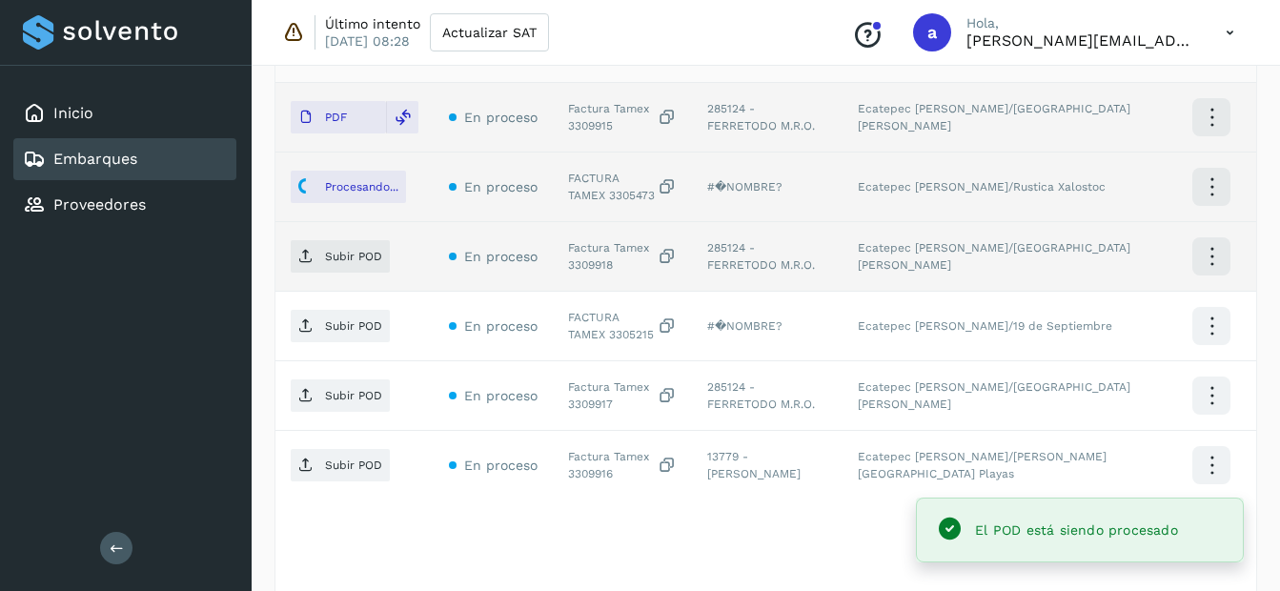
click at [604, 267] on div "Factura Tamex 3309918" at bounding box center [622, 256] width 109 height 34
click at [348, 248] on span "Subir POD" at bounding box center [340, 256] width 99 height 31
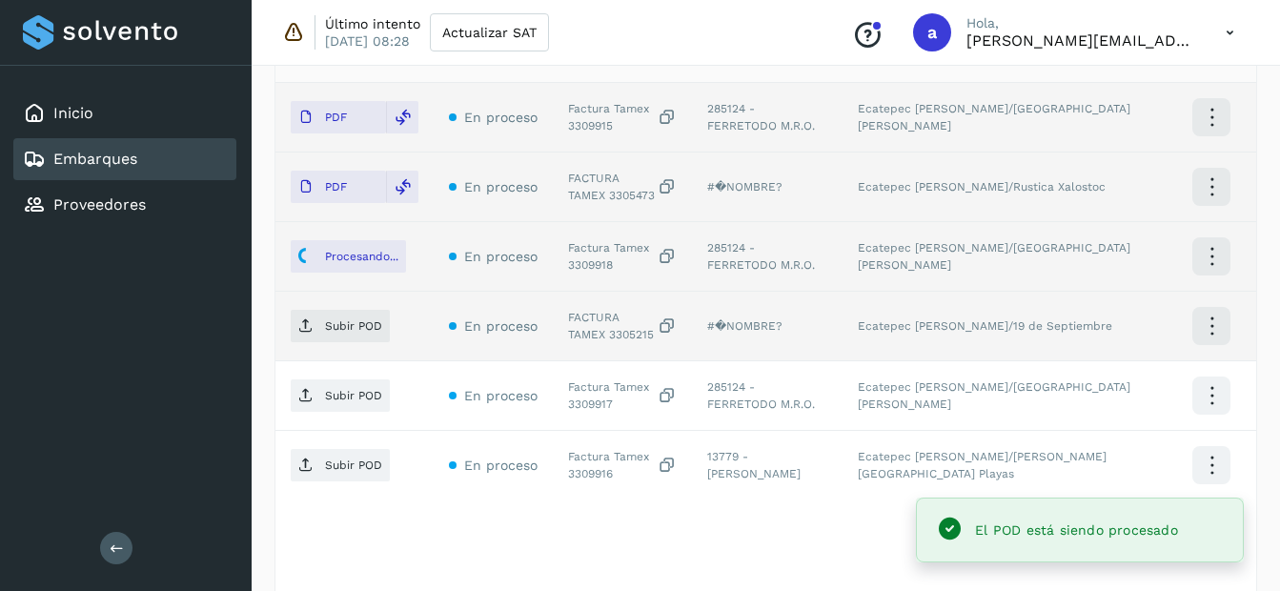
click at [591, 336] on div "FACTURA TAMEX 3305215" at bounding box center [622, 326] width 109 height 34
click at [380, 328] on p "Subir POD" at bounding box center [353, 325] width 57 height 13
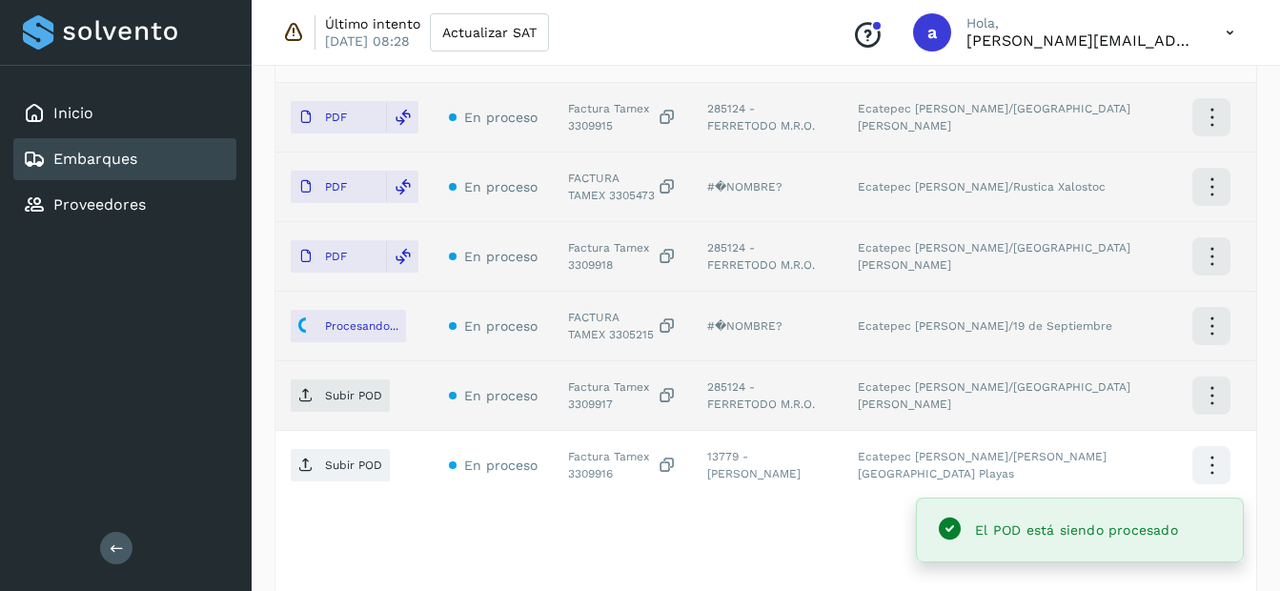
click at [603, 405] on div "Factura Tamex 3309917" at bounding box center [622, 395] width 109 height 34
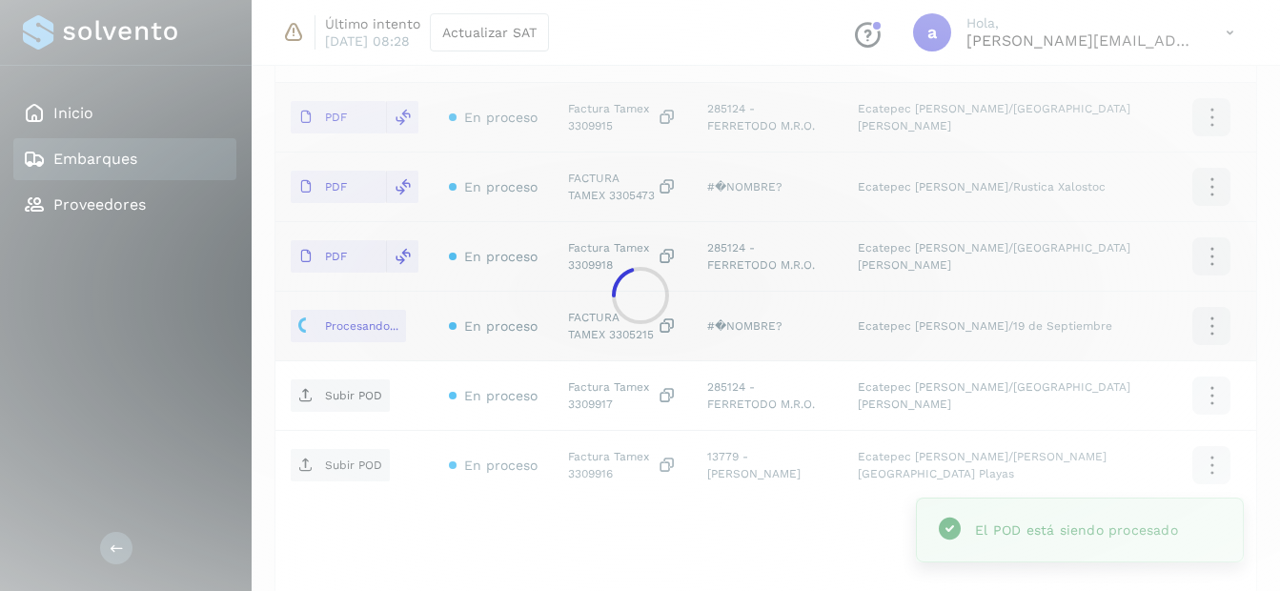
click at [362, 401] on div at bounding box center [640, 295] width 1280 height 591
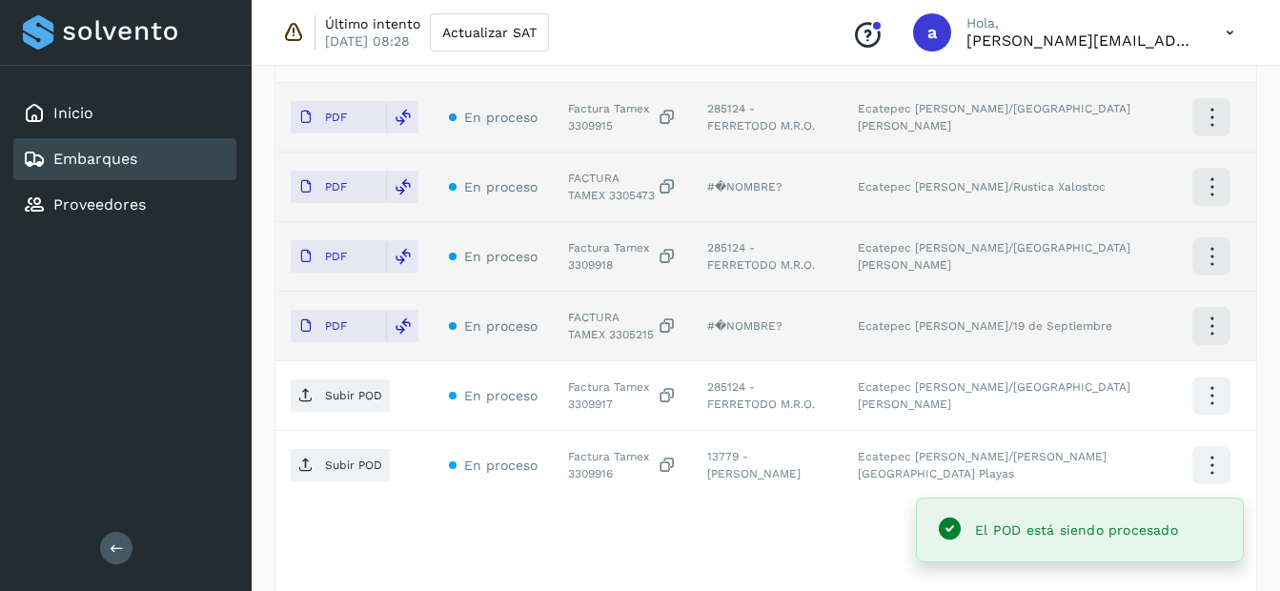
click at [362, 401] on p "Subir POD" at bounding box center [353, 395] width 57 height 13
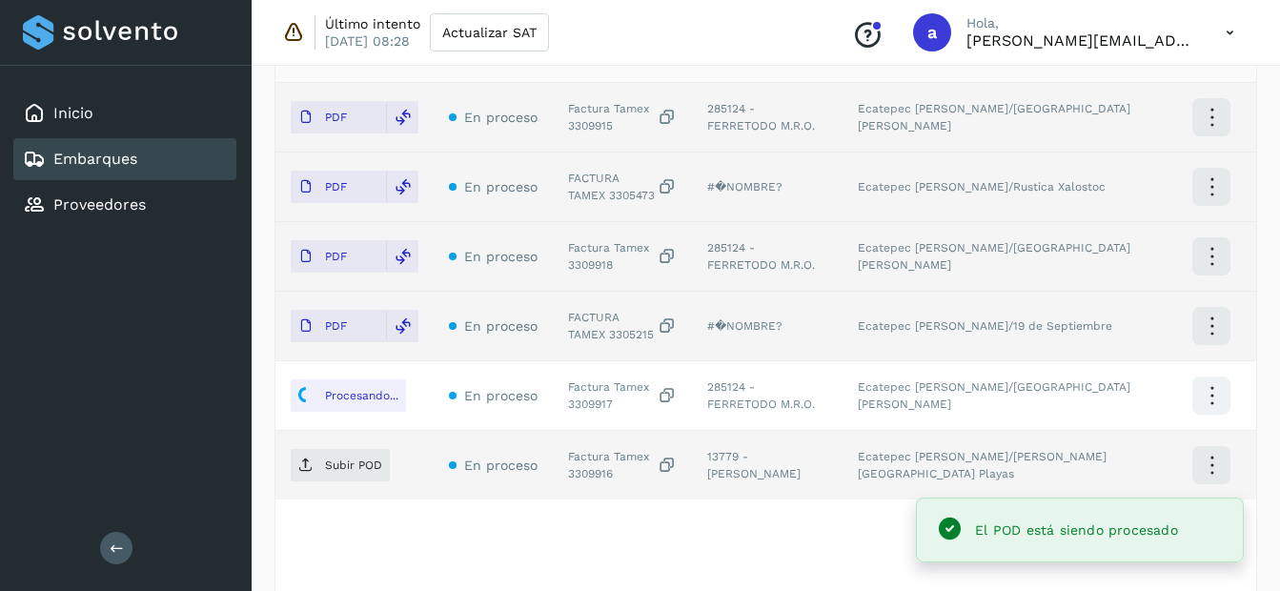
click at [591, 470] on div "Factura Tamex 3309916" at bounding box center [622, 465] width 109 height 34
click at [367, 461] on p "Subir POD" at bounding box center [353, 465] width 57 height 13
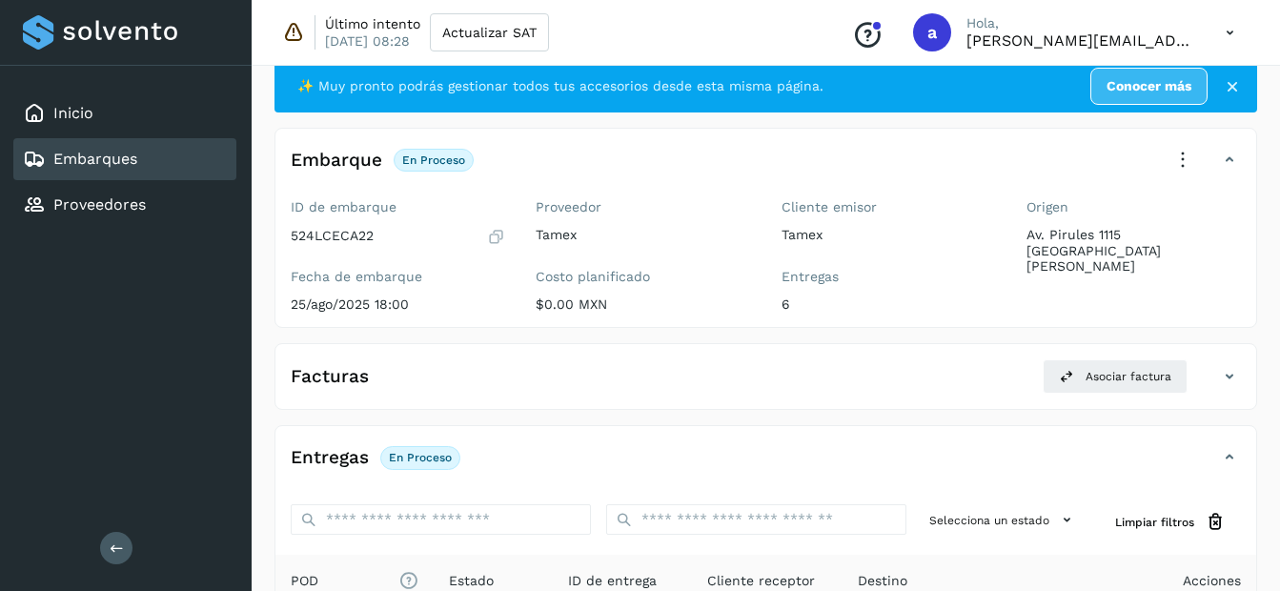
scroll to position [0, 0]
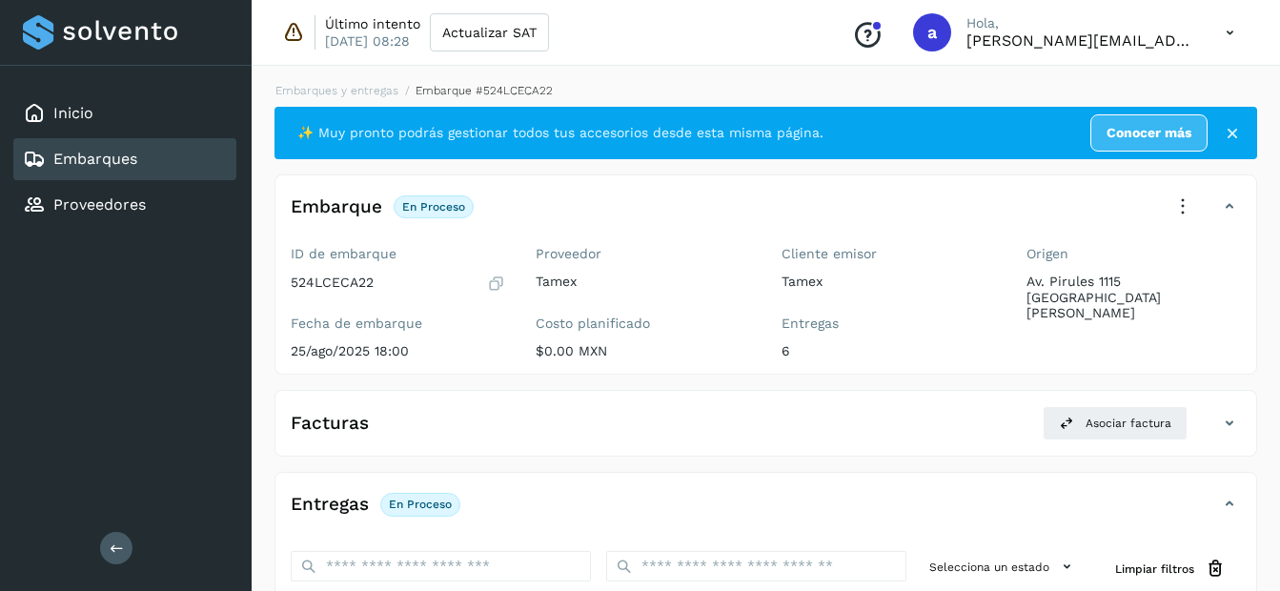
select select "**"
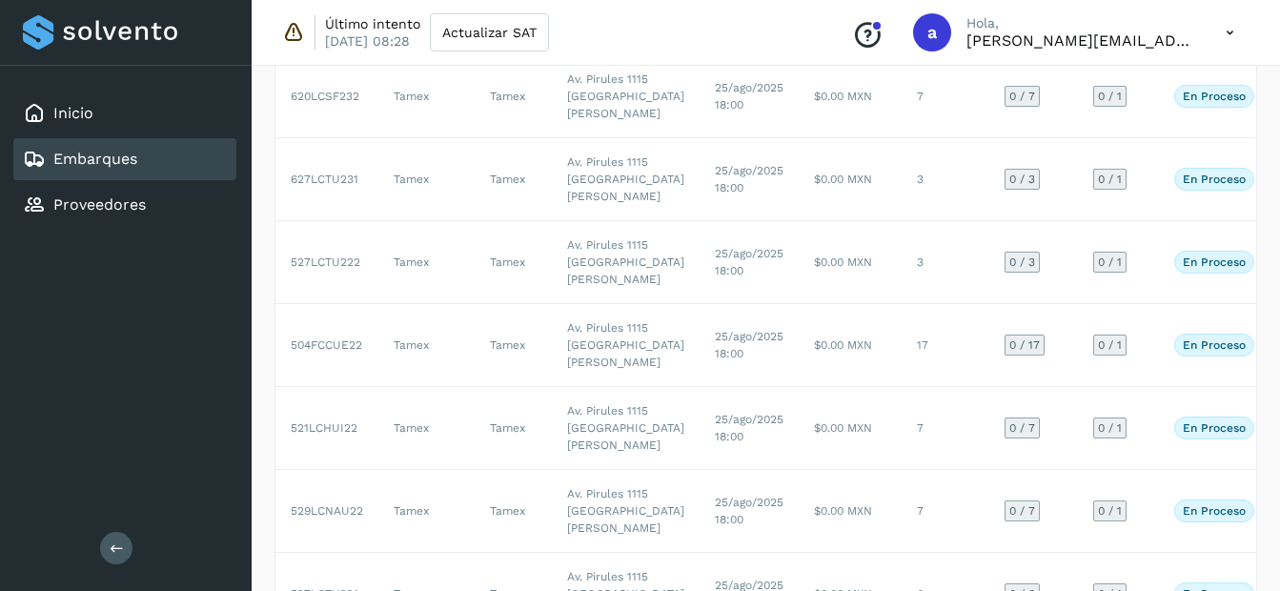
scroll to position [1247, 0]
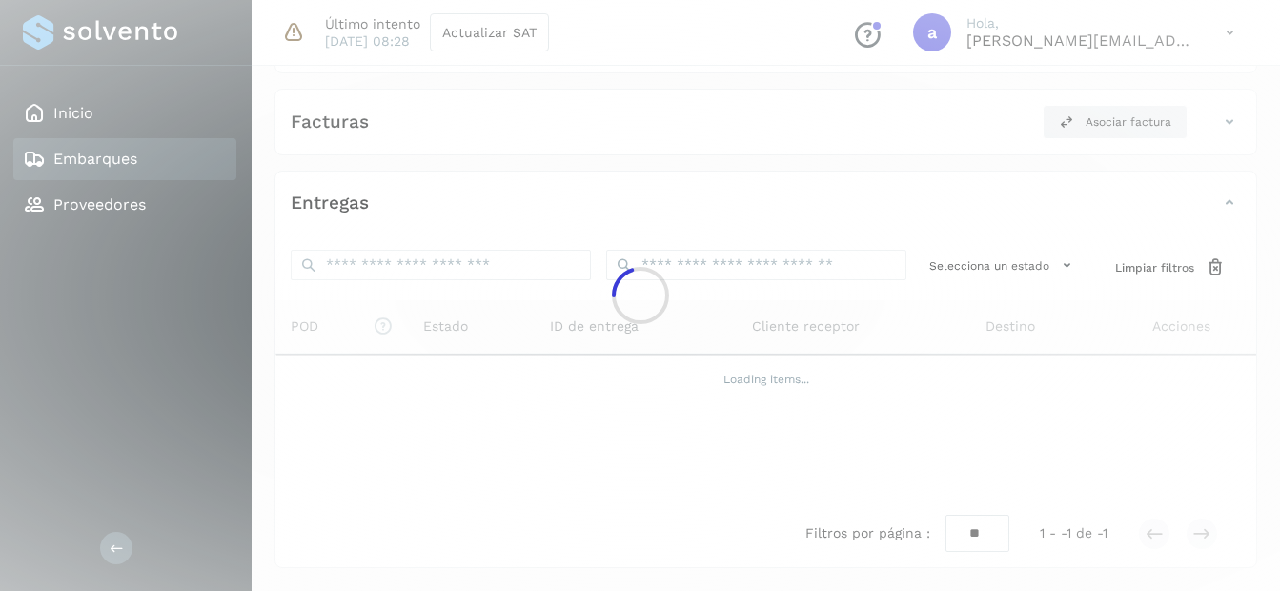
scroll to position [389, 0]
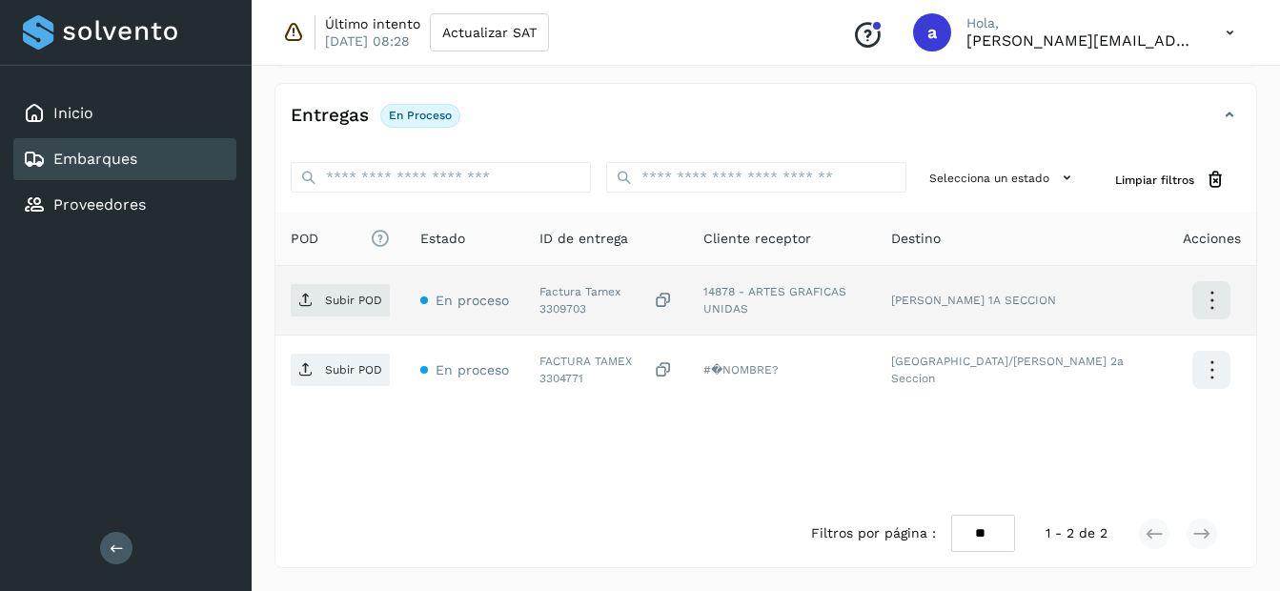
click at [654, 297] on div "Factura Tamex 3309703" at bounding box center [606, 300] width 133 height 34
click at [351, 294] on p "Subir POD" at bounding box center [353, 300] width 57 height 13
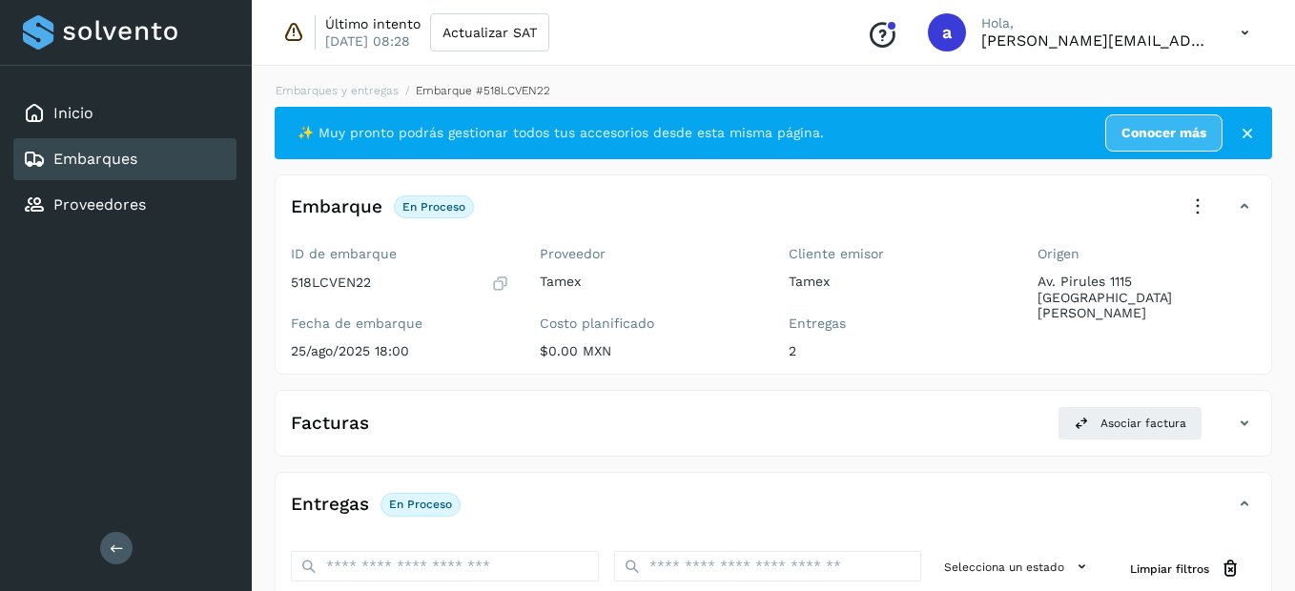
select select "**"
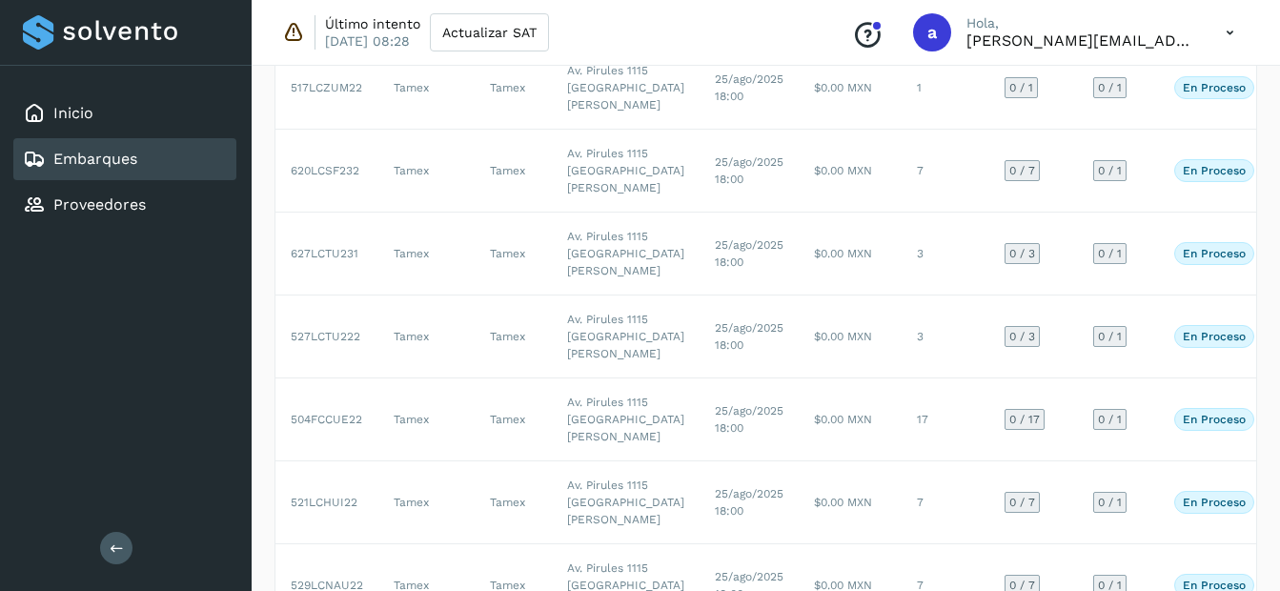
scroll to position [1239, 0]
